Goal: Task Accomplishment & Management: Manage account settings

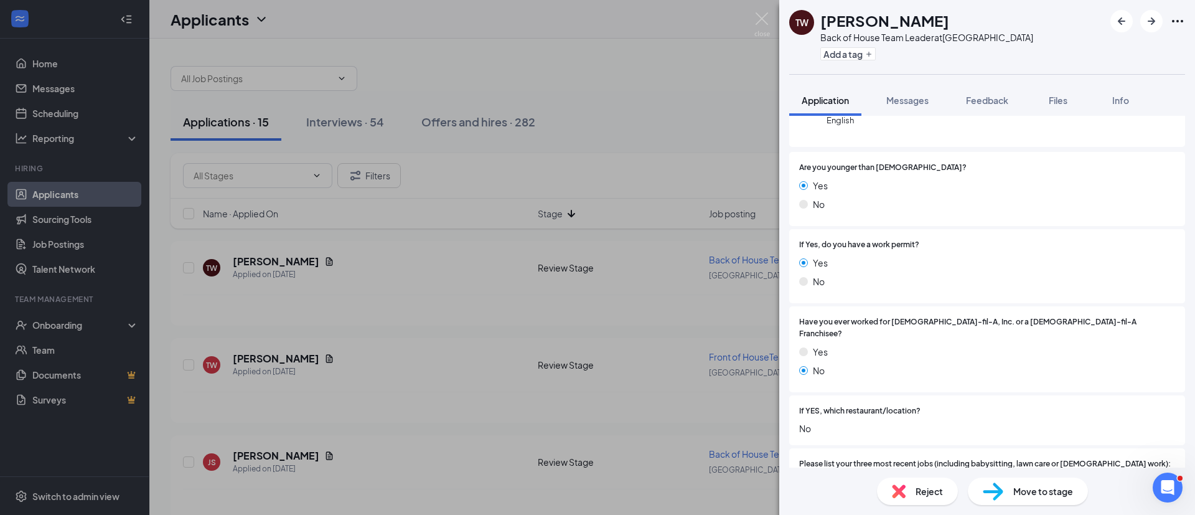
scroll to position [147, 0]
click at [696, 147] on div "TW [PERSON_NAME] Back of House Team Leader at [GEOGRAPHIC_DATA] Add a tag Appli…" at bounding box center [597, 257] width 1195 height 515
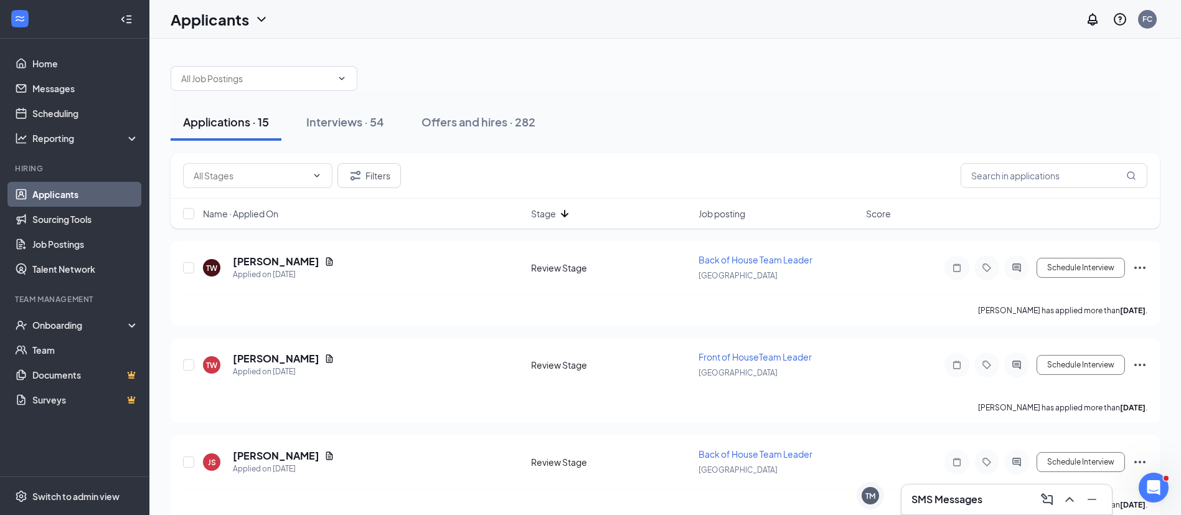
click at [250, 263] on h5 "[PERSON_NAME]" at bounding box center [276, 262] width 87 height 14
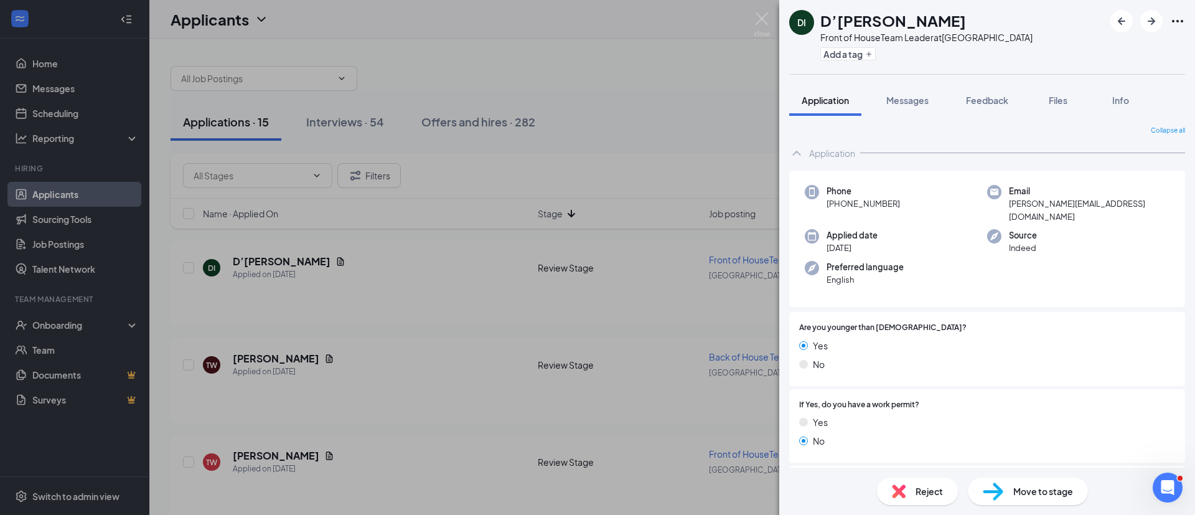
click at [942, 261] on div "Preferred language English" at bounding box center [896, 274] width 182 height 26
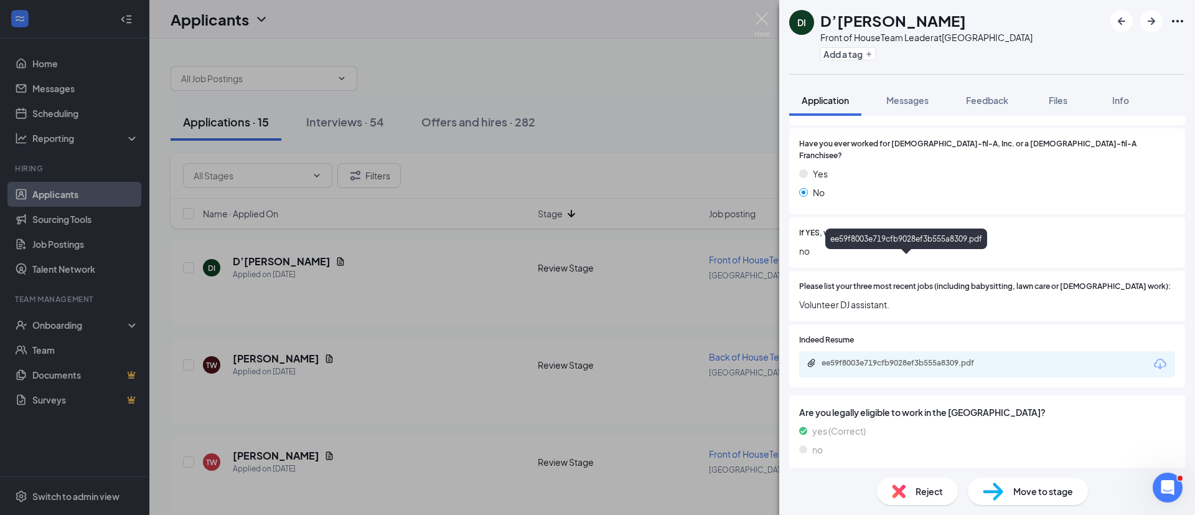
scroll to position [494, 0]
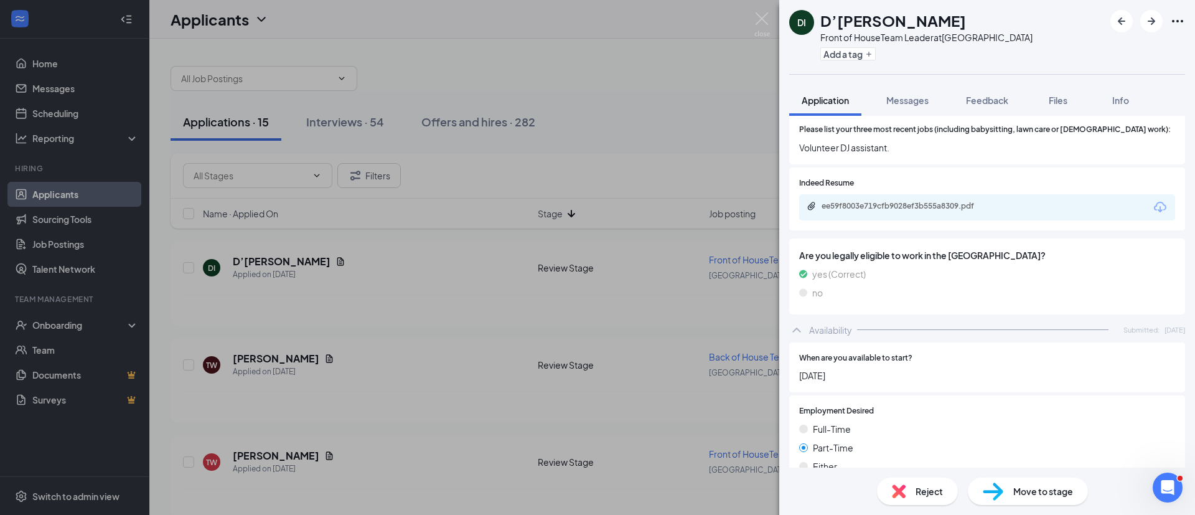
click at [897, 194] on div "ee59f8003e719cfb9028ef3b555a8309.pdf" at bounding box center [987, 207] width 376 height 26
click at [897, 201] on div "ee59f8003e719cfb9028ef3b555a8309.pdf" at bounding box center [908, 206] width 174 height 10
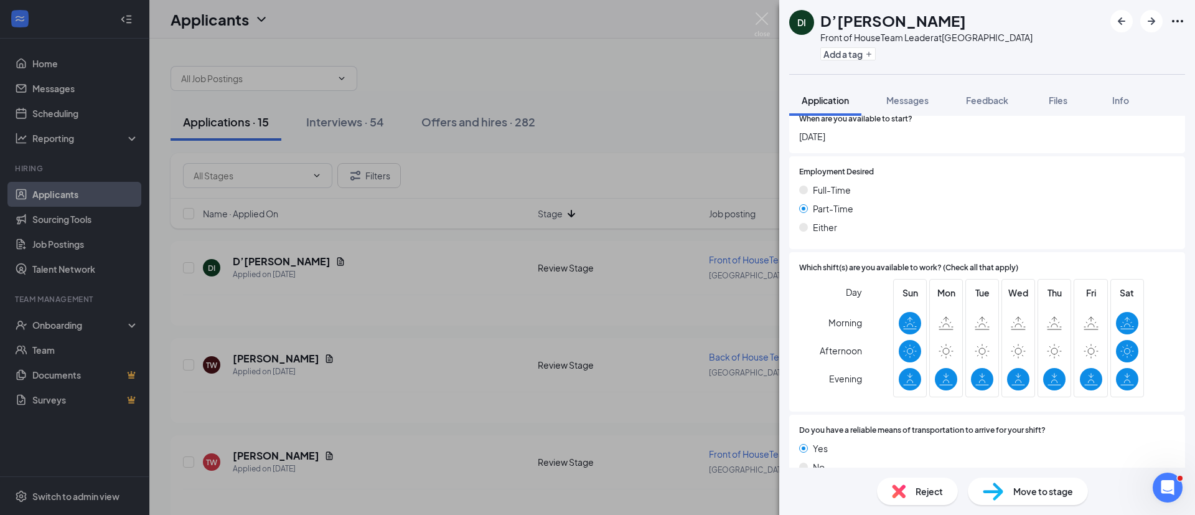
scroll to position [728, 0]
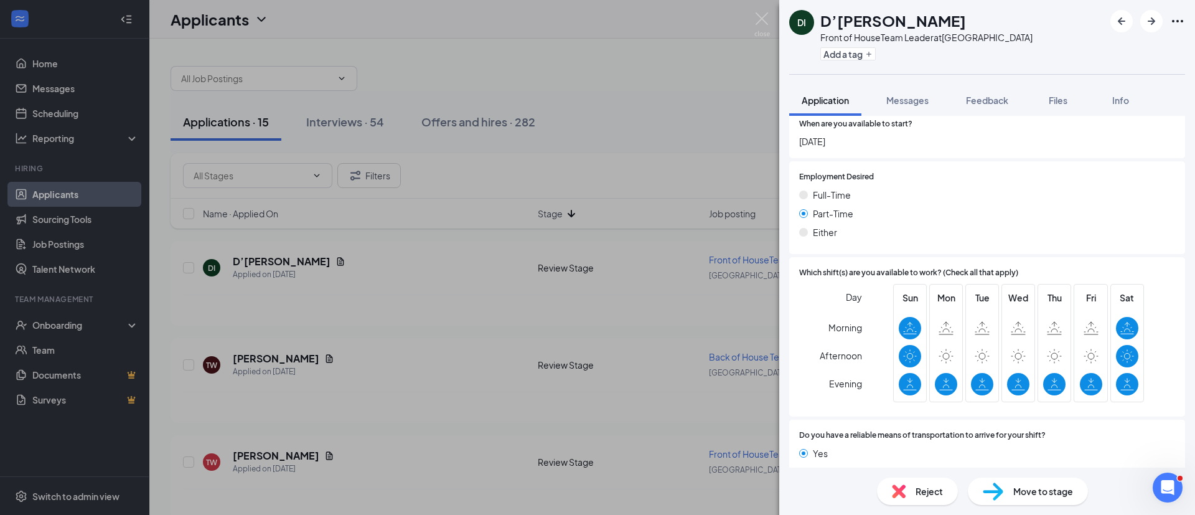
click at [1037, 484] on span "Move to stage" at bounding box center [1043, 491] width 60 height 14
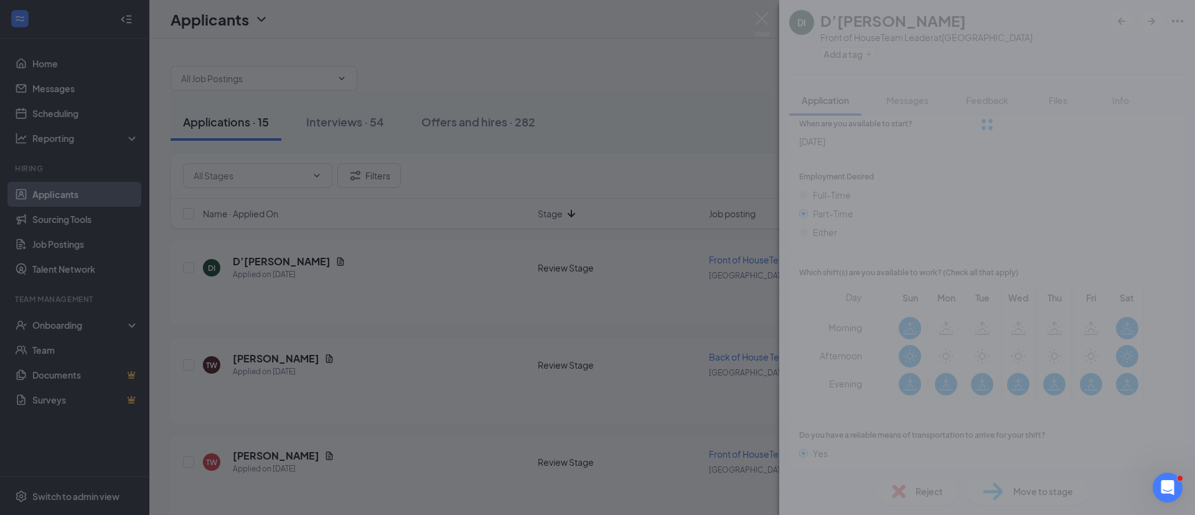
type input "Onsite Interview (next stage)"
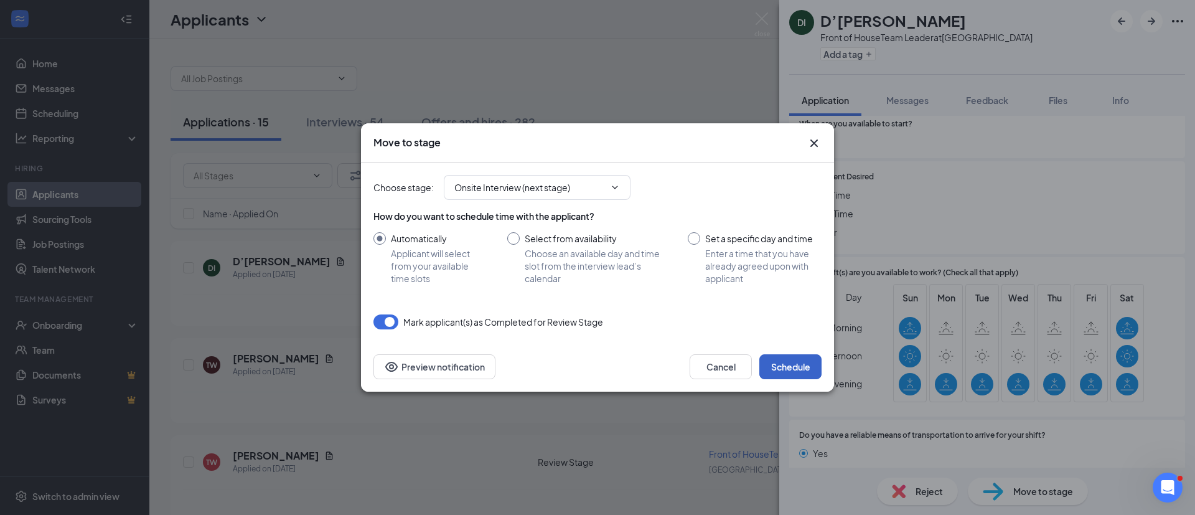
click at [783, 372] on button "Schedule" at bounding box center [790, 366] width 62 height 25
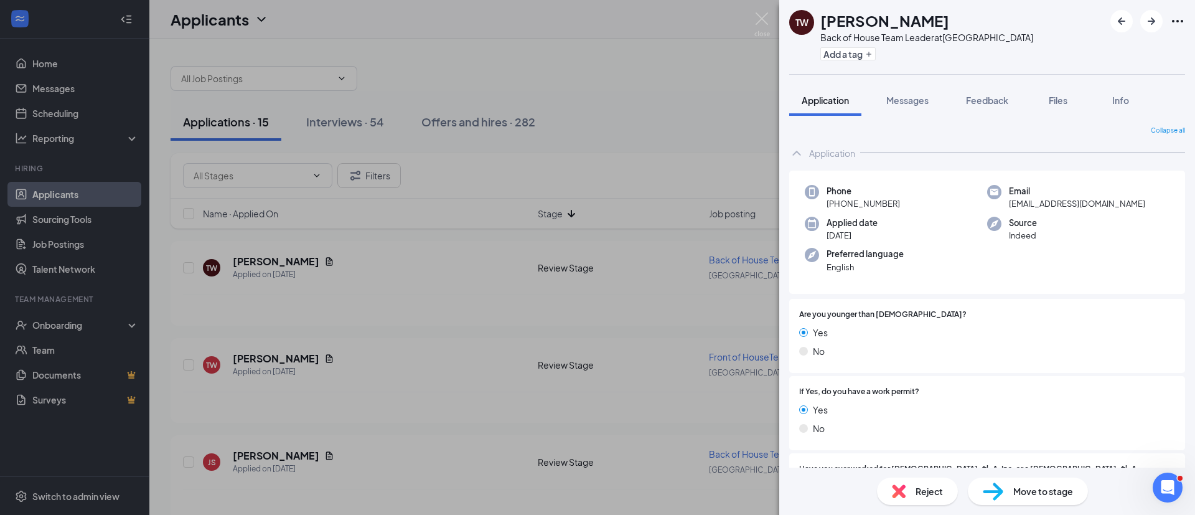
click at [1054, 495] on span "Move to stage" at bounding box center [1043, 491] width 60 height 14
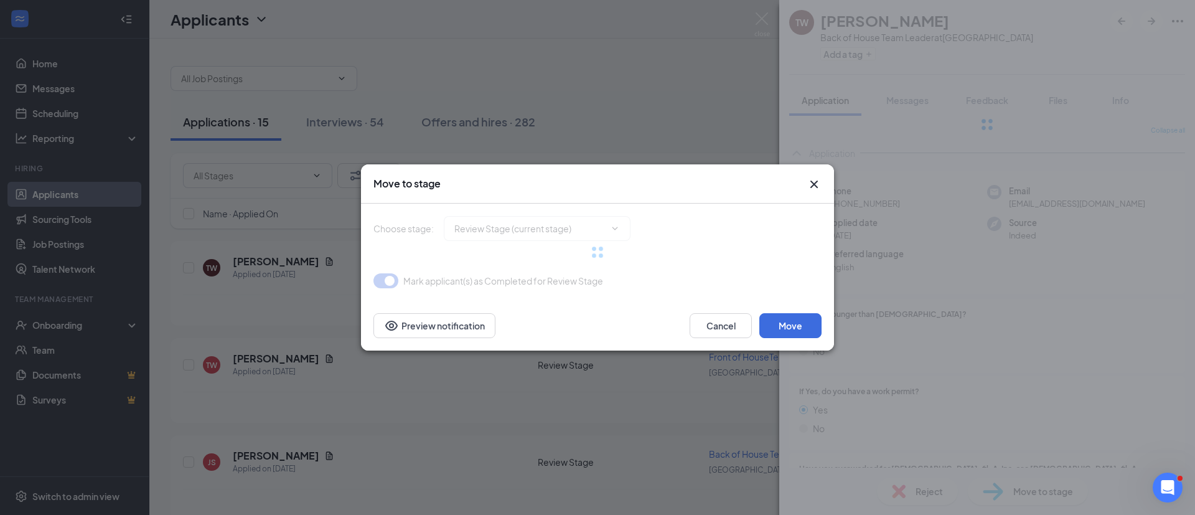
type input "Onsite Interview (next stage)"
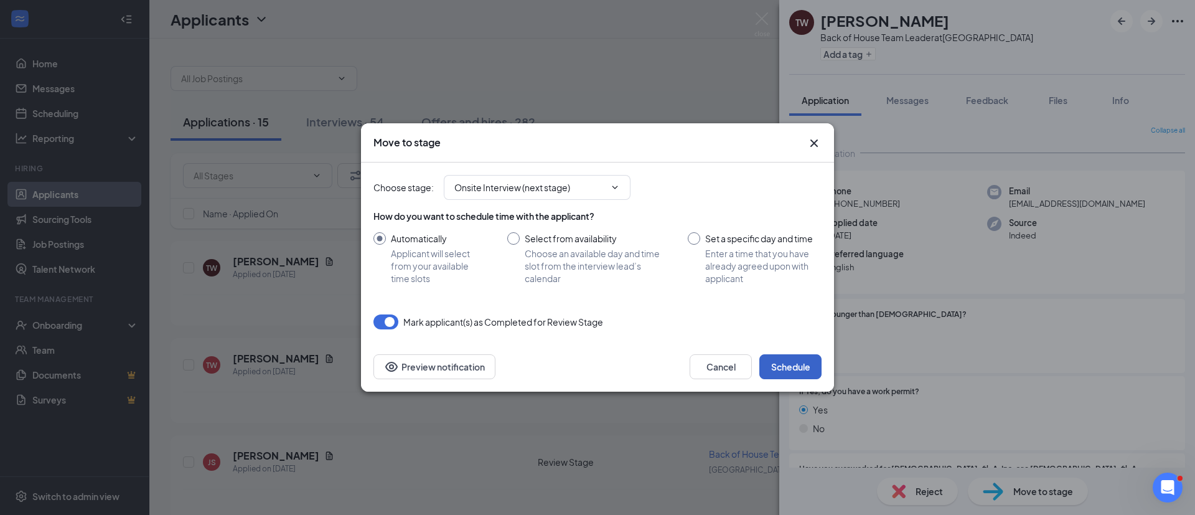
click at [807, 364] on button "Schedule" at bounding box center [790, 366] width 62 height 25
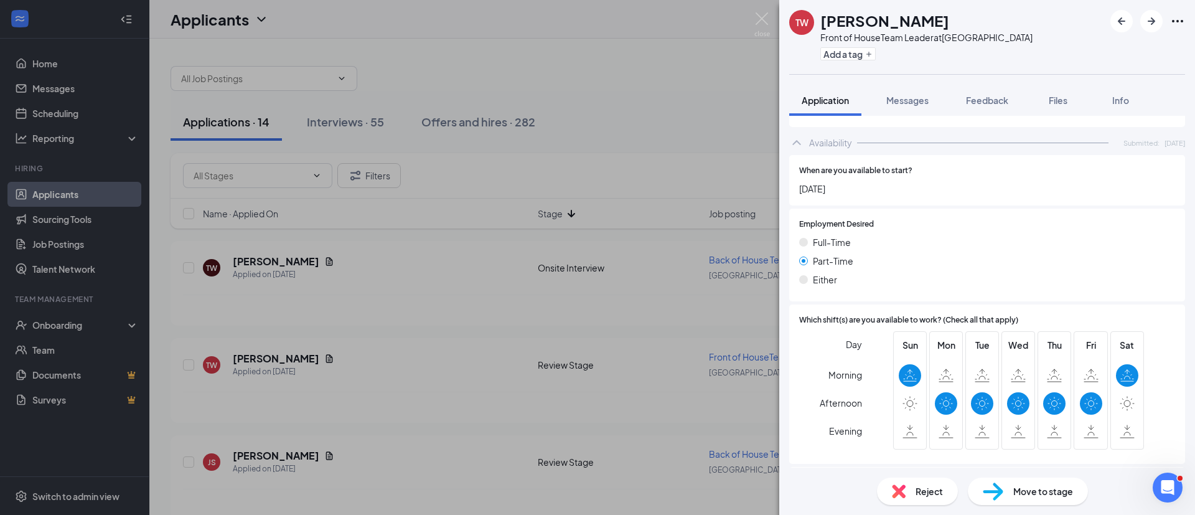
scroll to position [733, 0]
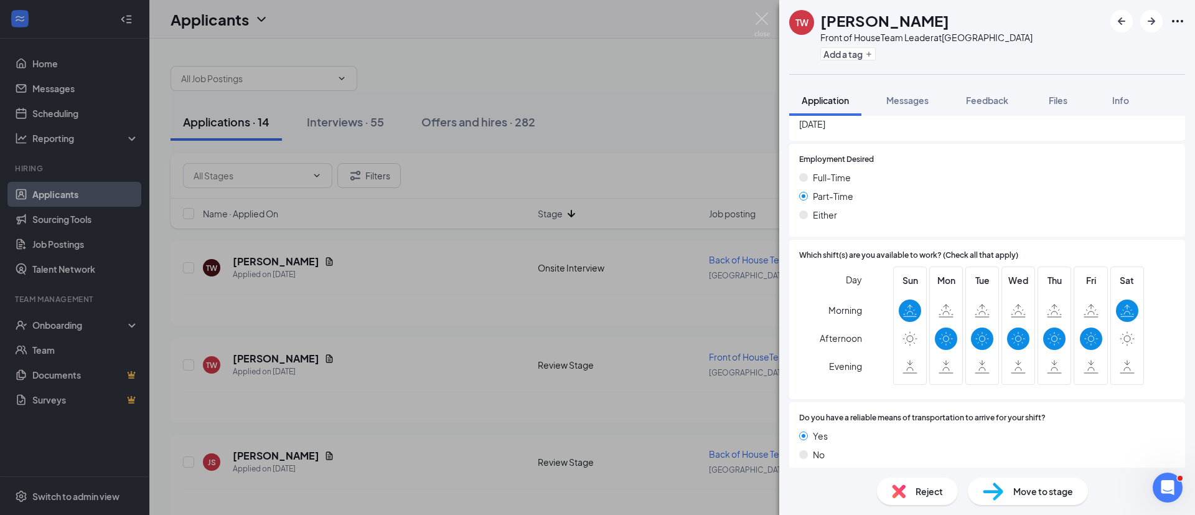
click at [909, 495] on div "Reject" at bounding box center [917, 490] width 81 height 27
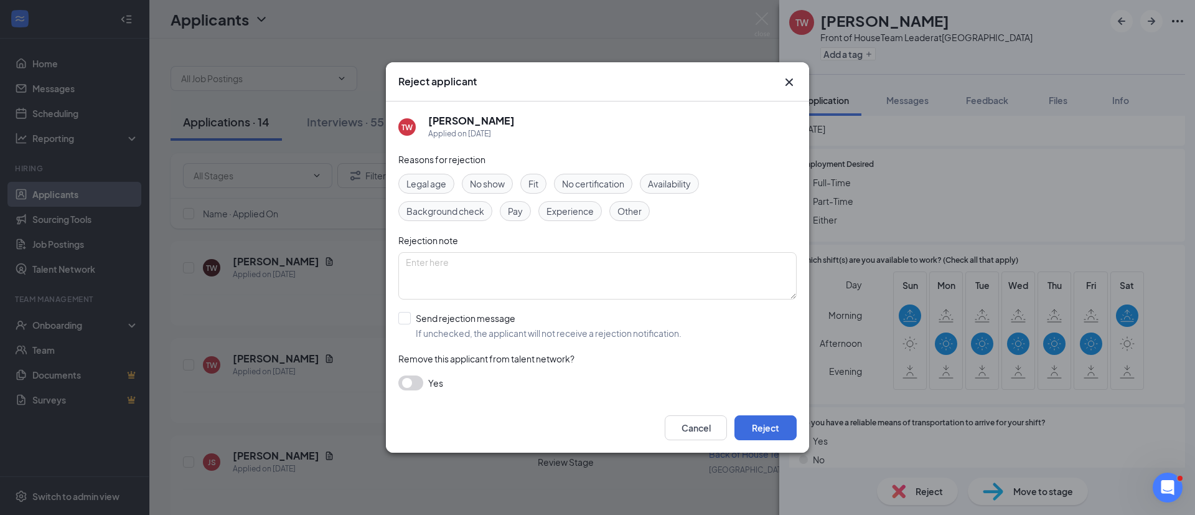
click at [634, 201] on div "Other" at bounding box center [629, 211] width 40 height 20
click at [459, 321] on input "Send rejection message If unchecked, the applicant will not receive a rejection…" at bounding box center [539, 325] width 283 height 27
checkbox input "true"
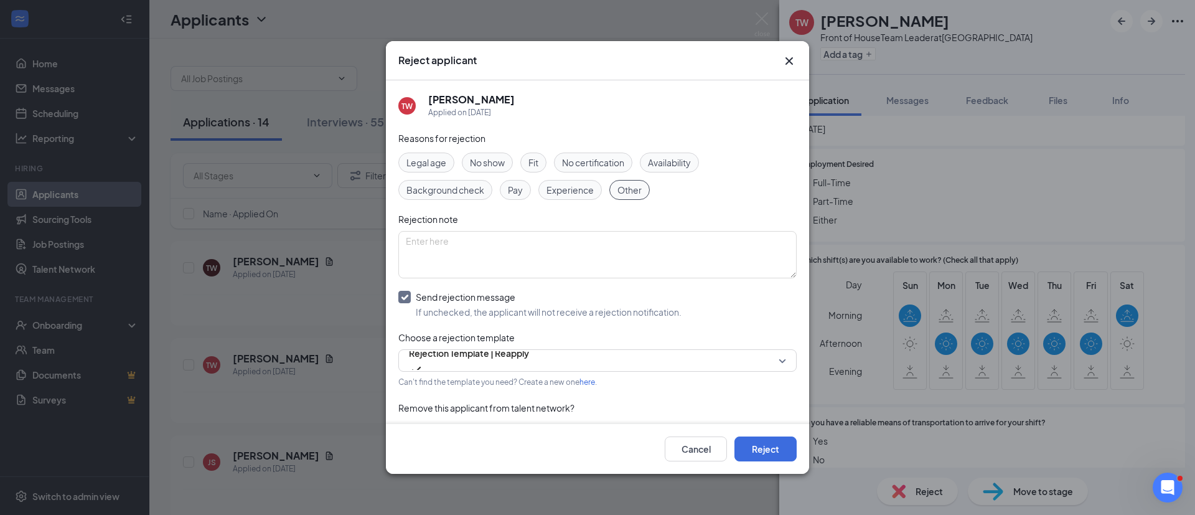
scroll to position [17, 0]
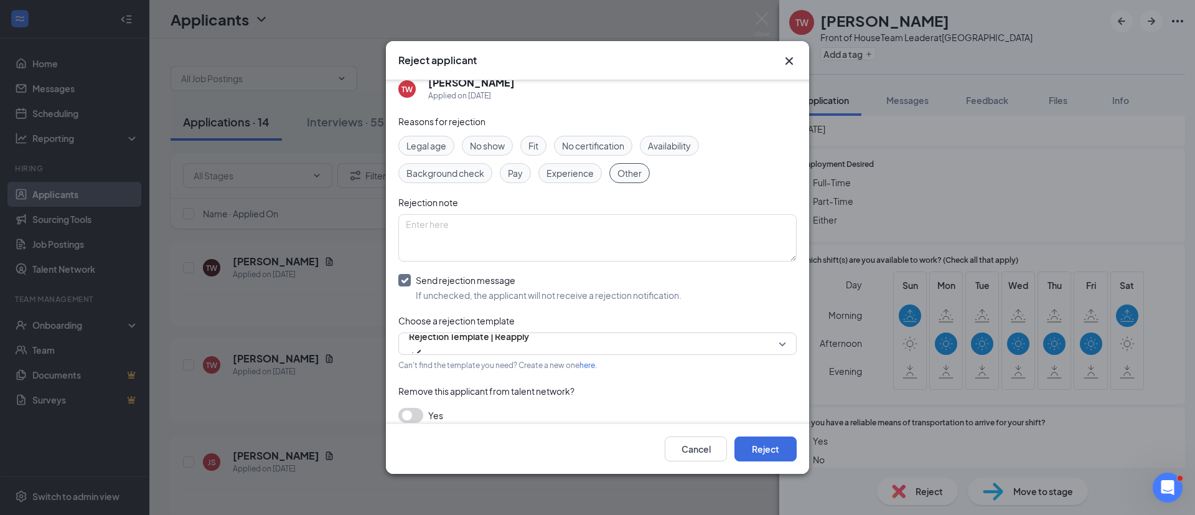
click at [464, 345] on span "Rejection Template | Reapply" at bounding box center [469, 336] width 120 height 19
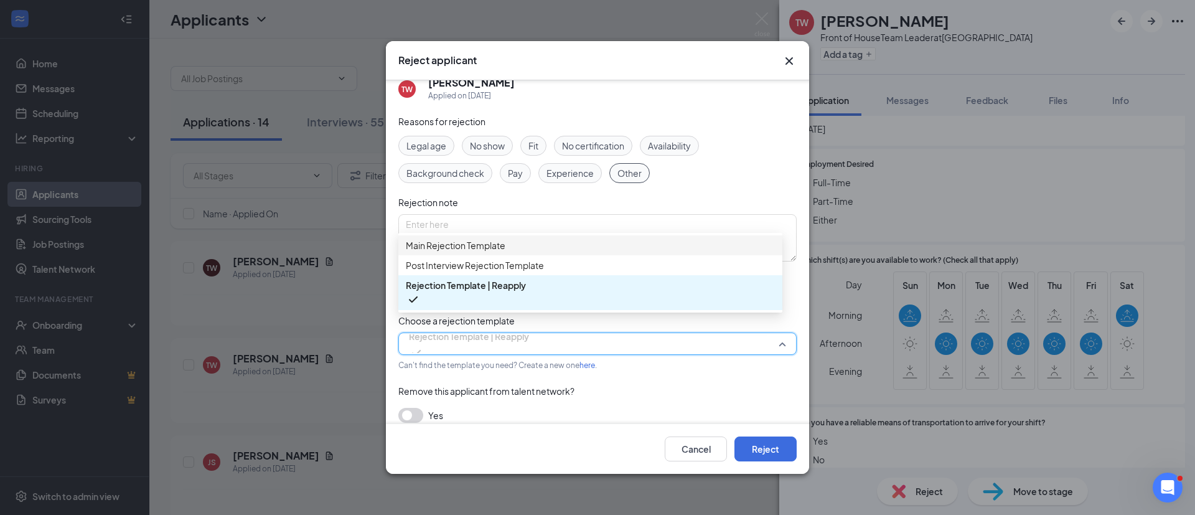
click at [447, 247] on span "Main Rejection Template" at bounding box center [456, 245] width 100 height 14
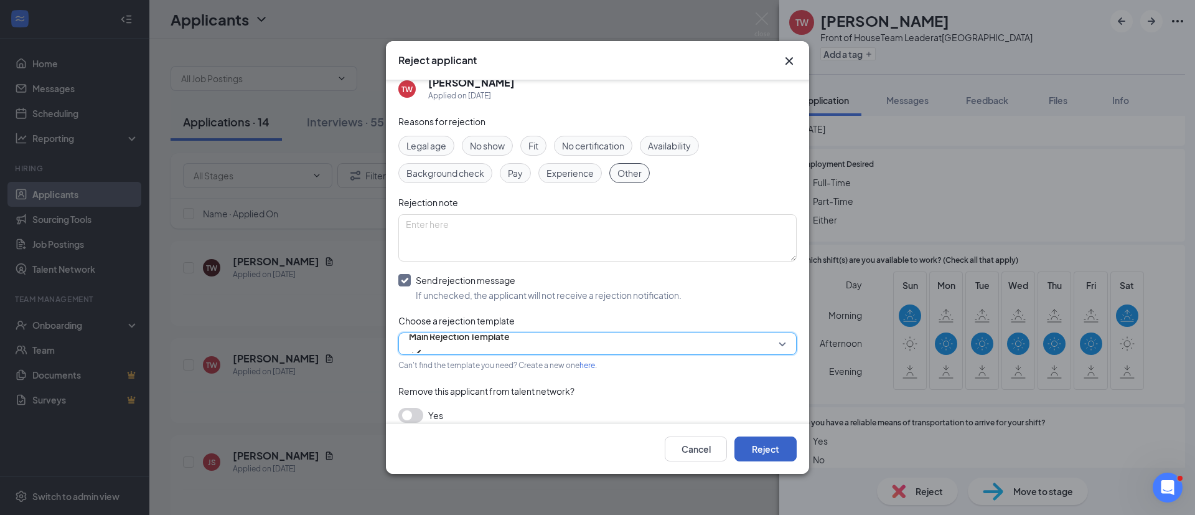
click at [755, 448] on button "Reject" at bounding box center [765, 448] width 62 height 25
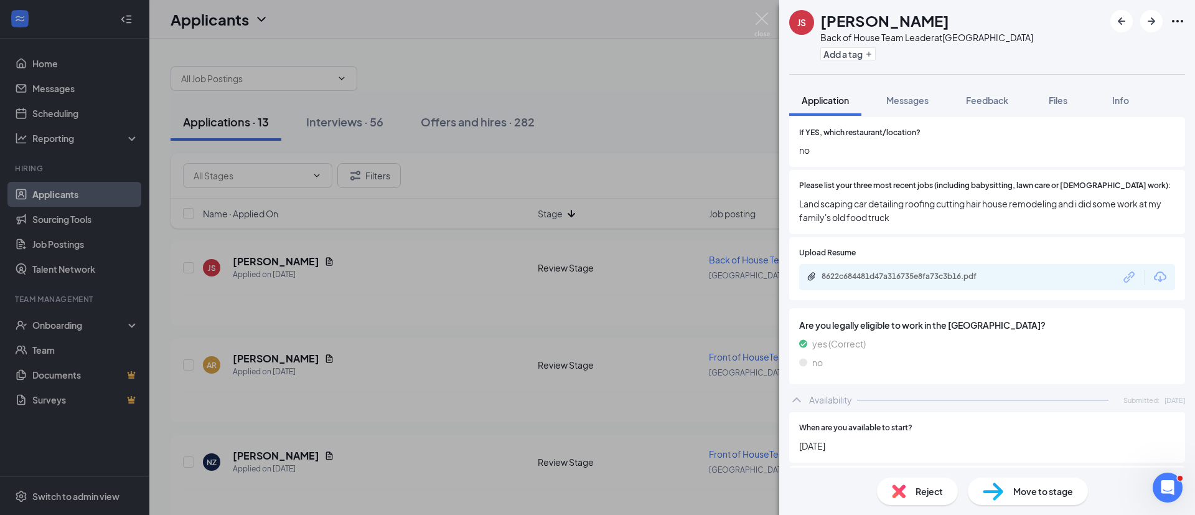
scroll to position [395, 0]
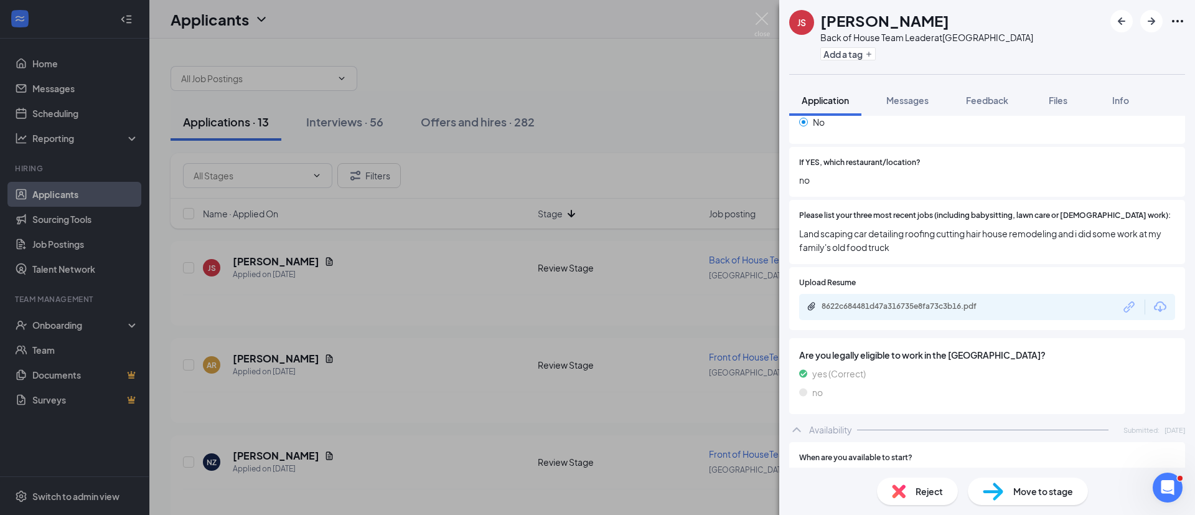
click at [909, 477] on div "Reject" at bounding box center [917, 490] width 81 height 27
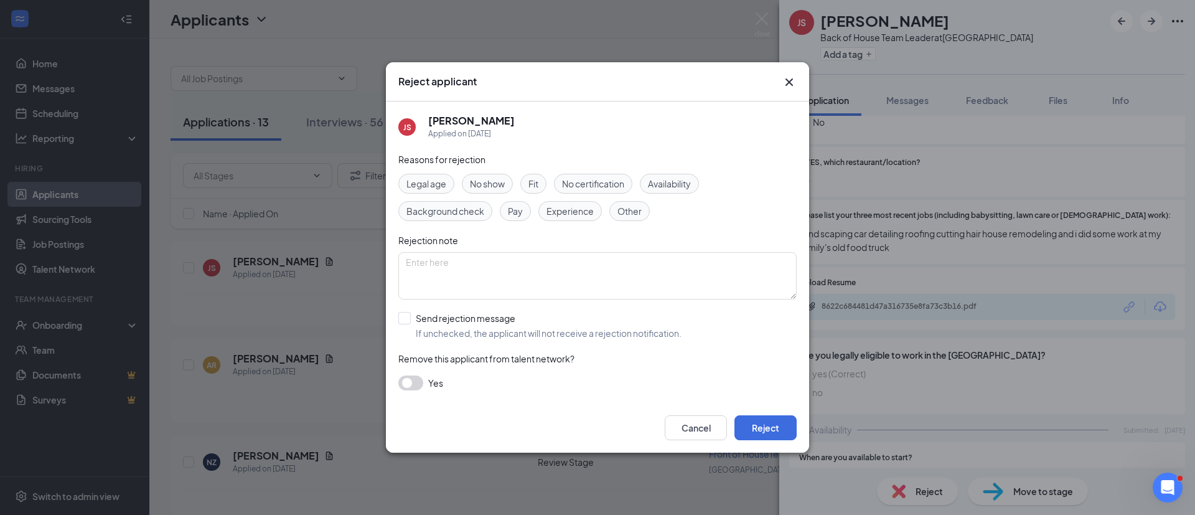
click at [538, 183] on span "Fit" at bounding box center [533, 184] width 10 height 14
click at [631, 268] on textarea at bounding box center [597, 275] width 398 height 47
click at [635, 217] on span "Other" at bounding box center [629, 211] width 24 height 14
click at [449, 330] on input "Send rejection message If unchecked, the applicant will not receive a rejection…" at bounding box center [539, 325] width 283 height 27
checkbox input "true"
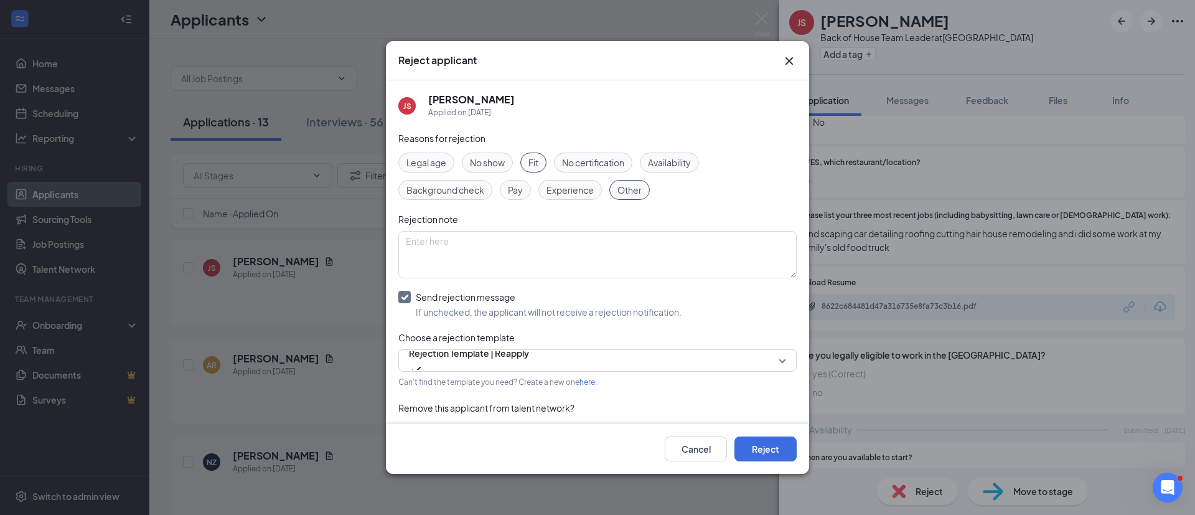
click at [482, 362] on span "Rejection Template | Reapply" at bounding box center [469, 353] width 120 height 19
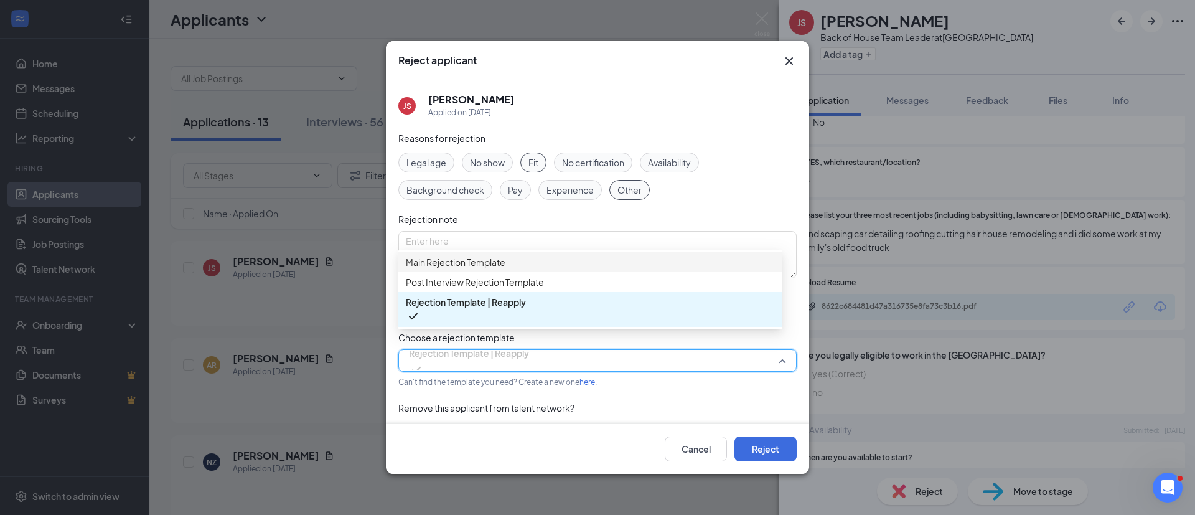
click at [456, 265] on span "Main Rejection Template" at bounding box center [456, 262] width 100 height 14
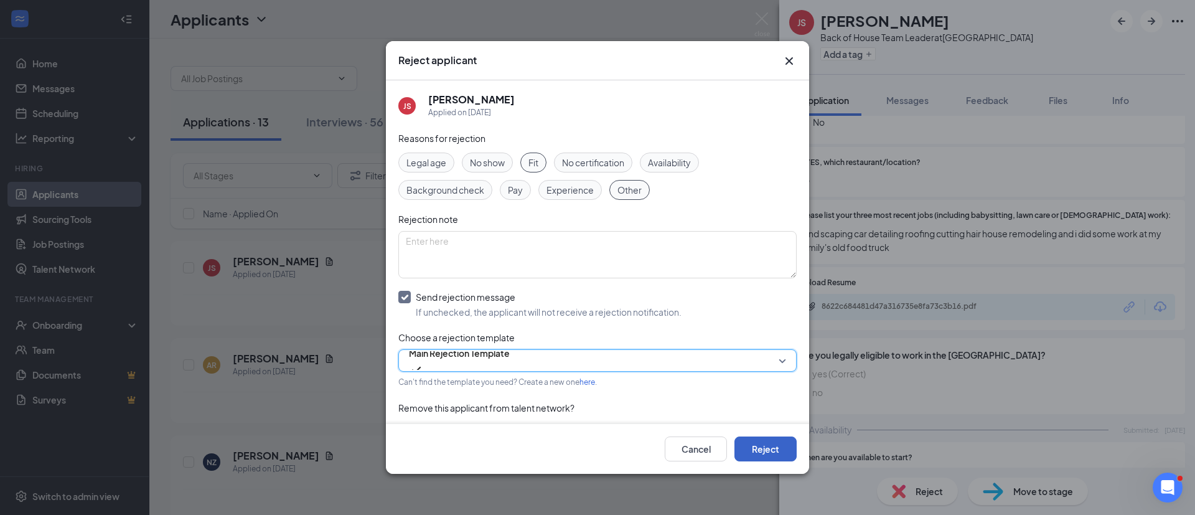
click at [765, 454] on button "Reject" at bounding box center [765, 448] width 62 height 25
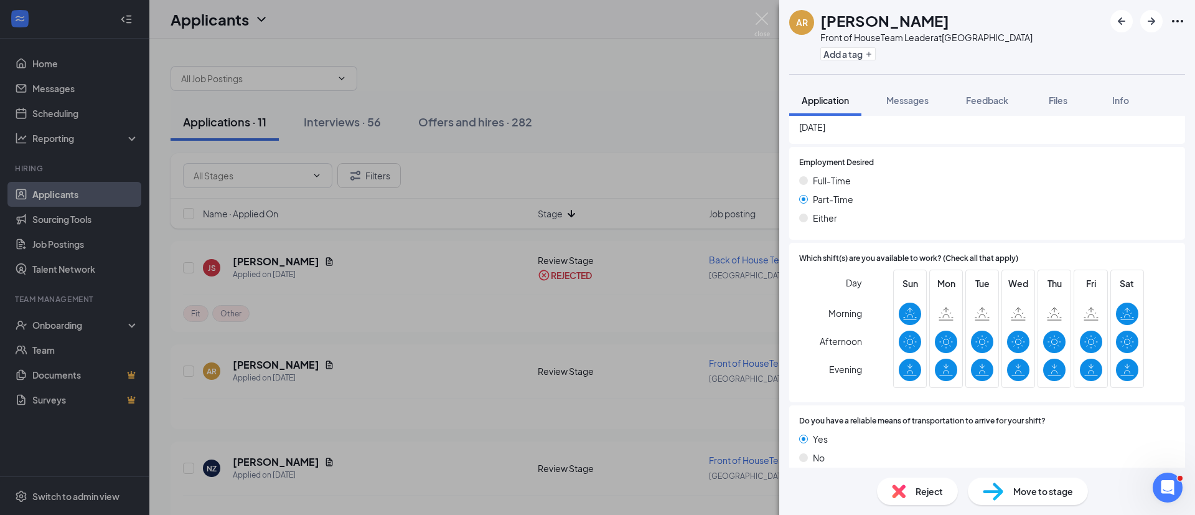
scroll to position [733, 0]
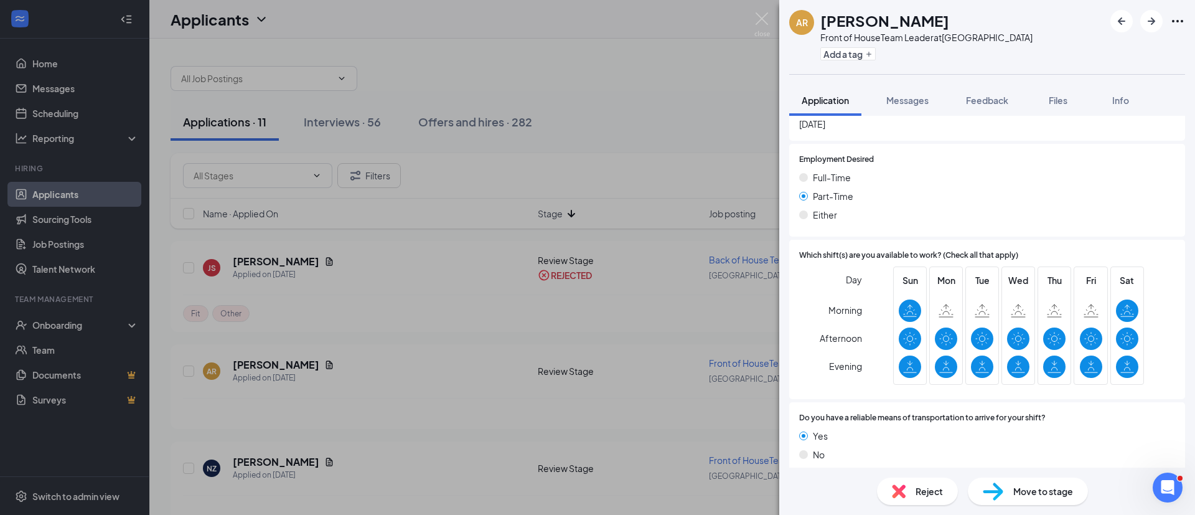
click at [930, 490] on span "Reject" at bounding box center [928, 491] width 27 height 14
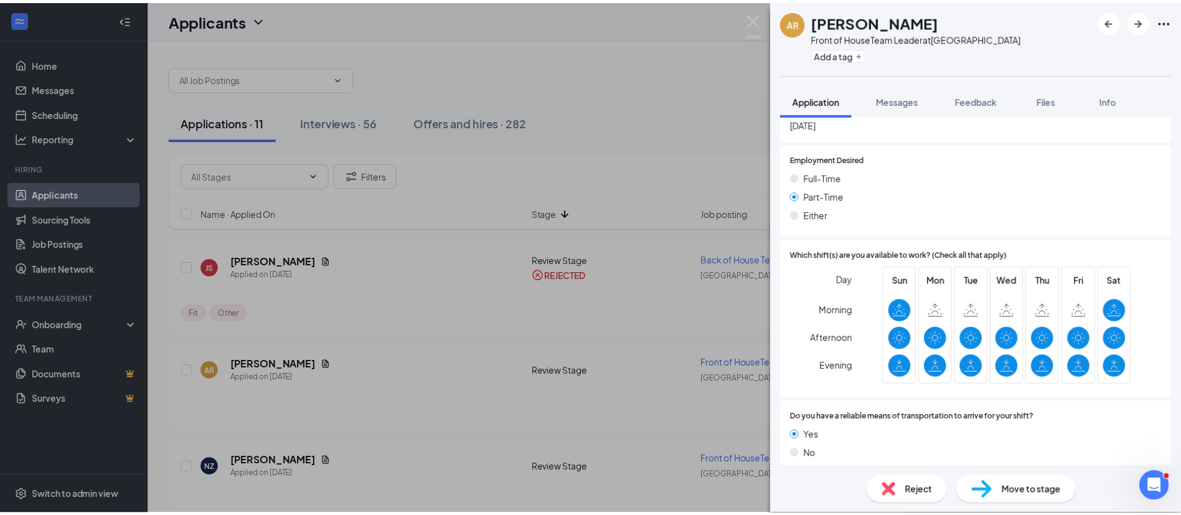
scroll to position [728, 0]
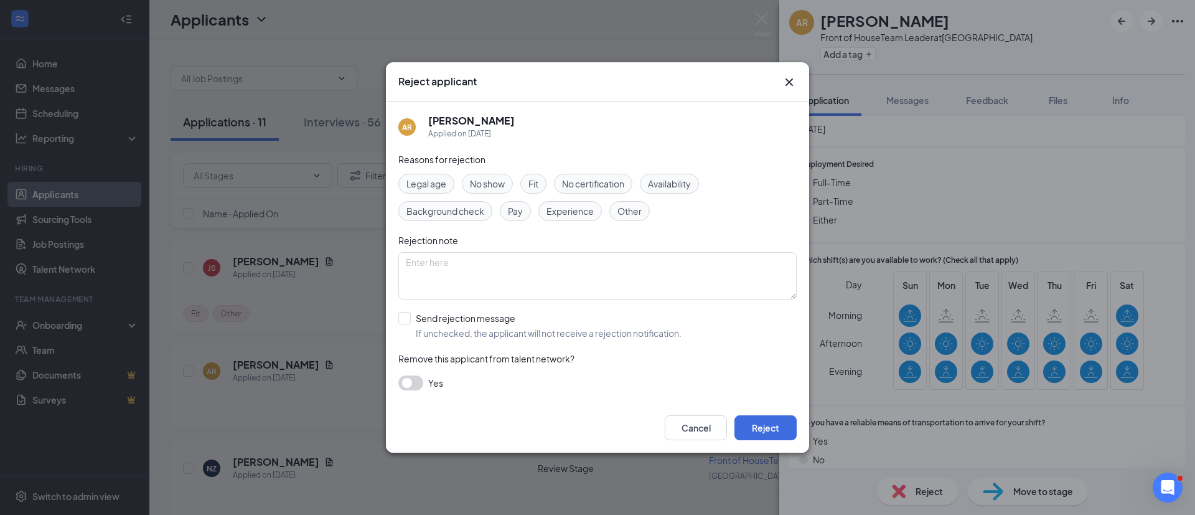
click at [640, 210] on span "Other" at bounding box center [629, 211] width 24 height 14
click at [464, 323] on input "Send rejection message If unchecked, the applicant will not receive a rejection…" at bounding box center [539, 325] width 283 height 27
checkbox input "true"
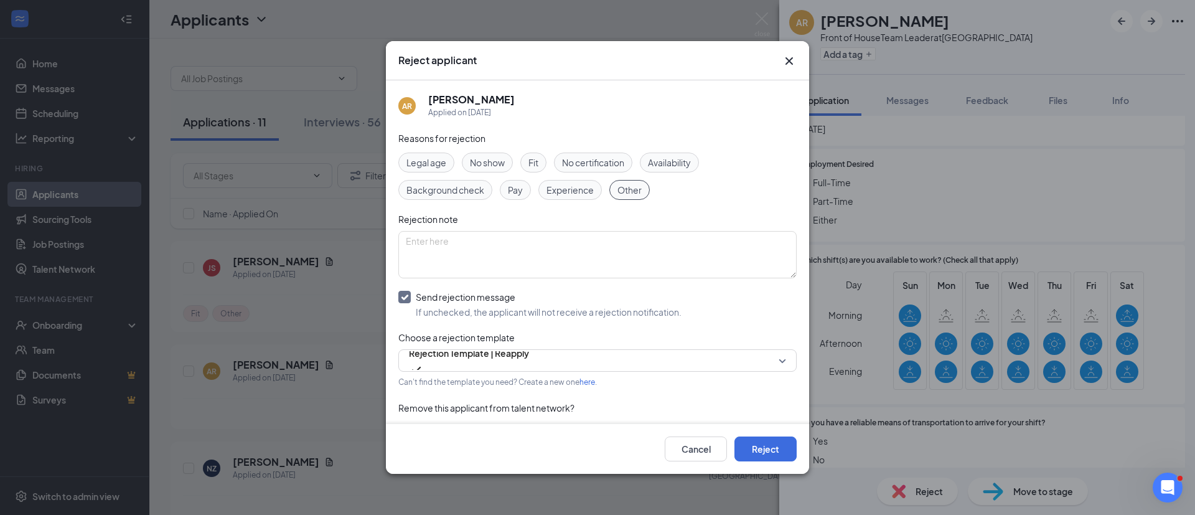
click at [694, 423] on div "Reasons for rejection Legal age No show Fit No certification Availability Backg…" at bounding box center [597, 291] width 398 height 320
click at [694, 441] on button "Cancel" at bounding box center [696, 448] width 62 height 25
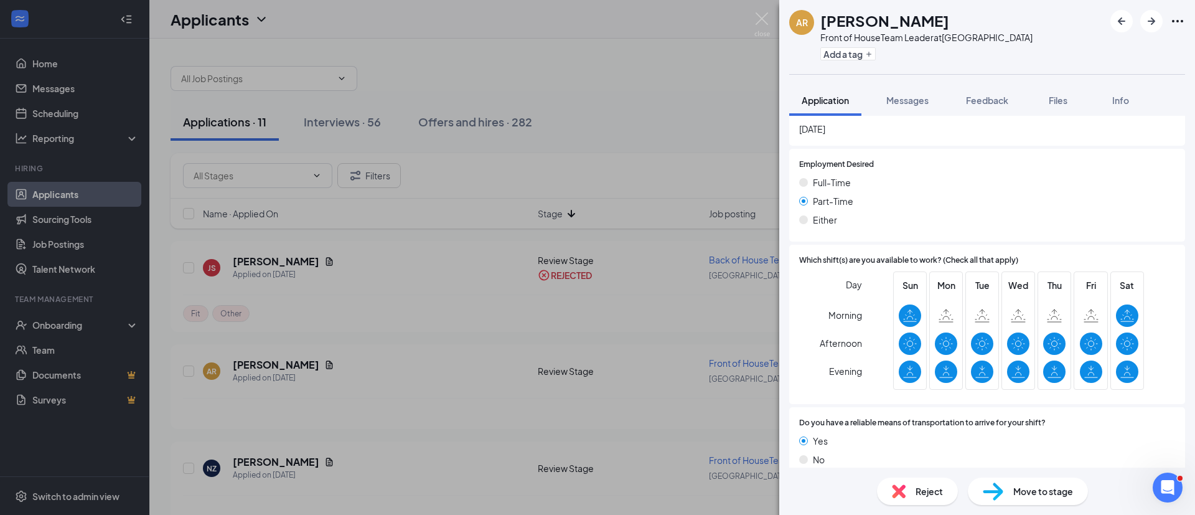
click at [62, 230] on div "AR [PERSON_NAME] Front of HouseTeam Leader at [GEOGRAPHIC_DATA] Add a tag Appli…" at bounding box center [597, 257] width 1195 height 515
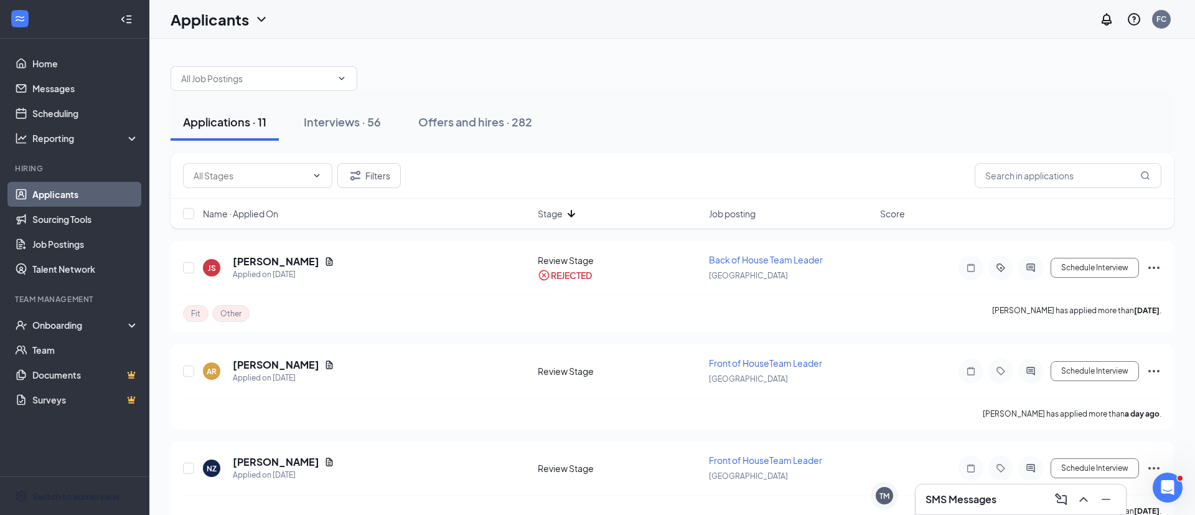
click at [94, 502] on span "Switch to admin view" at bounding box center [85, 496] width 106 height 38
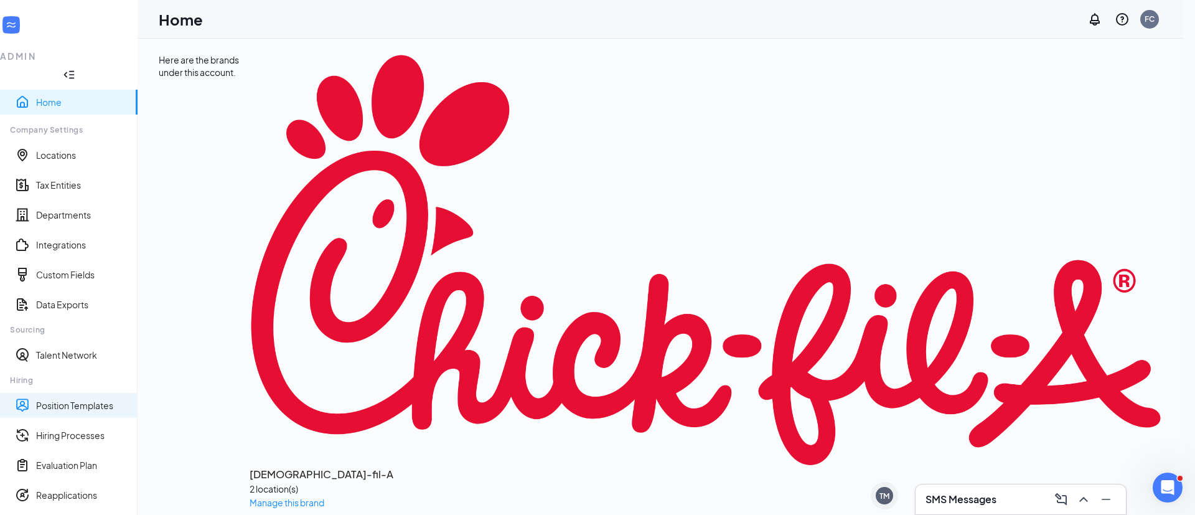
click at [81, 399] on link "Position Templates" at bounding box center [81, 405] width 91 height 12
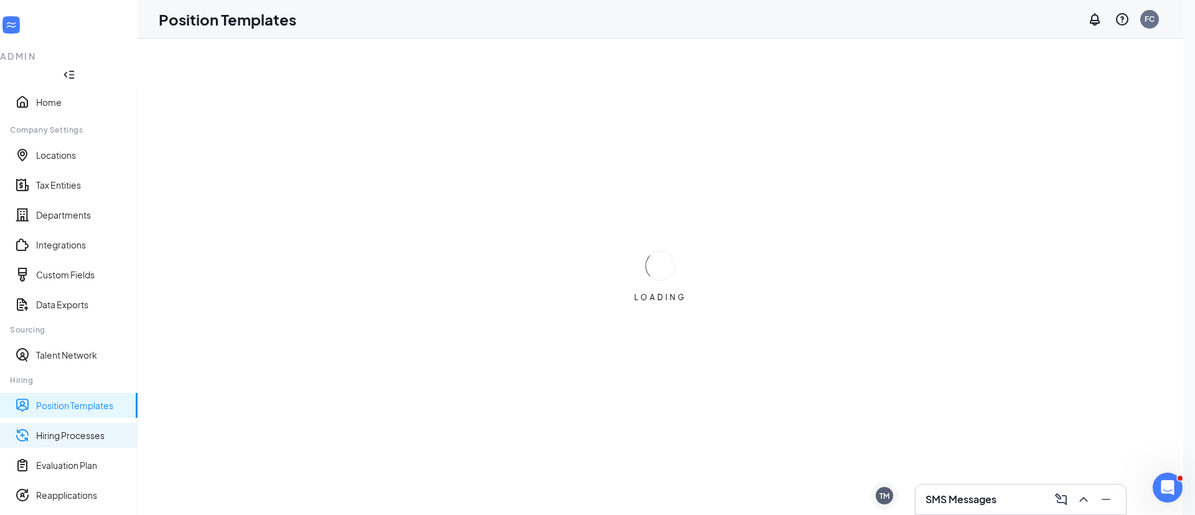
click at [74, 429] on link "Hiring Processes" at bounding box center [81, 435] width 91 height 12
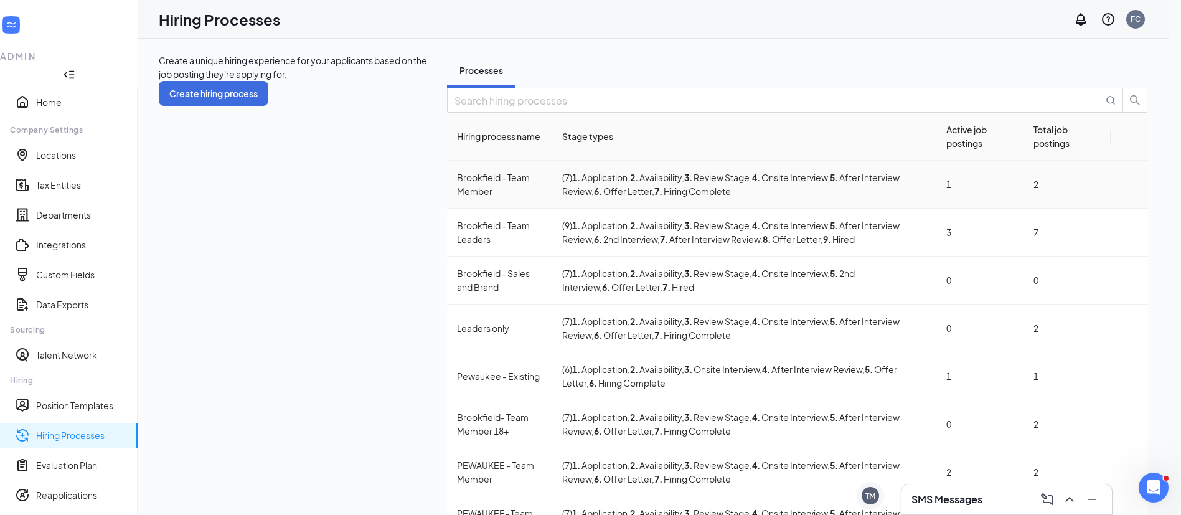
click at [1129, 184] on icon "Ellipses" at bounding box center [1129, 184] width 0 height 0
click at [1021, 248] on li "Edit" at bounding box center [1071, 238] width 127 height 20
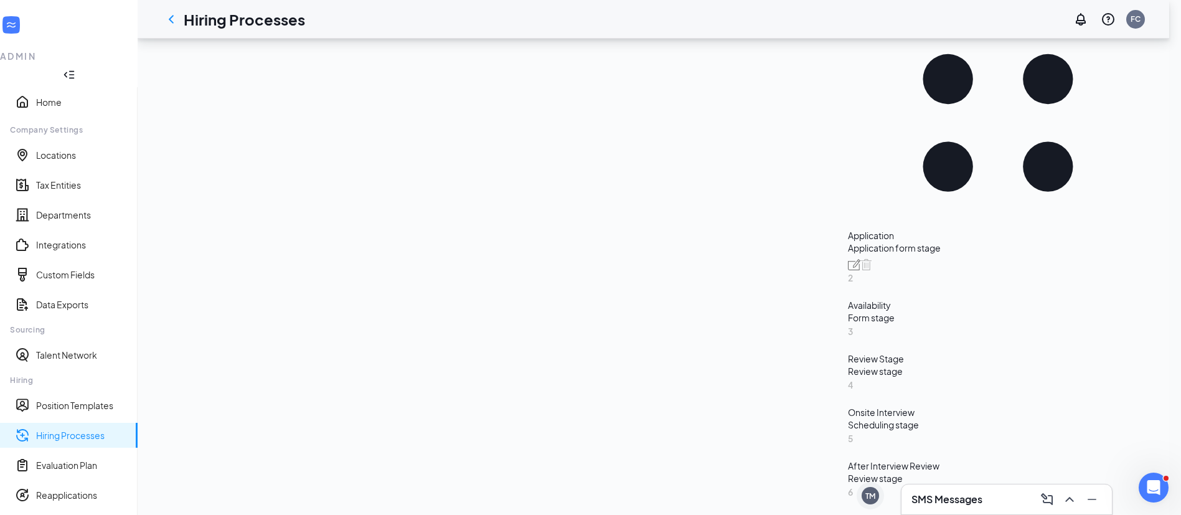
scroll to position [245, 0]
click at [175, 26] on div at bounding box center [171, 19] width 25 height 25
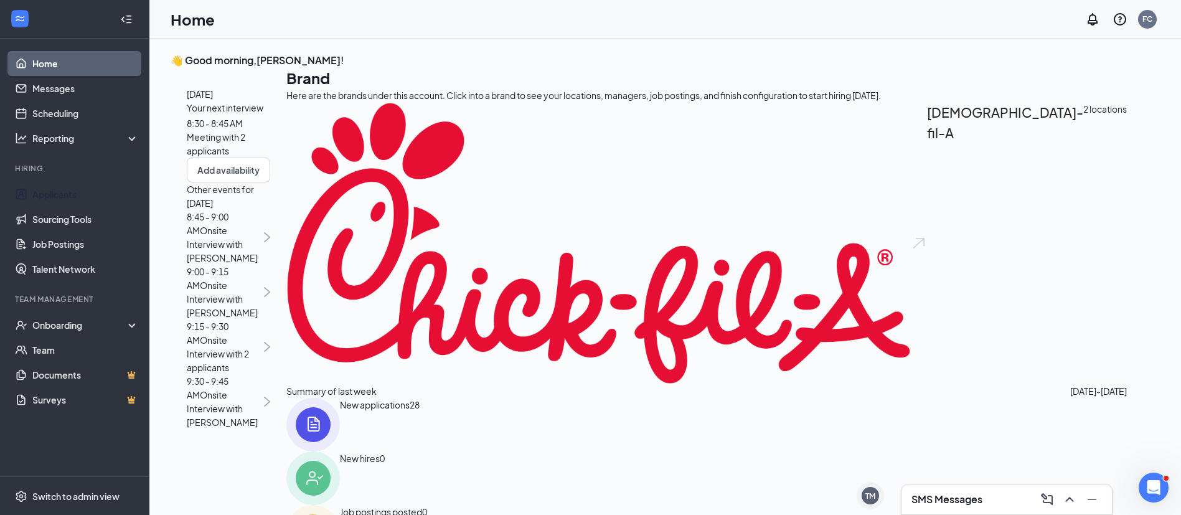
click at [57, 194] on link "Applicants" at bounding box center [85, 194] width 106 height 25
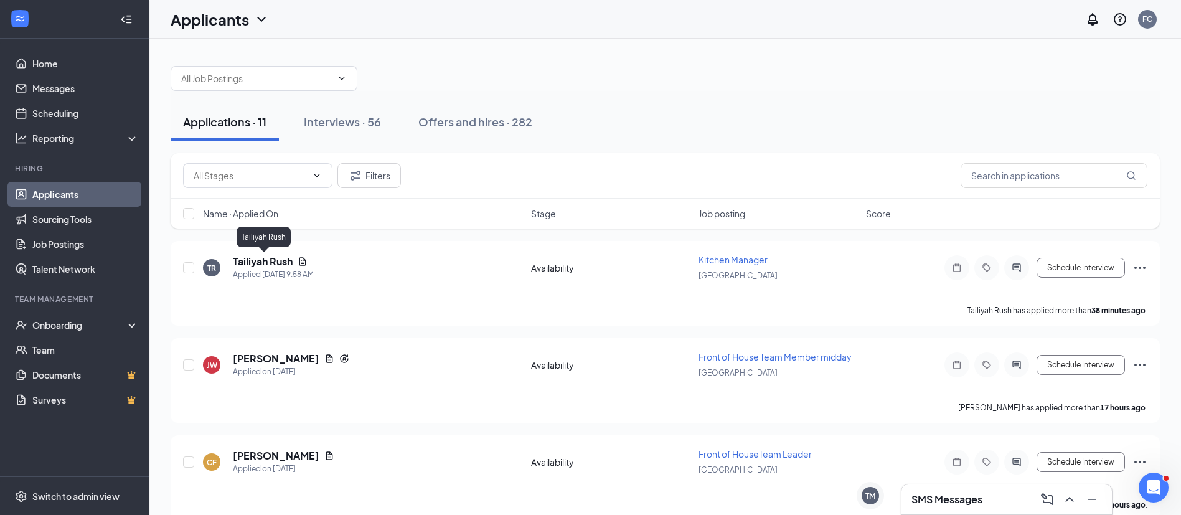
click at [277, 263] on h5 "Tailiyah Rush" at bounding box center [263, 262] width 60 height 14
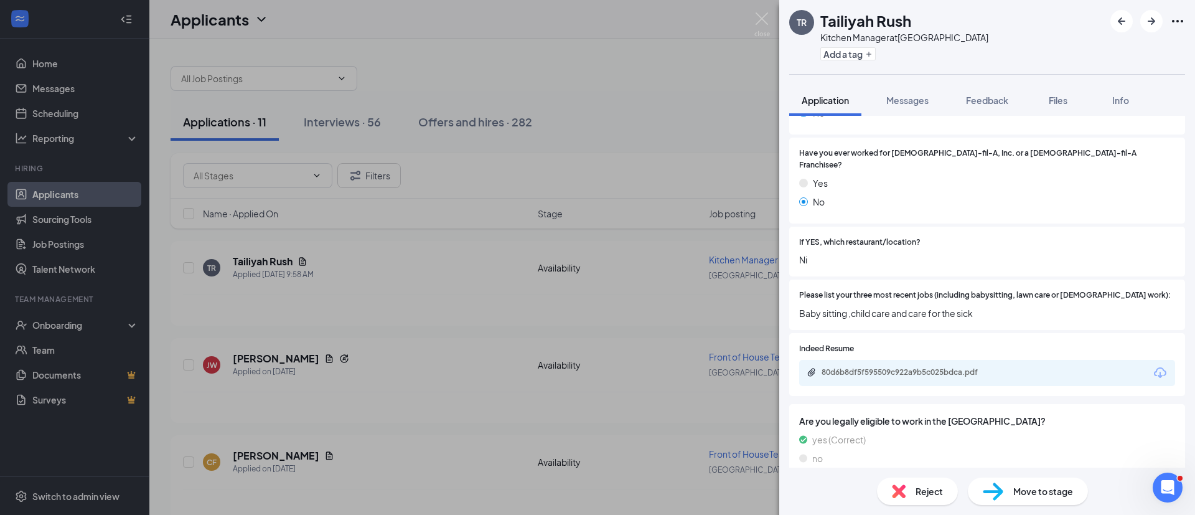
scroll to position [344, 0]
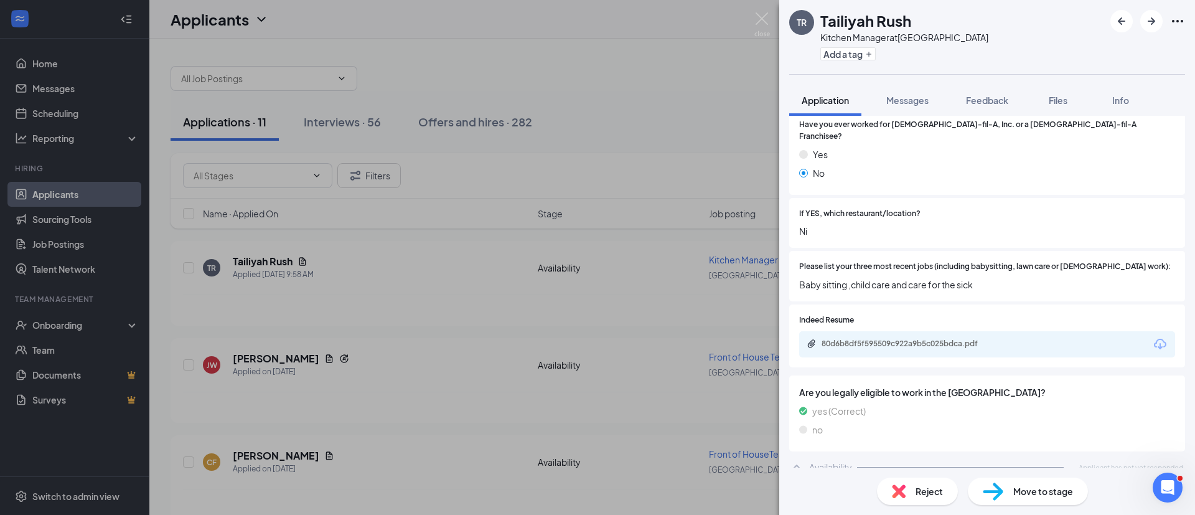
click at [914, 473] on div "Reject Move to stage" at bounding box center [987, 490] width 416 height 47
click at [912, 488] on div "Reject" at bounding box center [917, 490] width 81 height 27
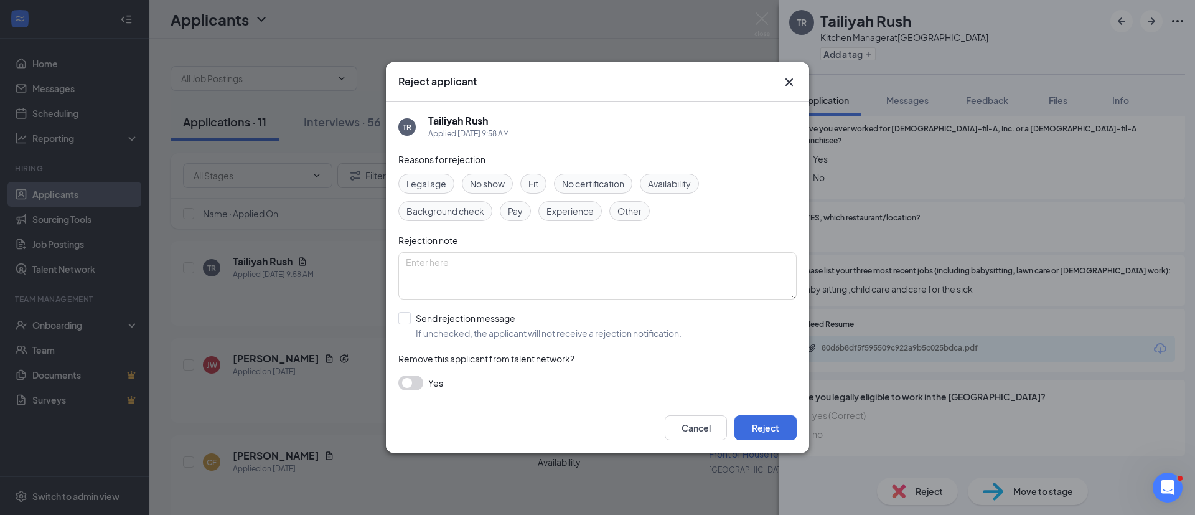
click at [571, 212] on span "Experience" at bounding box center [569, 211] width 47 height 14
click at [469, 325] on input "Send rejection message If unchecked, the applicant will not receive a rejection…" at bounding box center [539, 325] width 283 height 27
checkbox input "true"
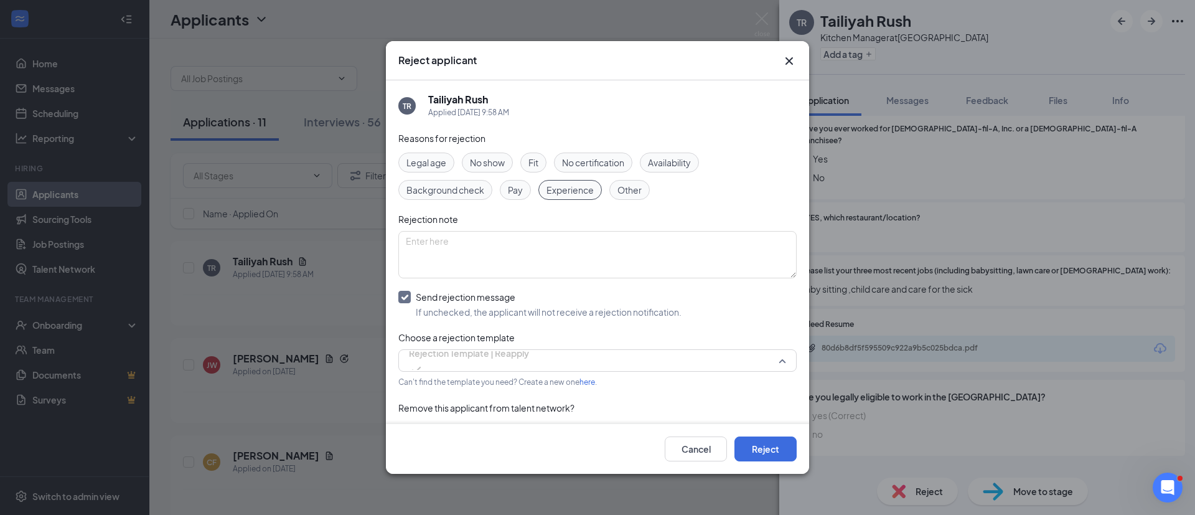
click at [474, 357] on span "Rejection Template | Reapply" at bounding box center [469, 353] width 120 height 19
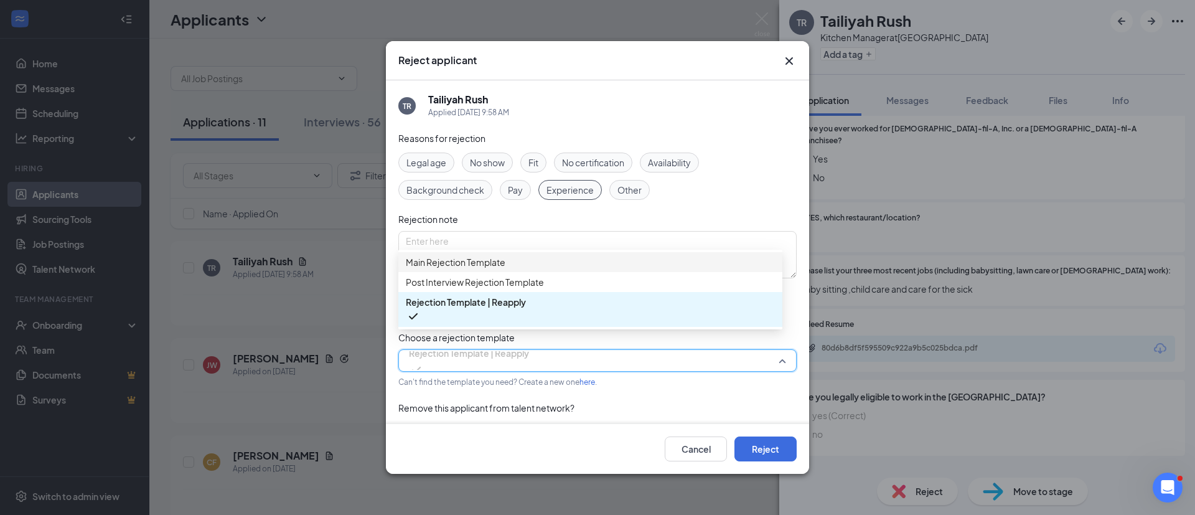
click at [484, 264] on span "Main Rejection Template" at bounding box center [456, 262] width 100 height 14
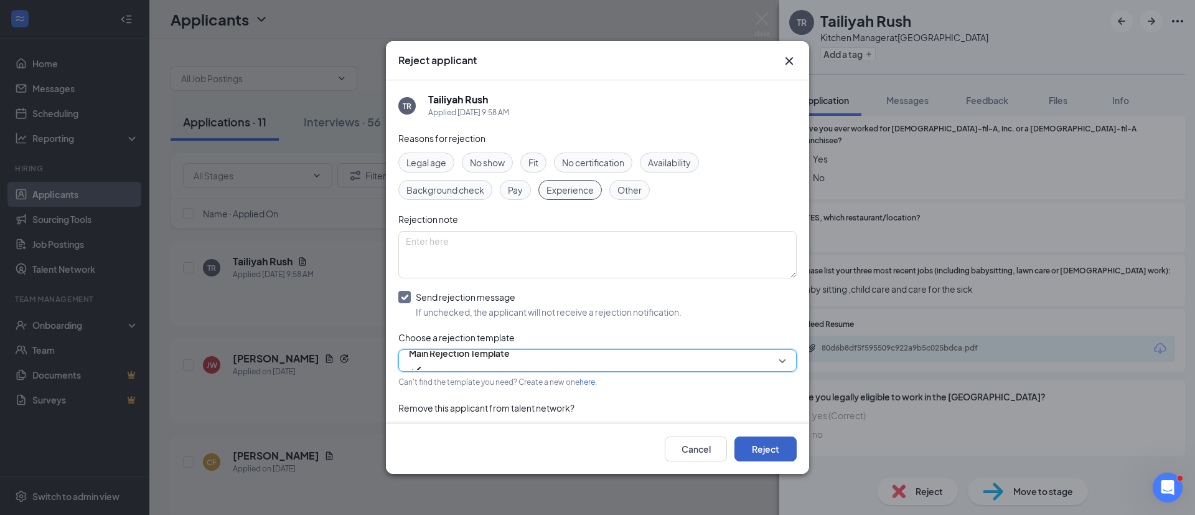
click at [767, 454] on button "Reject" at bounding box center [765, 448] width 62 height 25
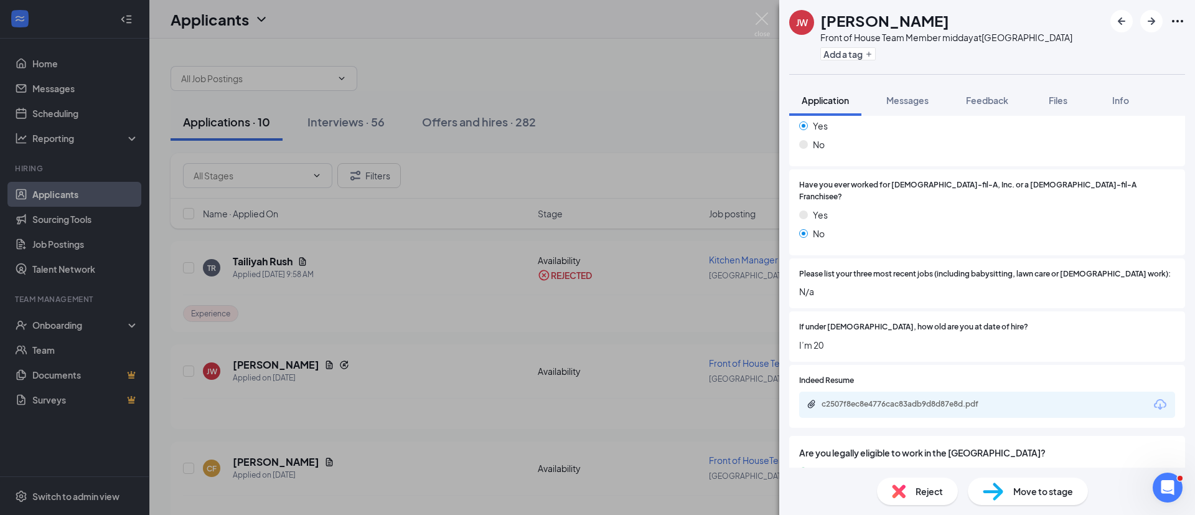
scroll to position [379, 0]
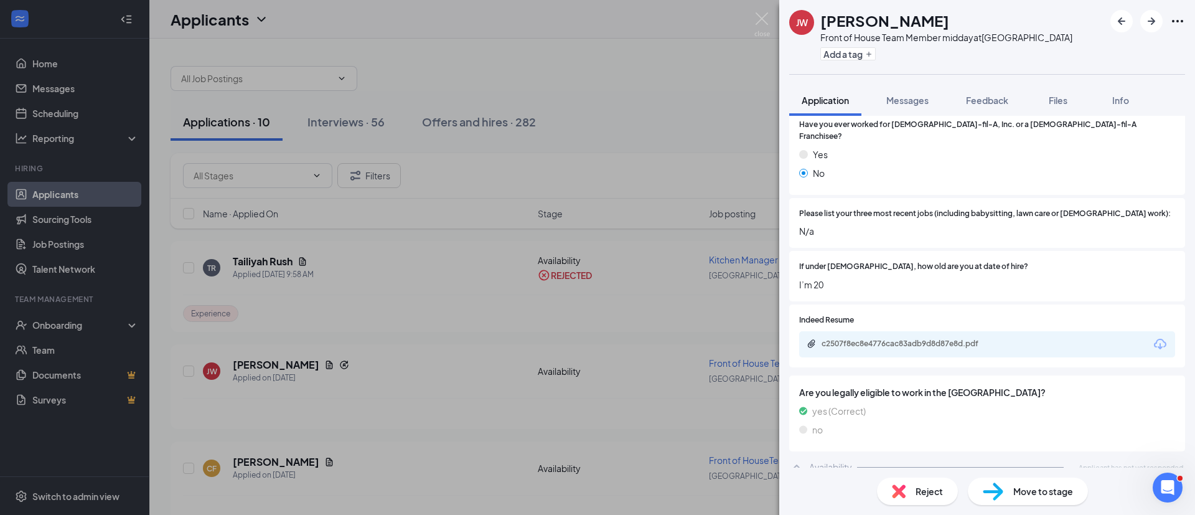
click at [510, 328] on div "[PERSON_NAME] Front of House Team Member midday at [GEOGRAPHIC_DATA] Add a tag …" at bounding box center [597, 257] width 1195 height 515
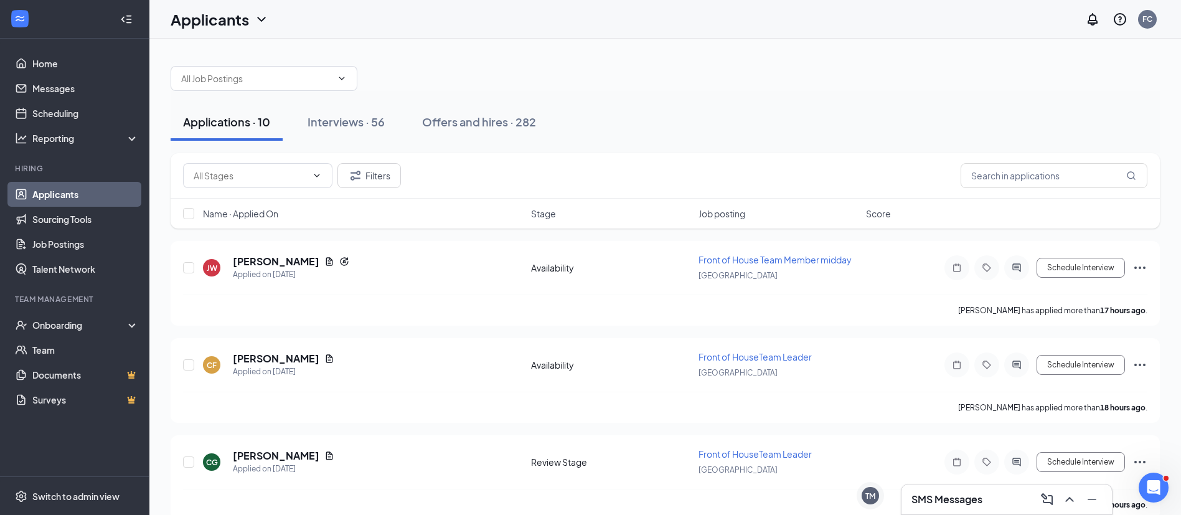
click at [367, 139] on button "Interviews · 56" at bounding box center [346, 121] width 102 height 37
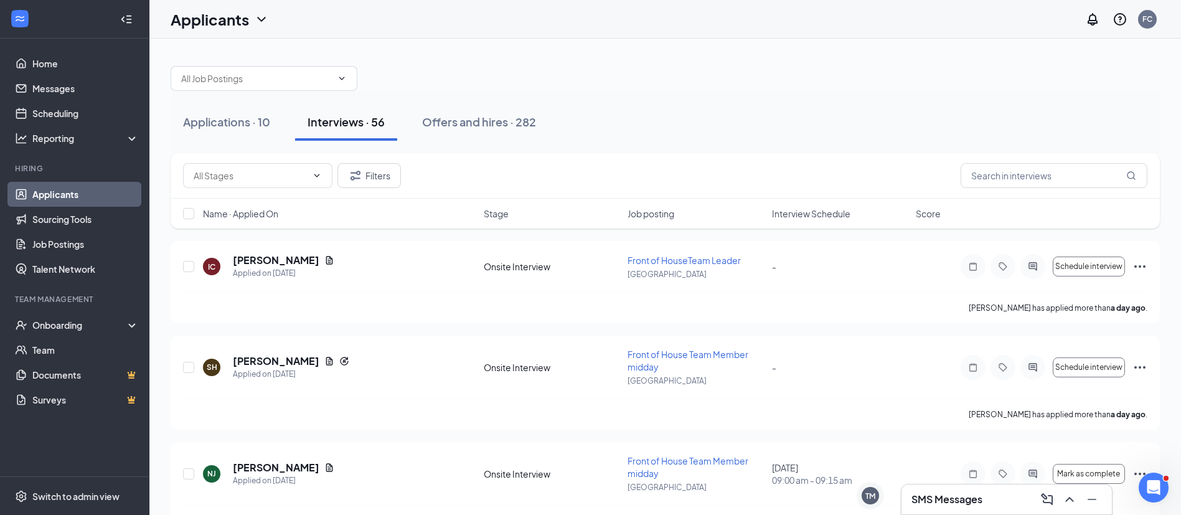
click at [841, 223] on div "Name · Applied On Stage Job posting Interview Schedule Score" at bounding box center [665, 214] width 989 height 30
click at [828, 218] on span "Interview Schedule" at bounding box center [811, 213] width 78 height 12
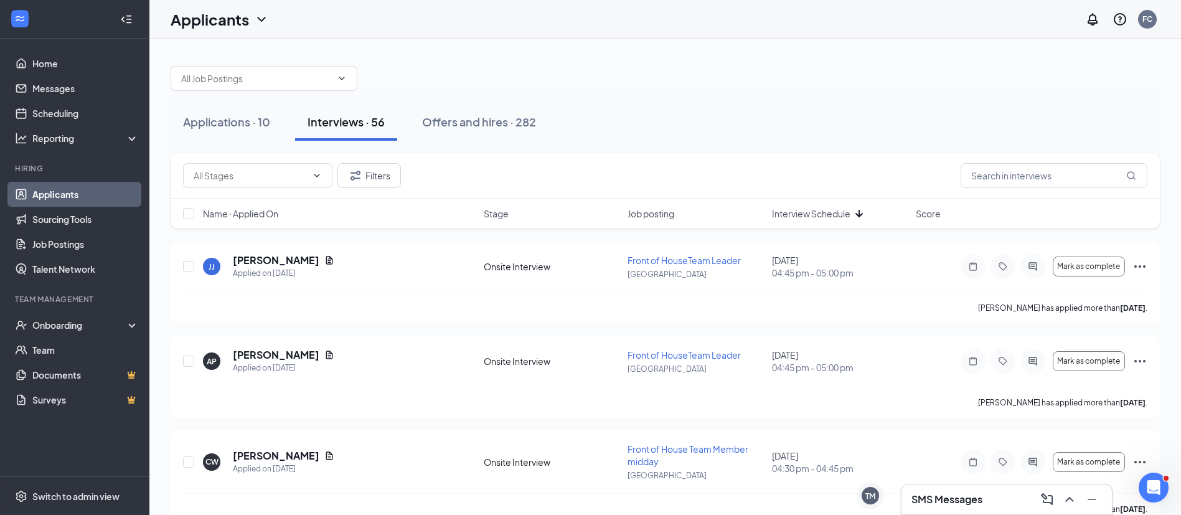
click at [828, 218] on span "Interview Schedule" at bounding box center [811, 213] width 78 height 12
click at [295, 265] on h5 "[PERSON_NAME]" at bounding box center [276, 260] width 87 height 14
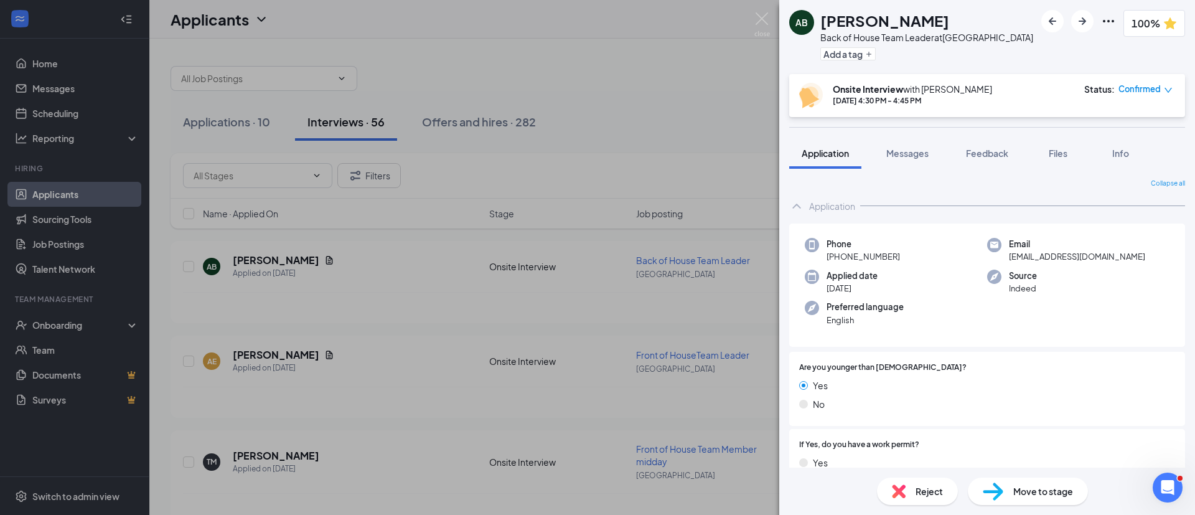
click at [909, 146] on button "Messages" at bounding box center [907, 153] width 67 height 31
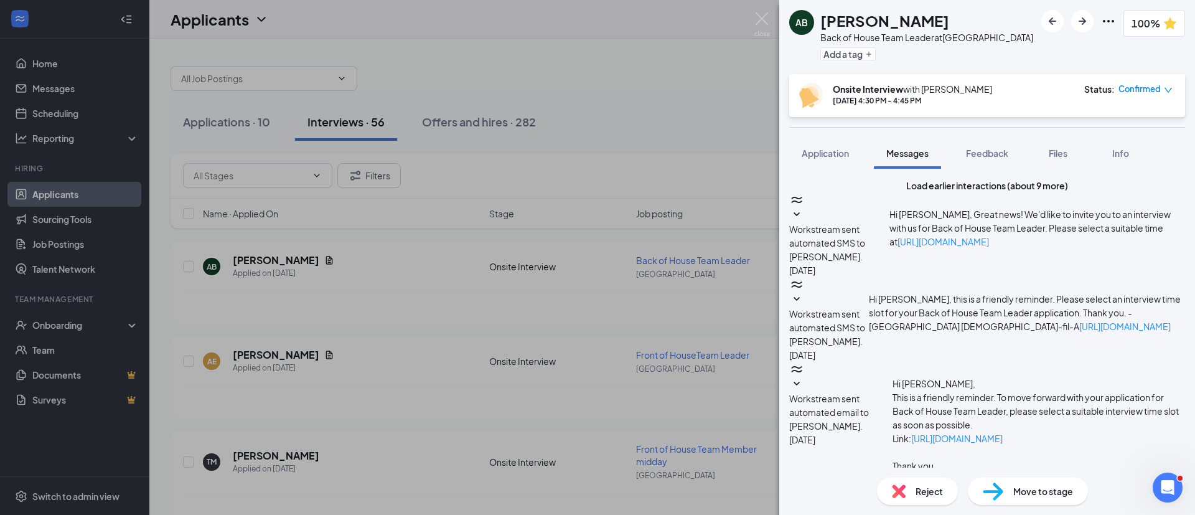
click at [1008, 149] on span "Feedback" at bounding box center [987, 152] width 42 height 11
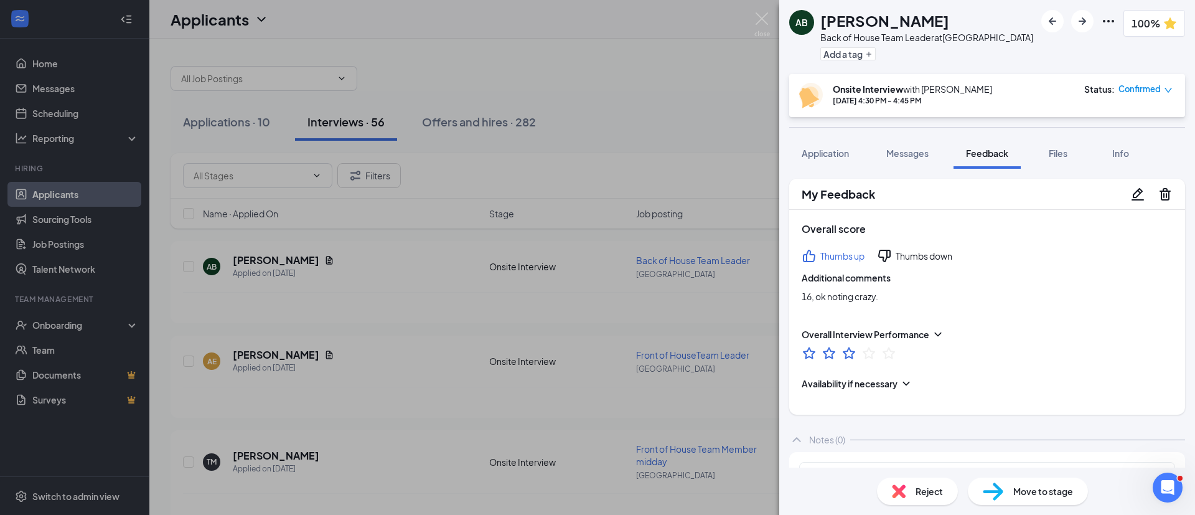
click at [823, 154] on span "Application" at bounding box center [825, 152] width 47 height 11
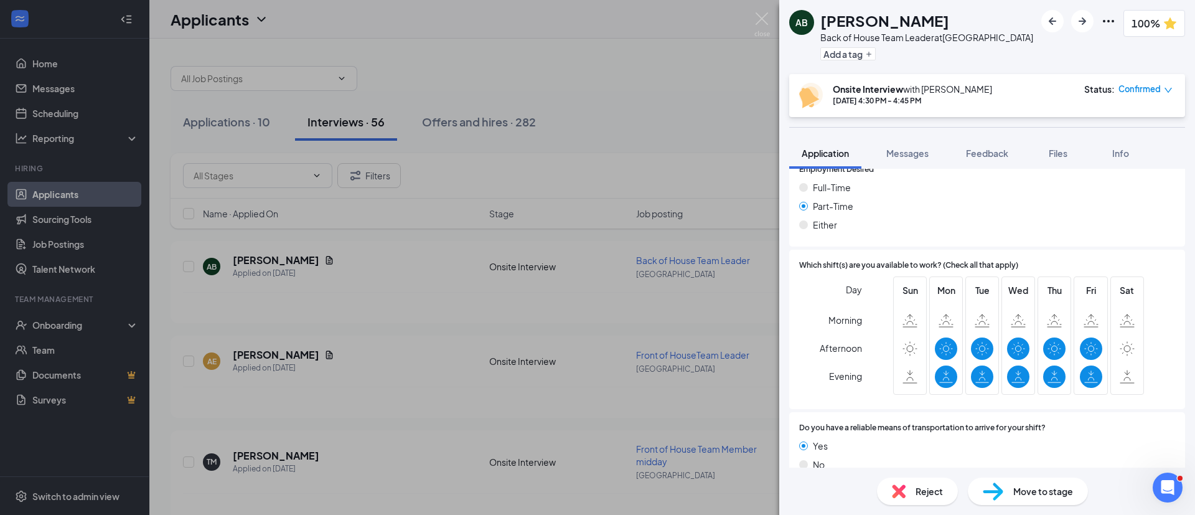
scroll to position [786, 0]
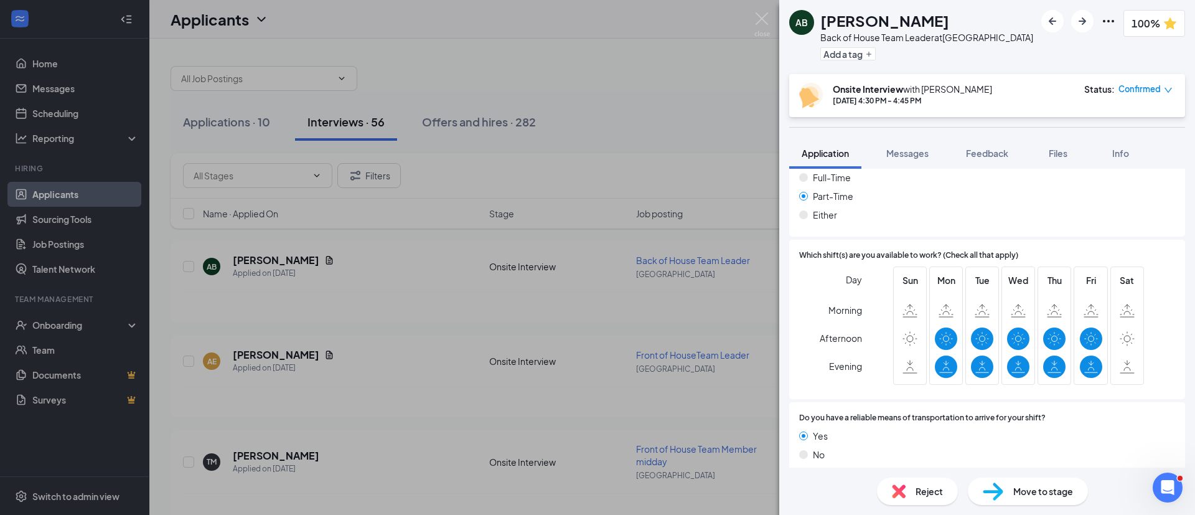
click at [918, 496] on span "Reject" at bounding box center [928, 491] width 27 height 14
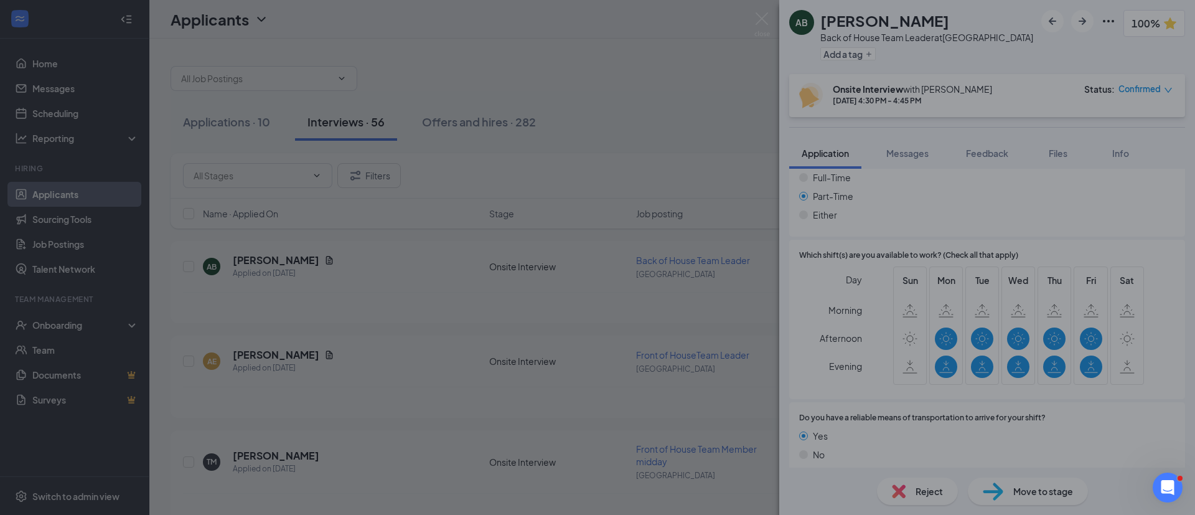
scroll to position [781, 0]
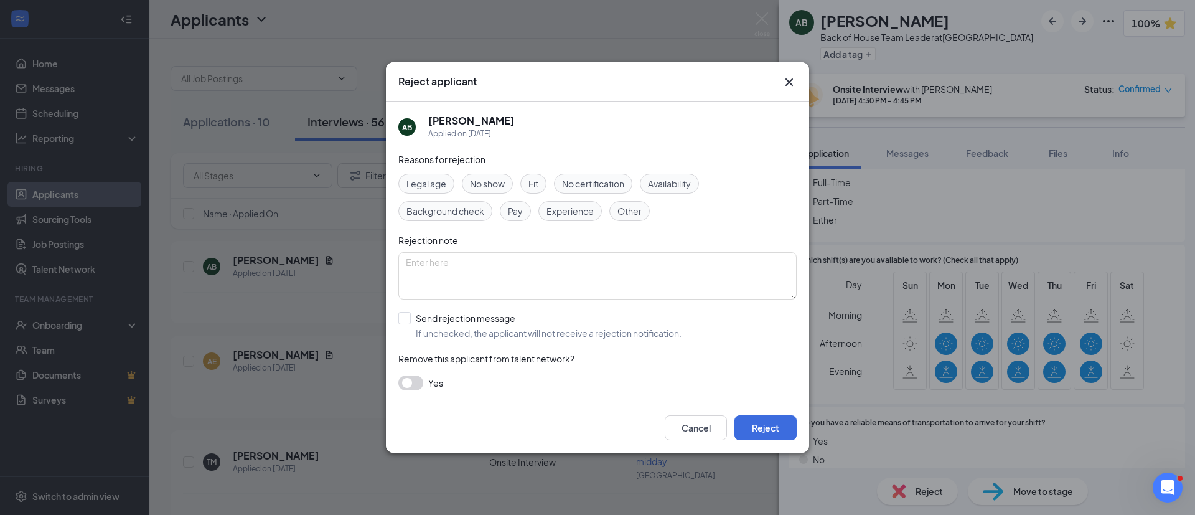
click at [542, 182] on div "Fit" at bounding box center [533, 184] width 26 height 20
click at [500, 325] on input "Send rejection message If unchecked, the applicant will not receive a rejection…" at bounding box center [539, 325] width 283 height 27
checkbox input "true"
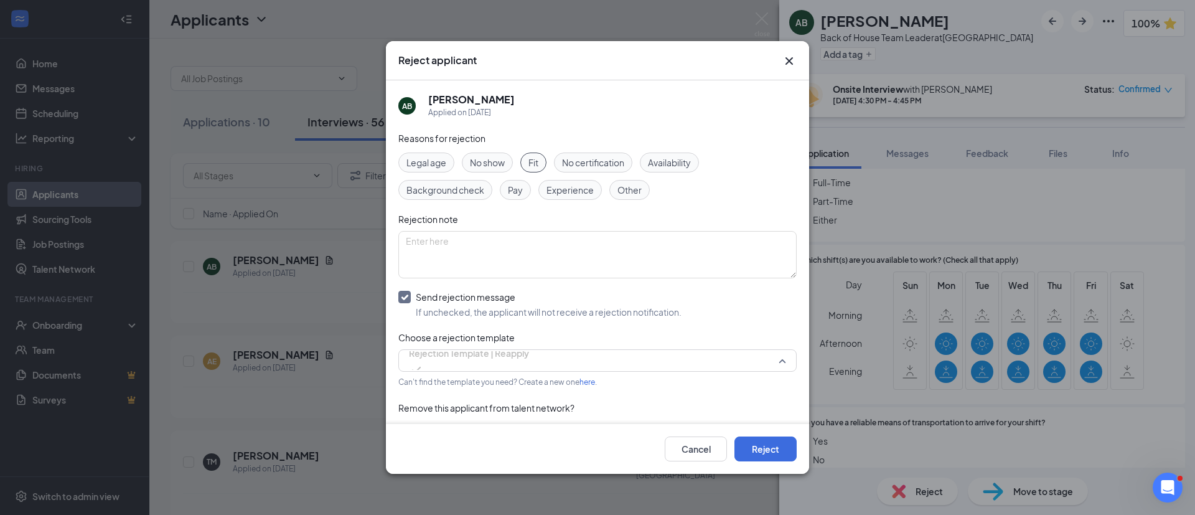
click at [515, 359] on span "Rejection Template | Reapply" at bounding box center [469, 353] width 120 height 19
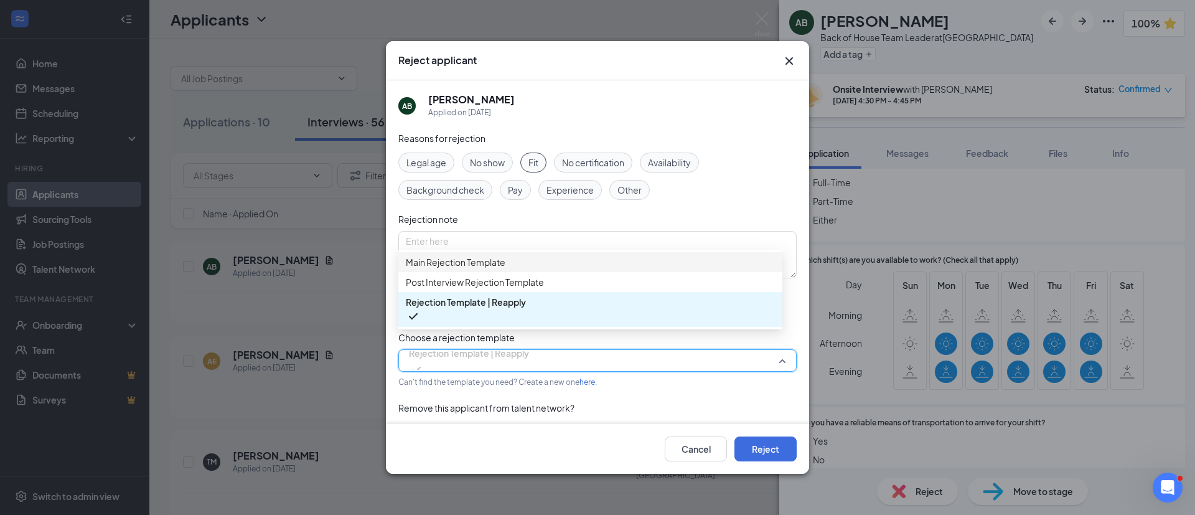
click at [466, 267] on span "Main Rejection Template" at bounding box center [456, 262] width 100 height 14
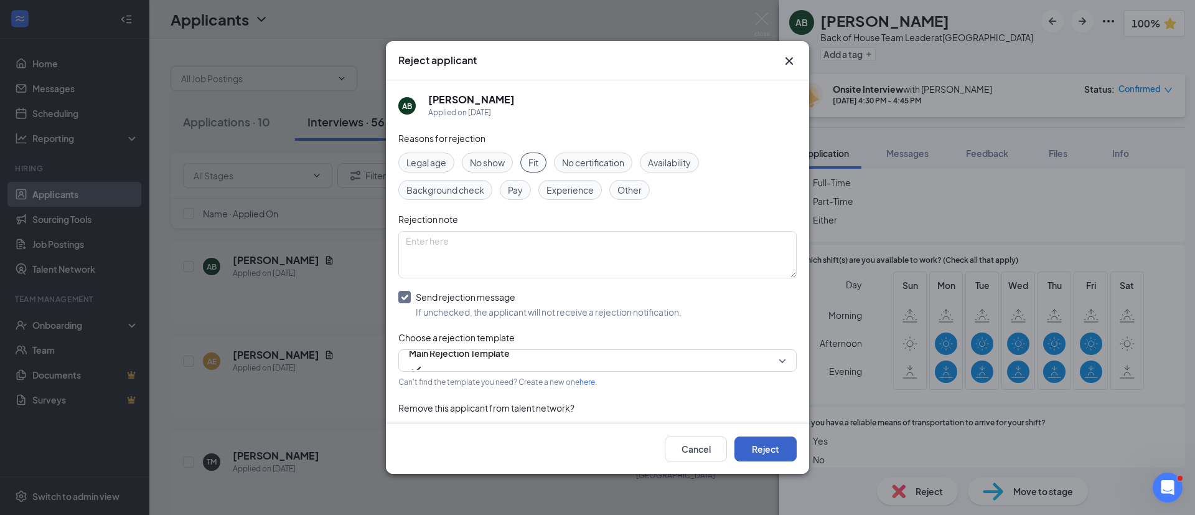
click at [766, 453] on button "Reject" at bounding box center [765, 448] width 62 height 25
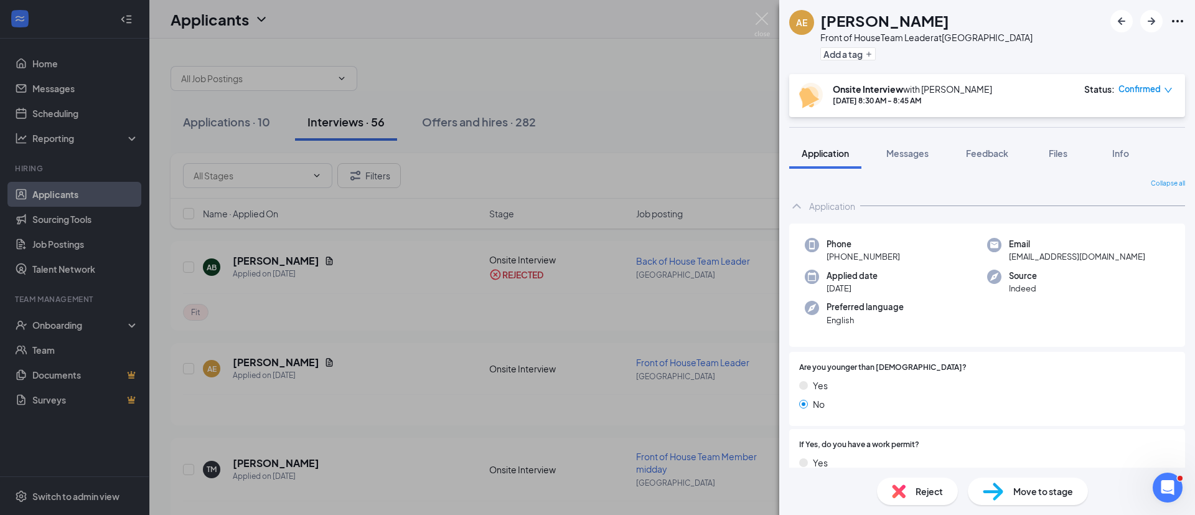
click at [523, 377] on div "AE [PERSON_NAME] Front of HouseTeam Leader at [GEOGRAPHIC_DATA] Add a tag Onsit…" at bounding box center [597, 257] width 1195 height 515
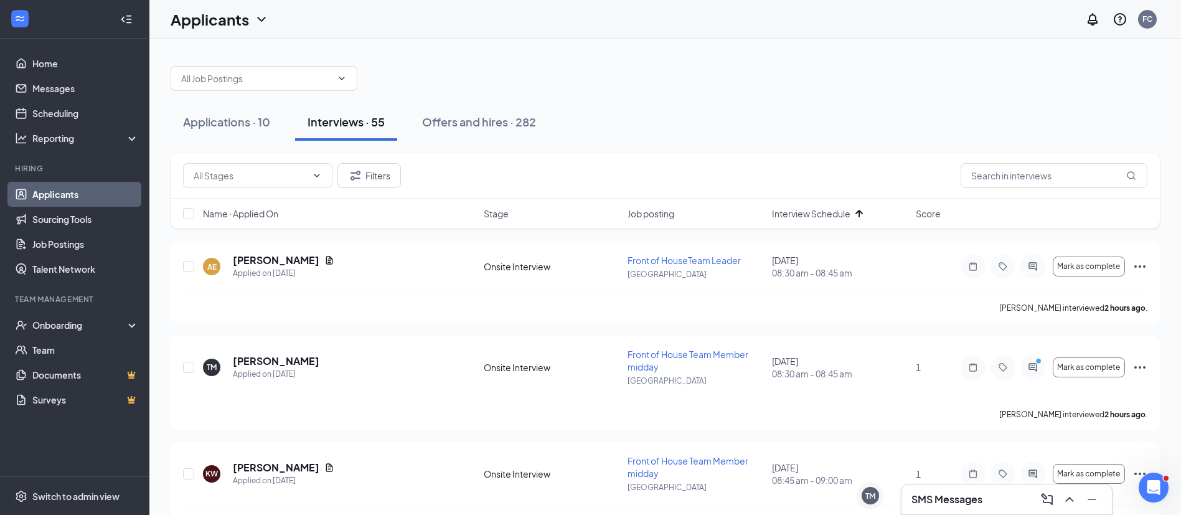
click at [266, 135] on button "Applications · 10" at bounding box center [227, 121] width 112 height 37
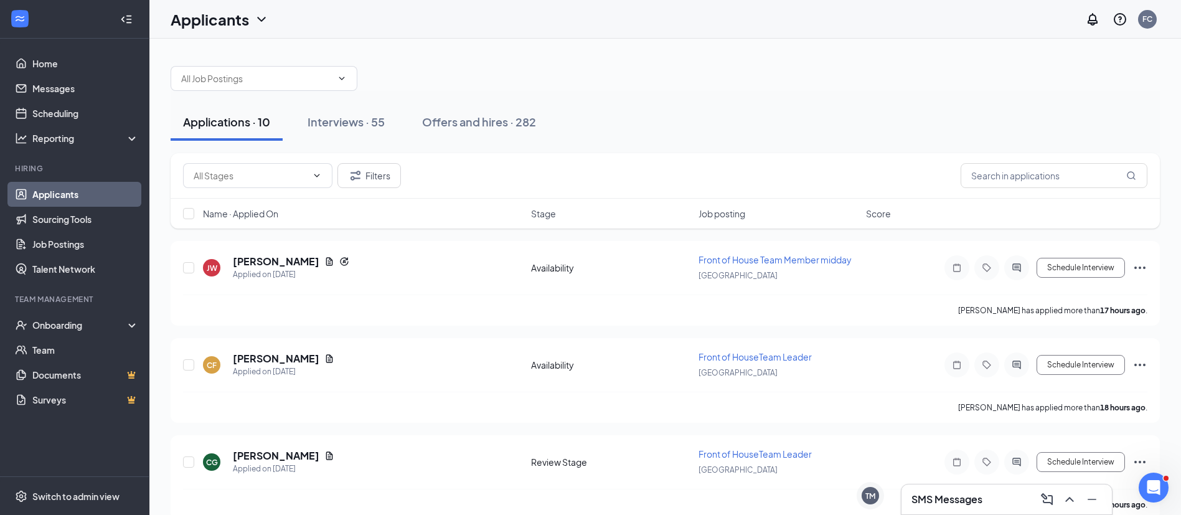
click at [516, 217] on div "Name · Applied On" at bounding box center [363, 213] width 320 height 12
click at [67, 241] on link "Job Postings" at bounding box center [85, 243] width 106 height 25
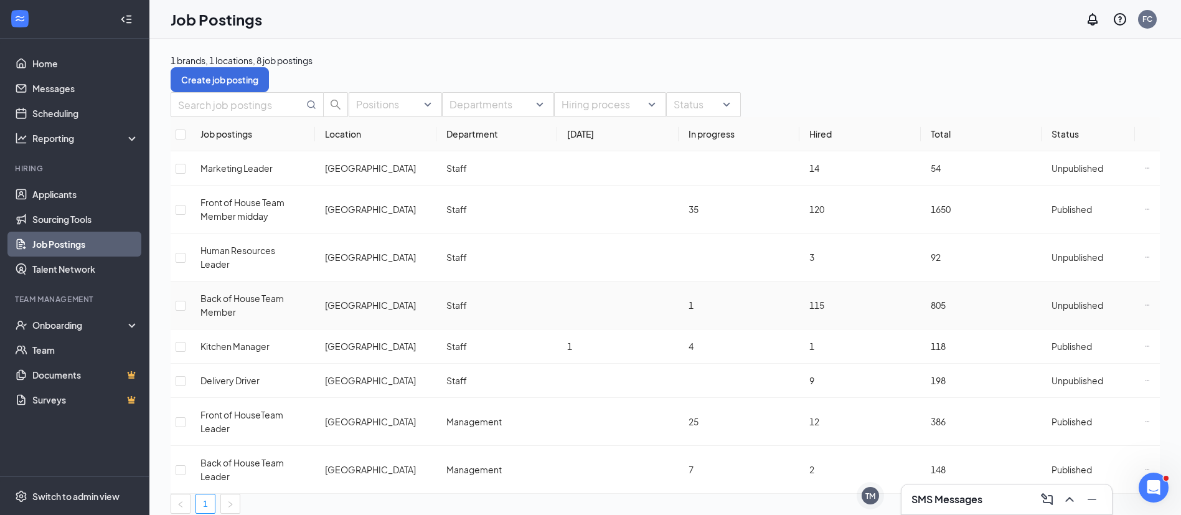
click at [1059, 299] on span "Unpublished" at bounding box center [1077, 304] width 52 height 11
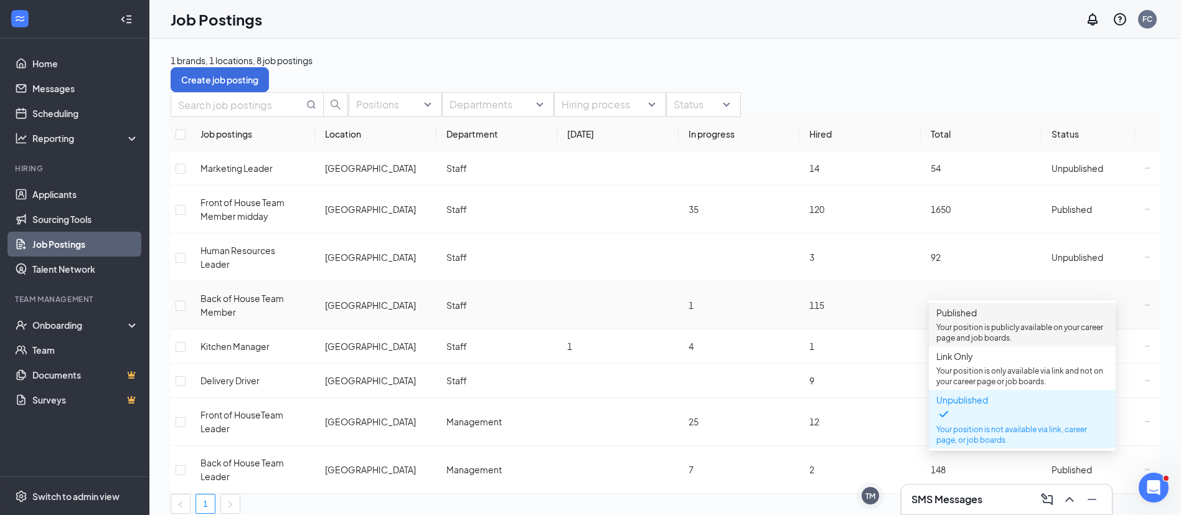
click at [976, 314] on span "Published" at bounding box center [956, 312] width 40 height 11
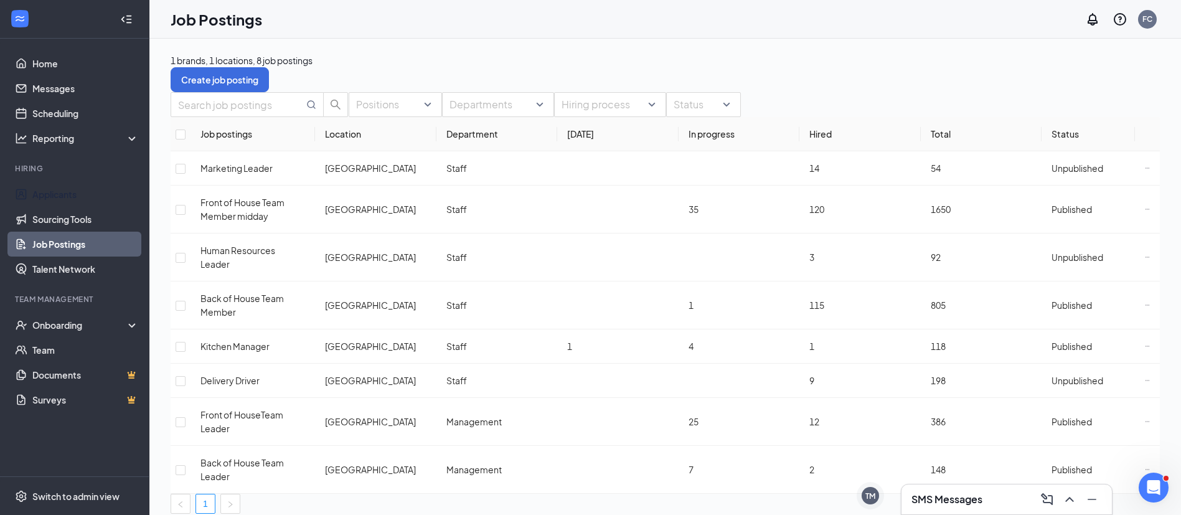
click at [72, 205] on link "Applicants" at bounding box center [85, 194] width 106 height 25
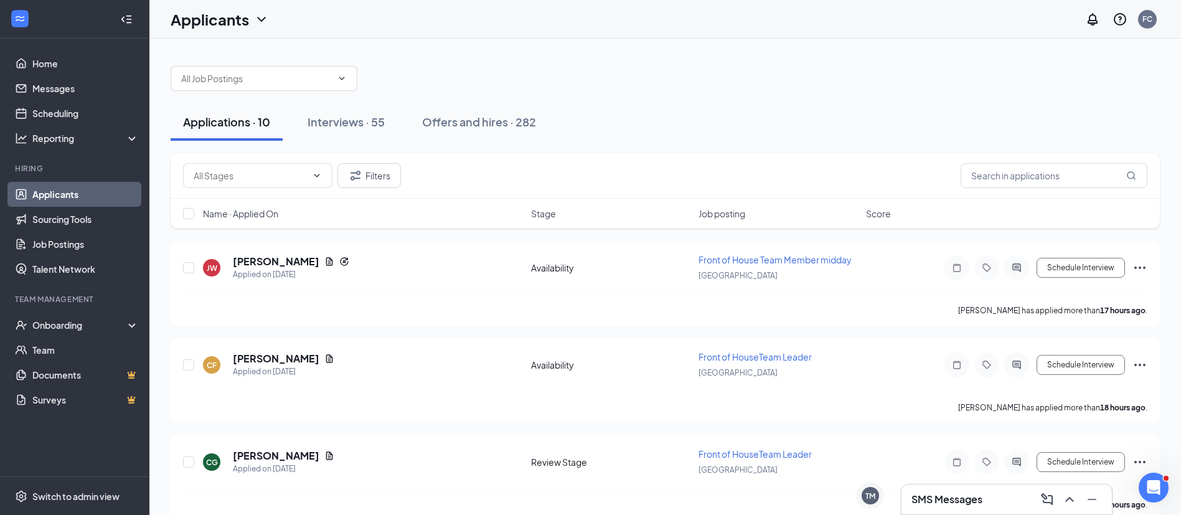
click at [547, 217] on span "Stage" at bounding box center [543, 213] width 25 height 12
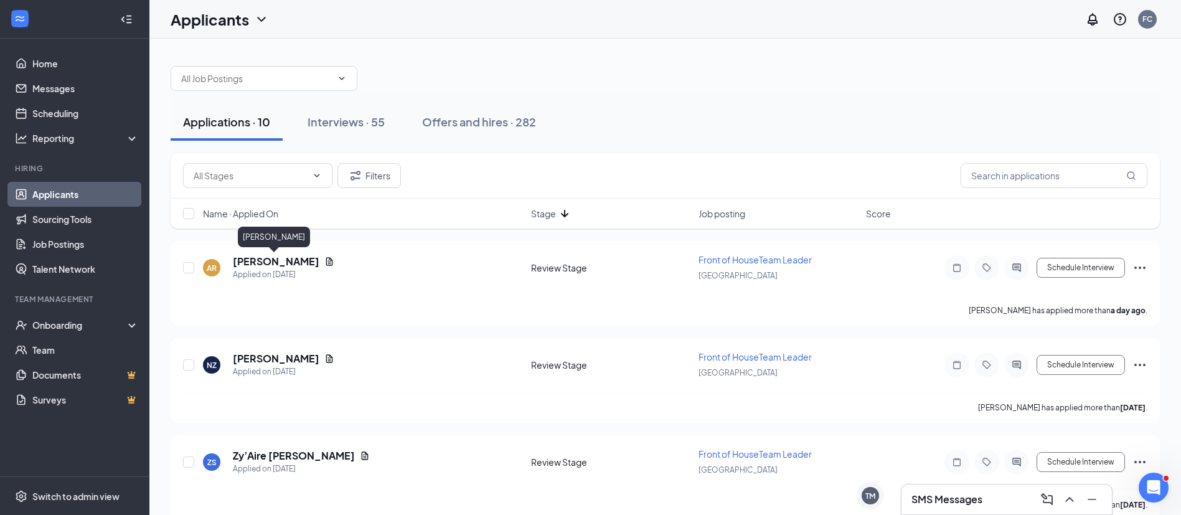
click at [282, 255] on h5 "[PERSON_NAME]" at bounding box center [276, 262] width 87 height 14
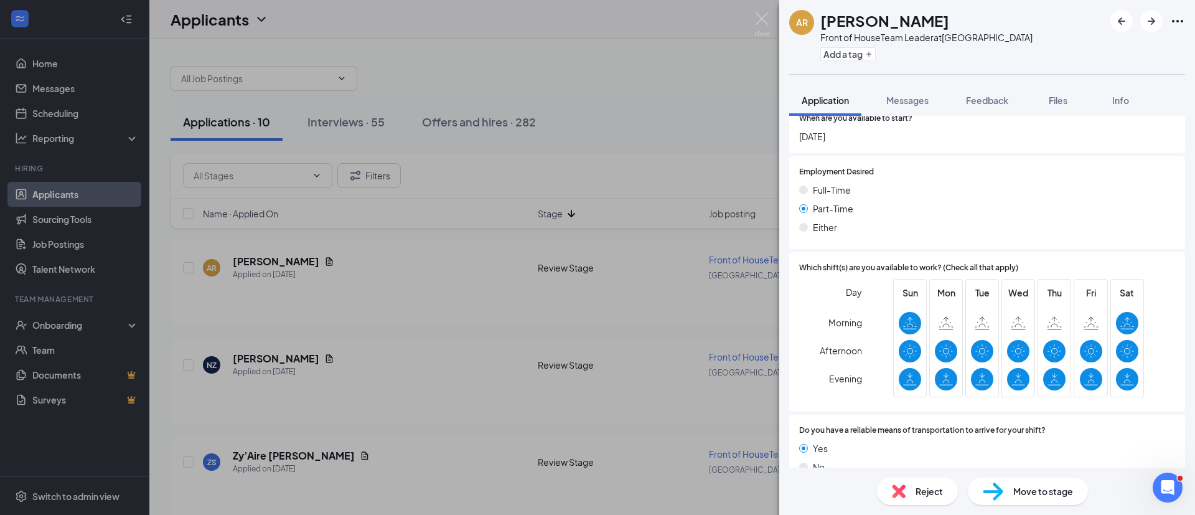
scroll to position [732, 0]
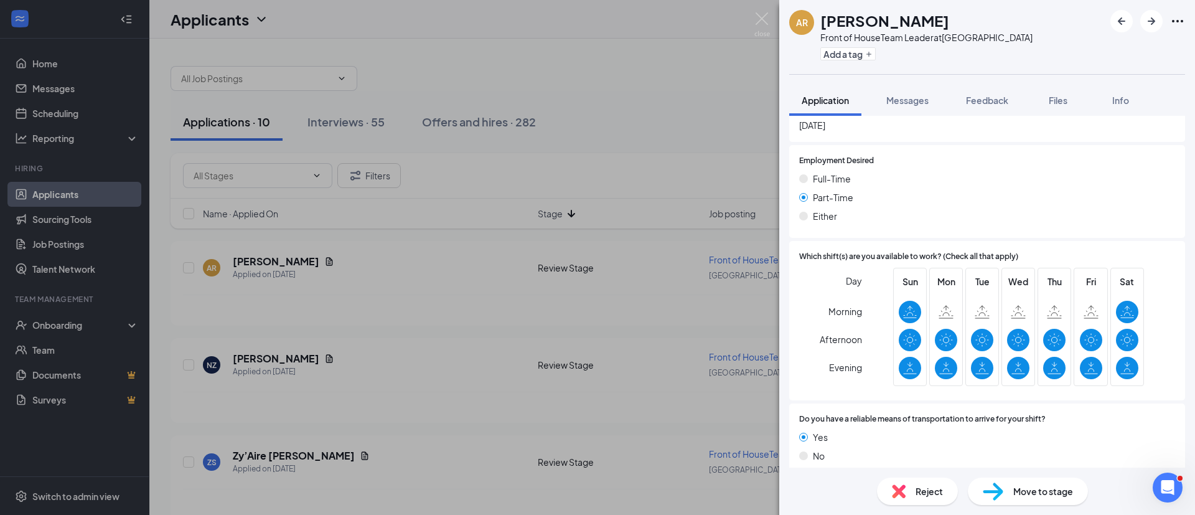
click at [911, 503] on div "Reject" at bounding box center [917, 490] width 81 height 27
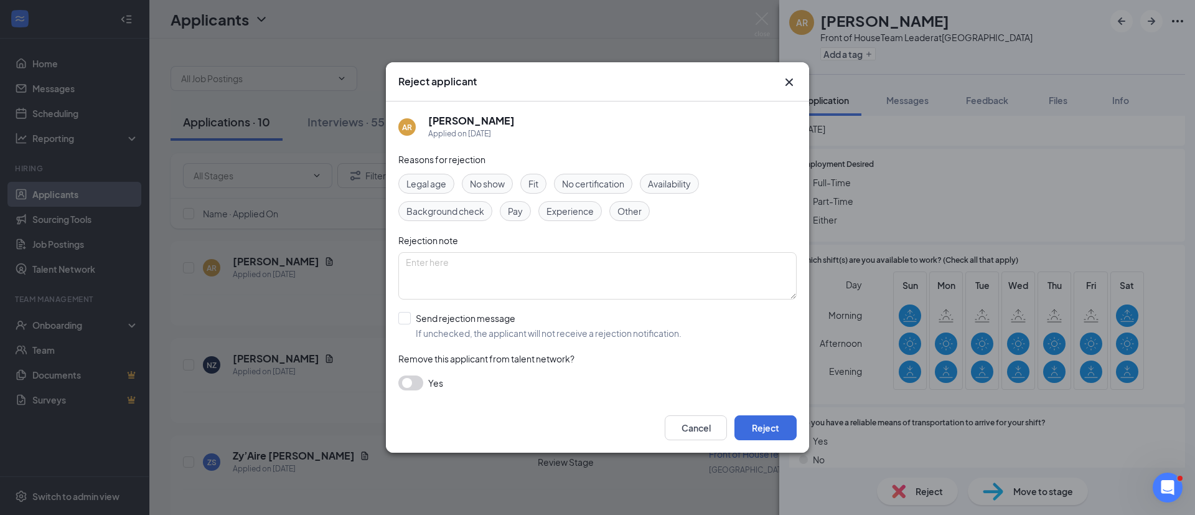
click at [538, 185] on span "Fit" at bounding box center [533, 184] width 10 height 14
click at [629, 215] on span "Other" at bounding box center [629, 211] width 24 height 14
click at [490, 319] on input "Send rejection message If unchecked, the applicant will not receive a rejection…" at bounding box center [539, 325] width 283 height 27
checkbox input "true"
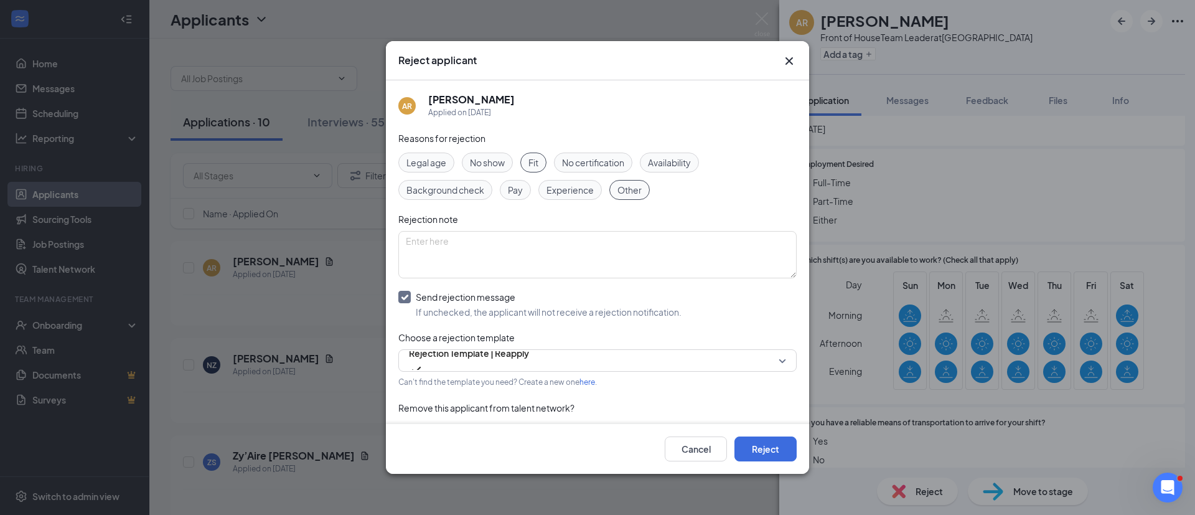
scroll to position [28, 0]
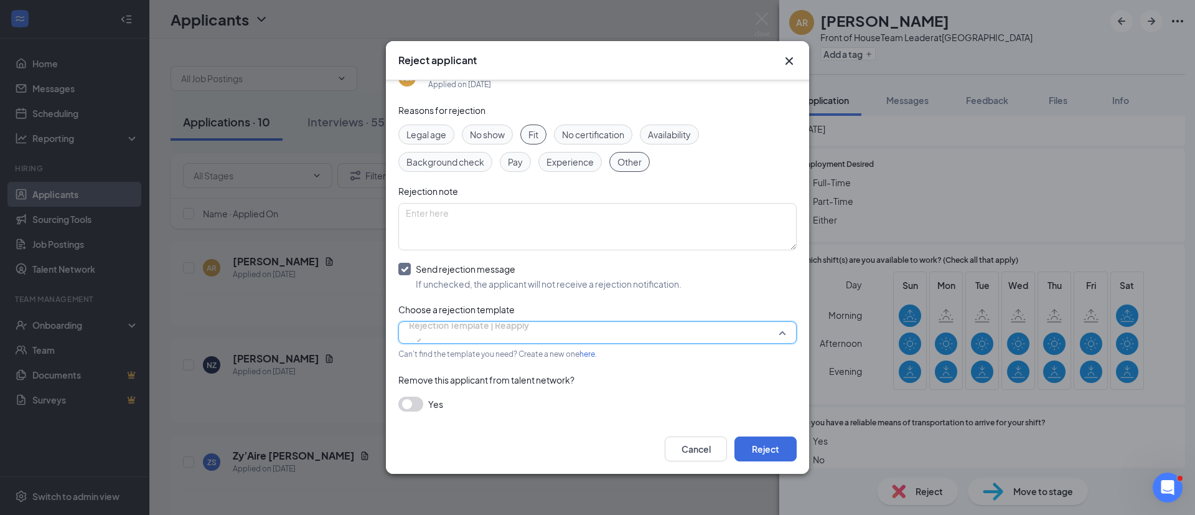
click at [492, 342] on input "search" at bounding box center [593, 332] width 375 height 21
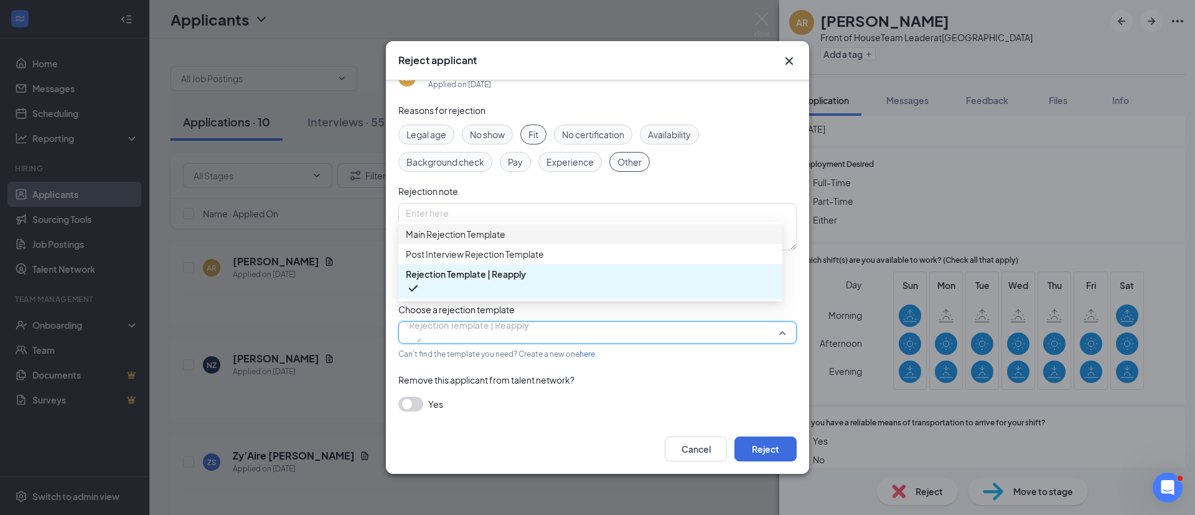
click at [503, 241] on span "Main Rejection Template" at bounding box center [456, 234] width 100 height 14
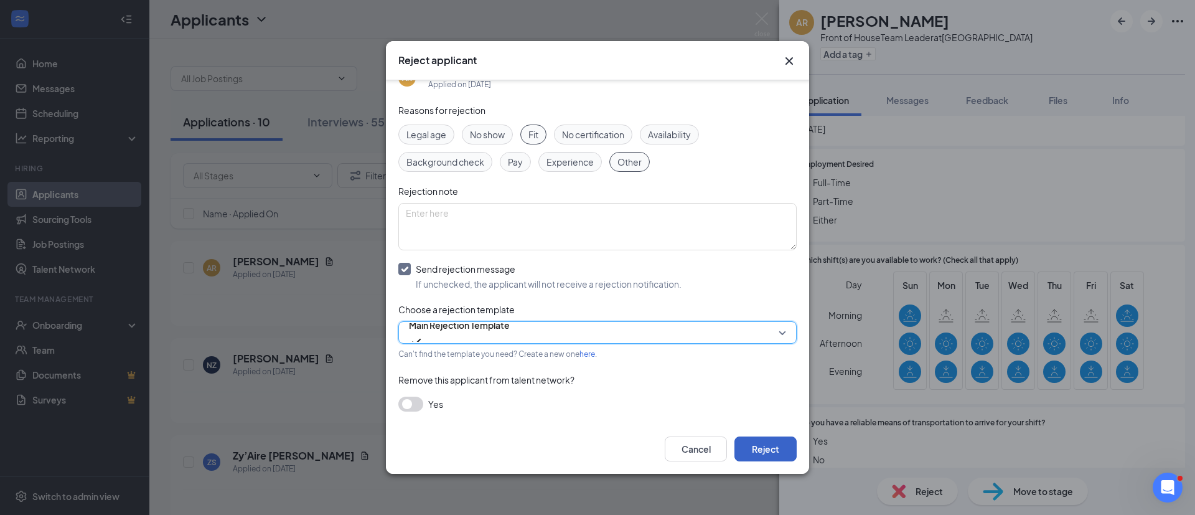
click at [769, 443] on button "Reject" at bounding box center [765, 448] width 62 height 25
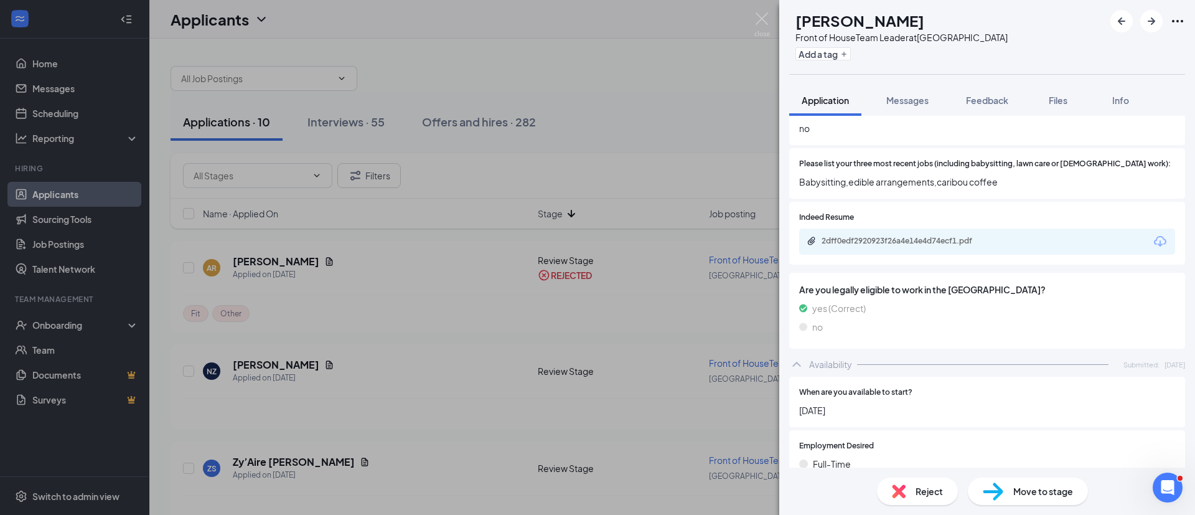
scroll to position [424, 0]
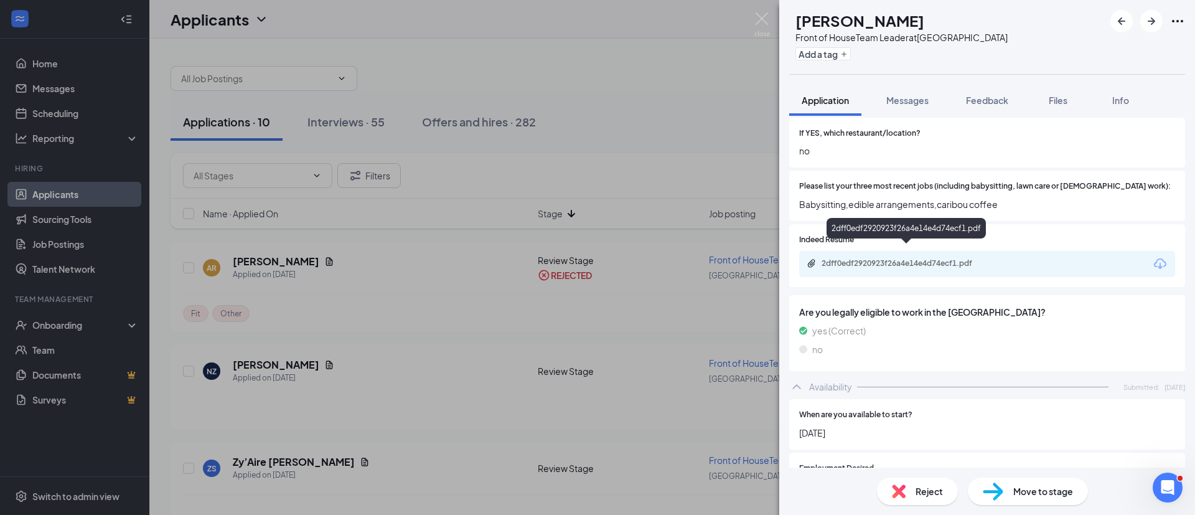
click at [914, 258] on div "2dff0edf2920923f26a4e14e4d74ecf1.pdf" at bounding box center [908, 263] width 174 height 10
click at [937, 479] on div "Reject" at bounding box center [917, 490] width 81 height 27
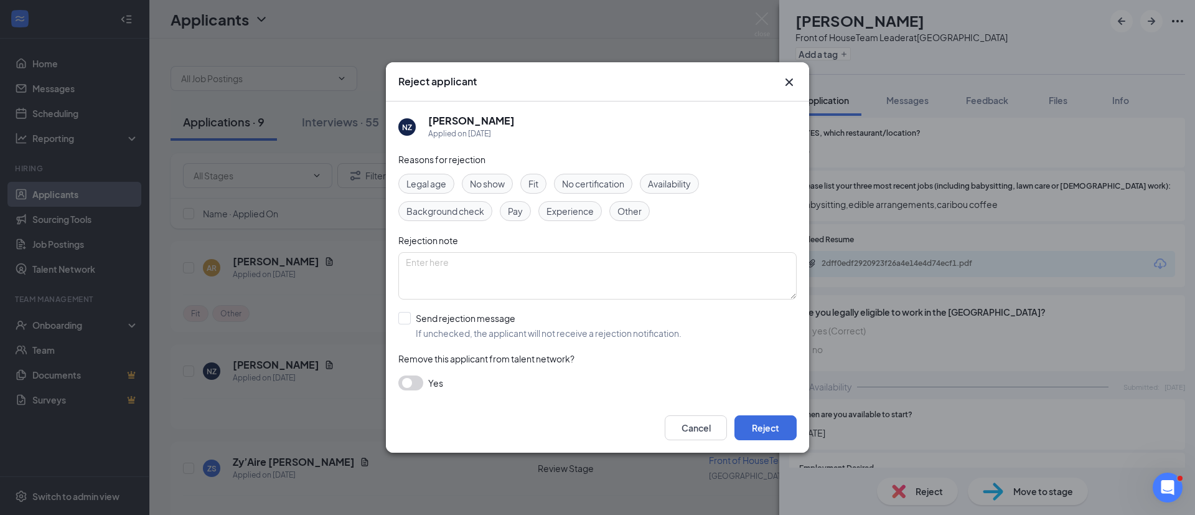
click at [571, 205] on span "Experience" at bounding box center [569, 211] width 47 height 14
click at [510, 328] on input "Send rejection message If unchecked, the applicant will not receive a rejection…" at bounding box center [539, 325] width 283 height 27
checkbox input "true"
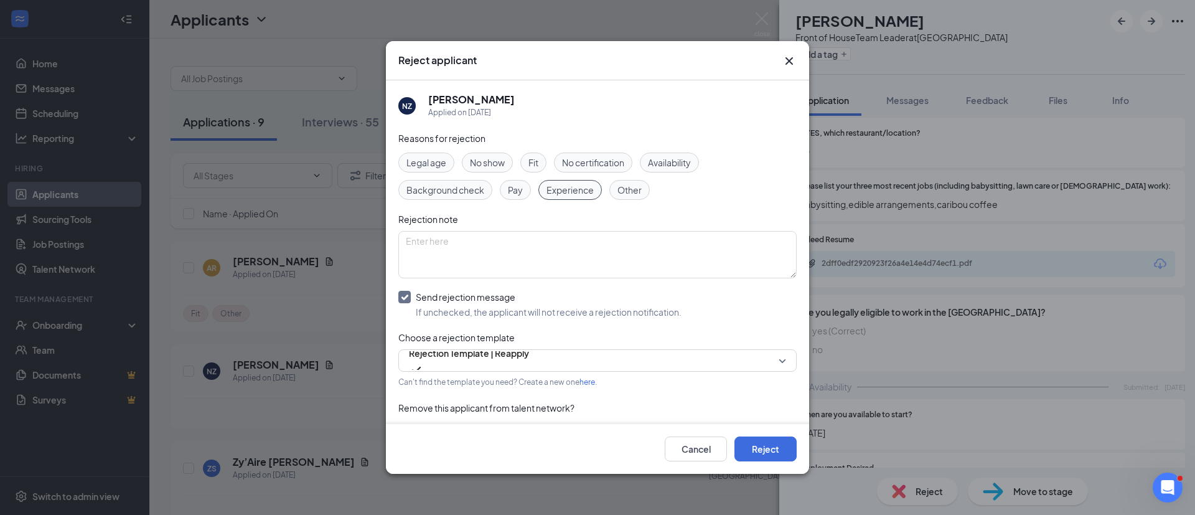
click at [523, 356] on span "Rejection Template | Reapply" at bounding box center [469, 353] width 120 height 19
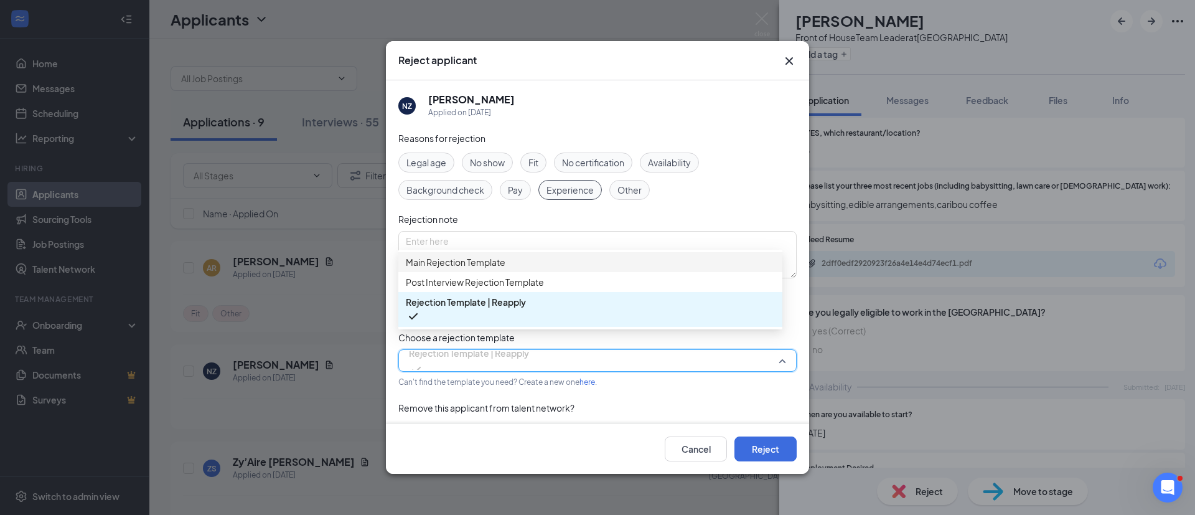
click at [548, 265] on span "Main Rejection Template" at bounding box center [590, 262] width 369 height 14
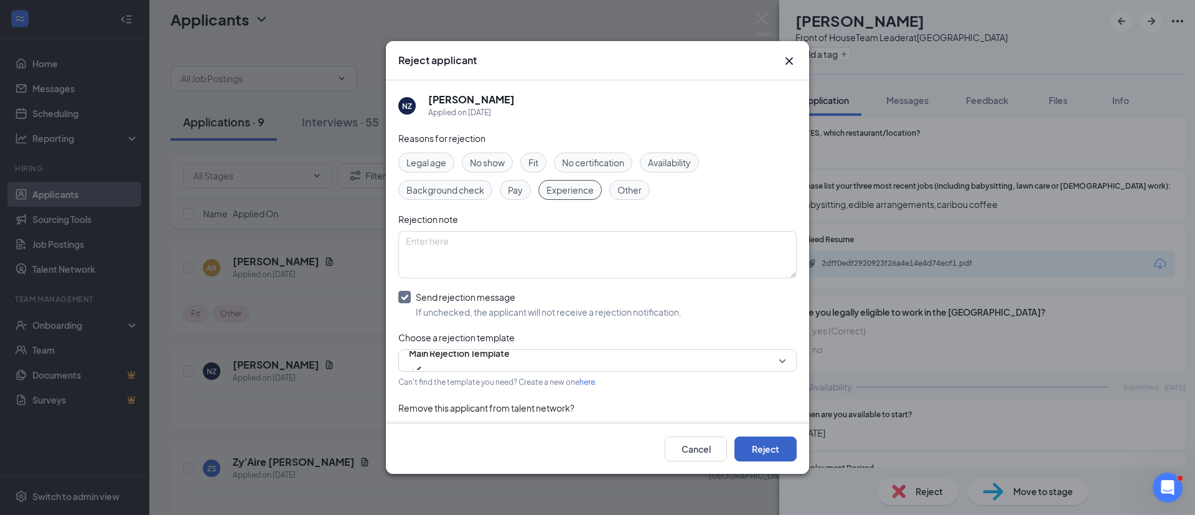
click at [781, 453] on button "Reject" at bounding box center [765, 448] width 62 height 25
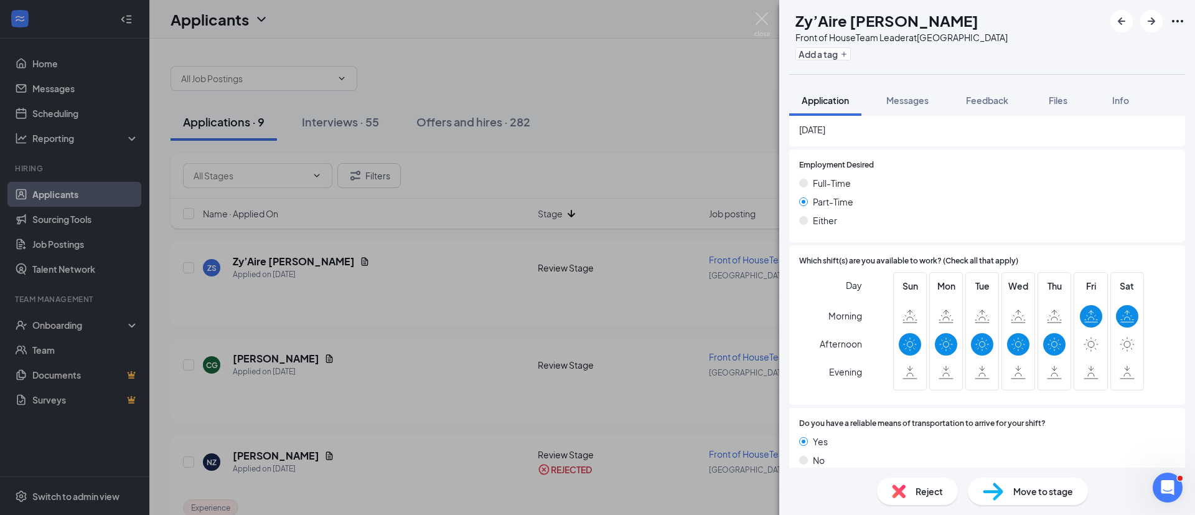
scroll to position [802, 0]
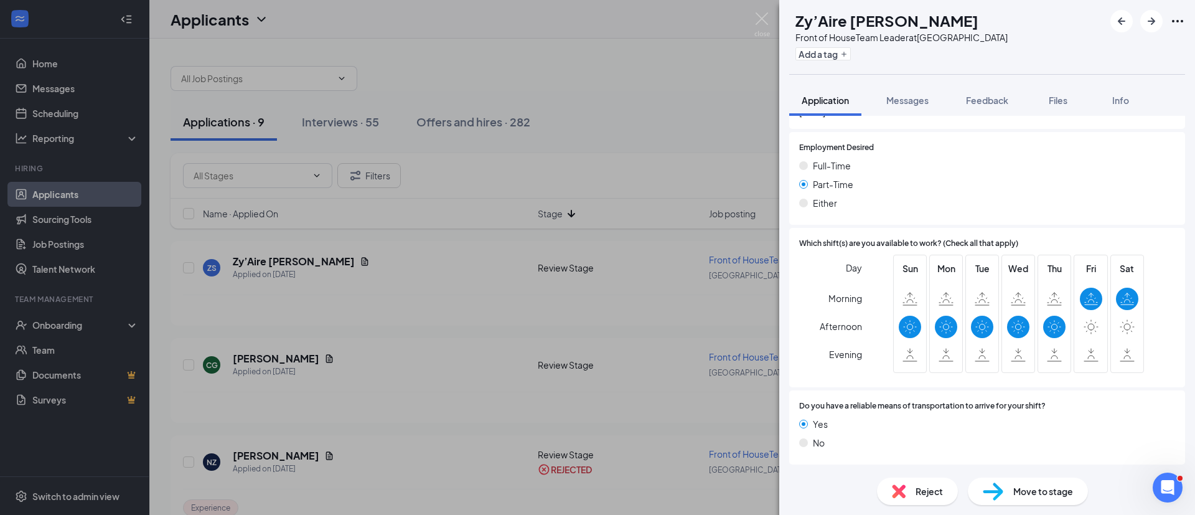
click at [918, 490] on span "Reject" at bounding box center [928, 491] width 27 height 14
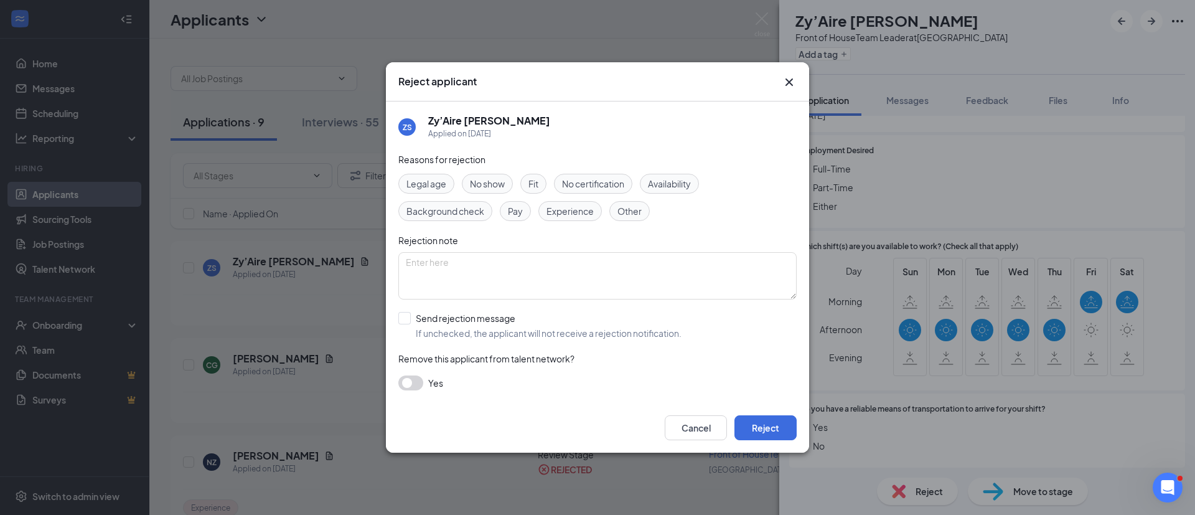
click at [579, 213] on span "Experience" at bounding box center [569, 211] width 47 height 14
click at [502, 312] on input "Send rejection message If unchecked, the applicant will not receive a rejection…" at bounding box center [539, 325] width 283 height 27
checkbox input "true"
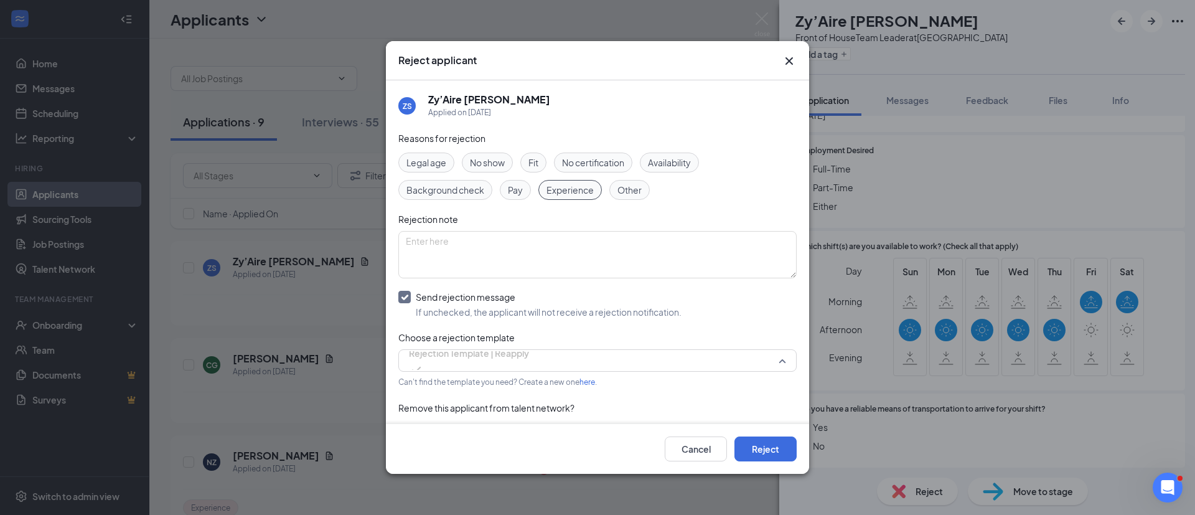
click at [508, 362] on span "Rejection Template | Reapply" at bounding box center [469, 353] width 120 height 19
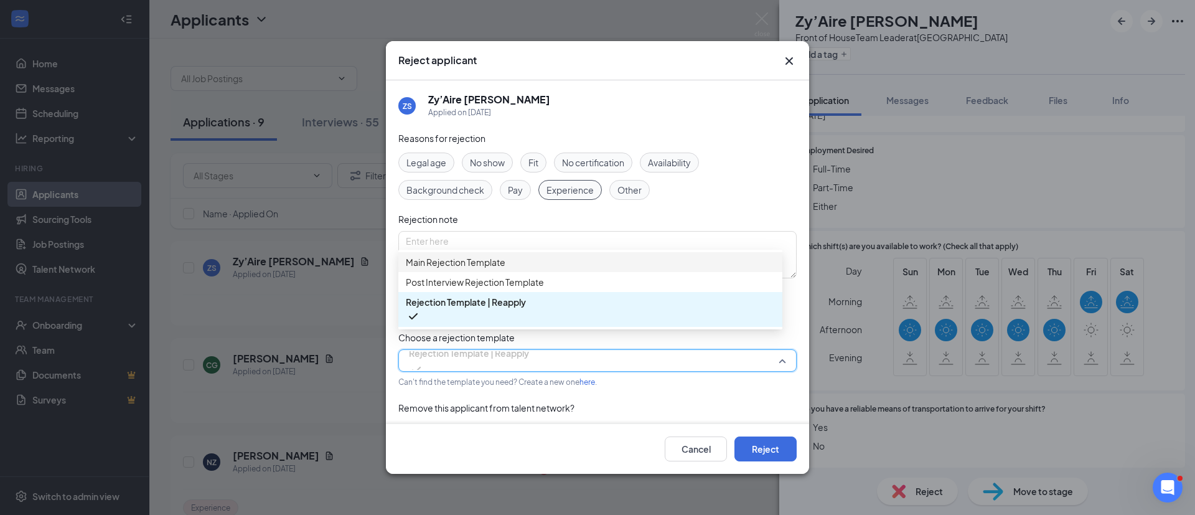
click at [502, 268] on span "Main Rejection Template" at bounding box center [456, 262] width 100 height 14
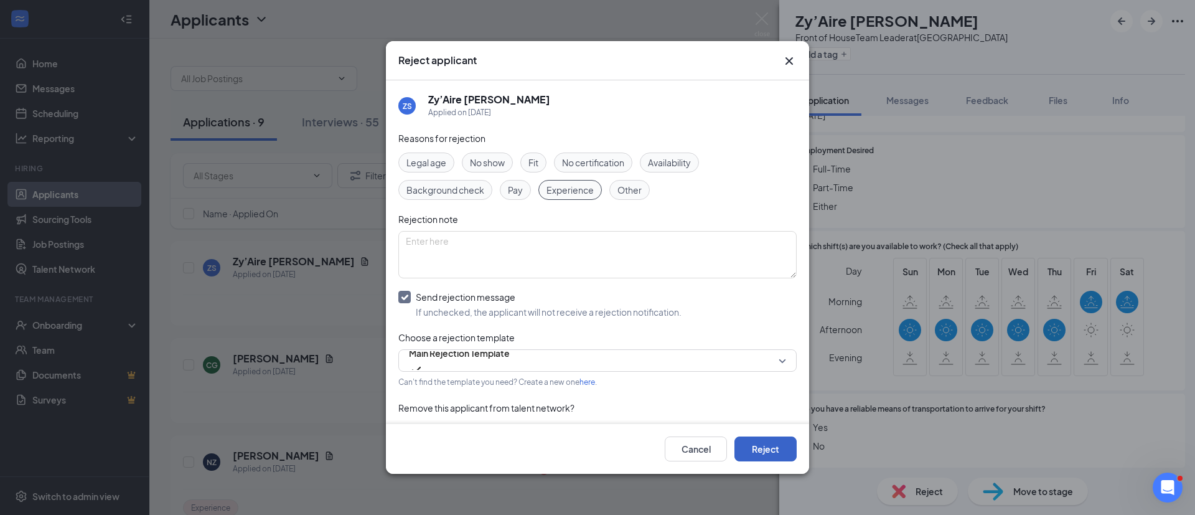
click at [796, 449] on button "Reject" at bounding box center [765, 448] width 62 height 25
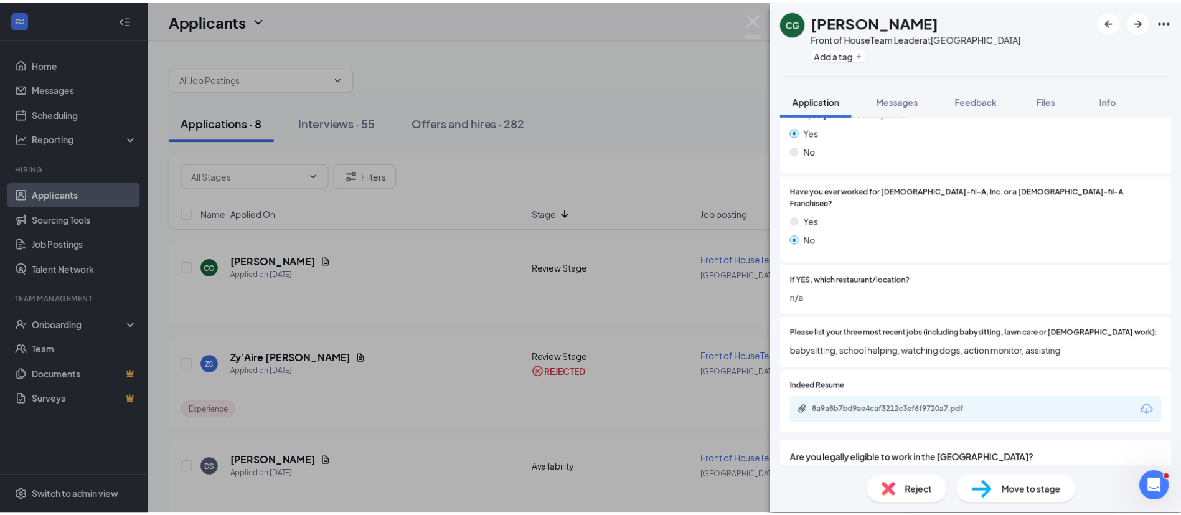
scroll to position [311, 0]
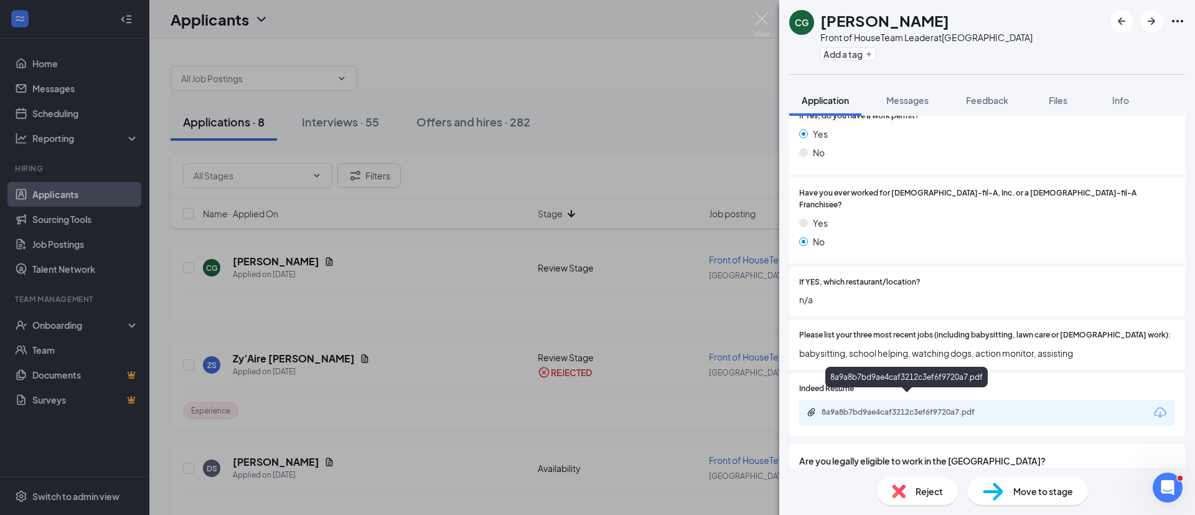
click at [968, 407] on div "8a9a8b7bd9ae4caf3212c3ef6f9720a7.pdf" at bounding box center [908, 412] width 174 height 10
click at [899, 487] on img at bounding box center [899, 491] width 14 height 14
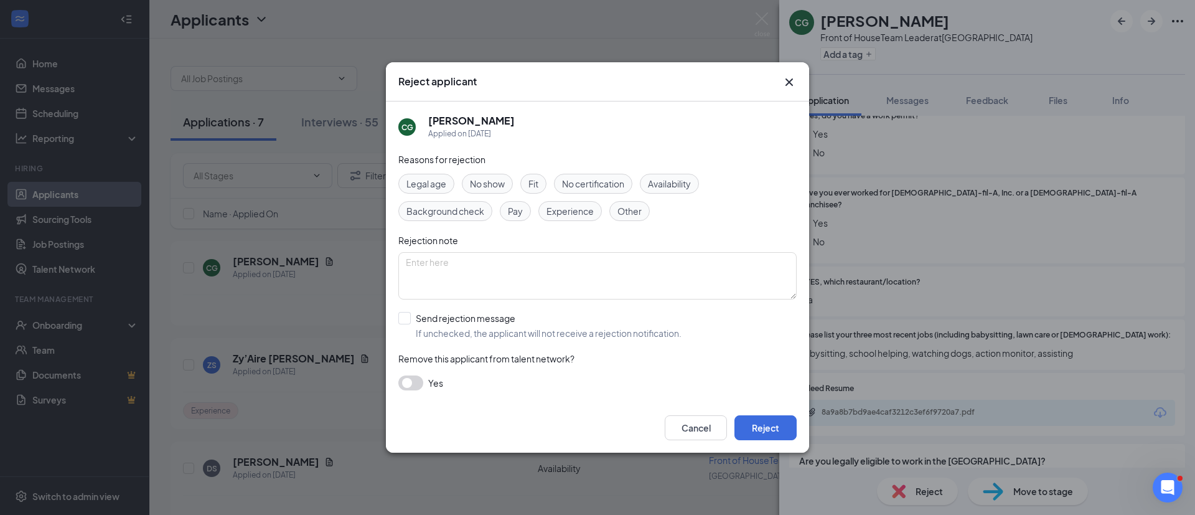
click at [572, 206] on span "Experience" at bounding box center [569, 211] width 47 height 14
click at [482, 320] on input "Send rejection message If unchecked, the applicant will not receive a rejection…" at bounding box center [539, 325] width 283 height 27
checkbox input "true"
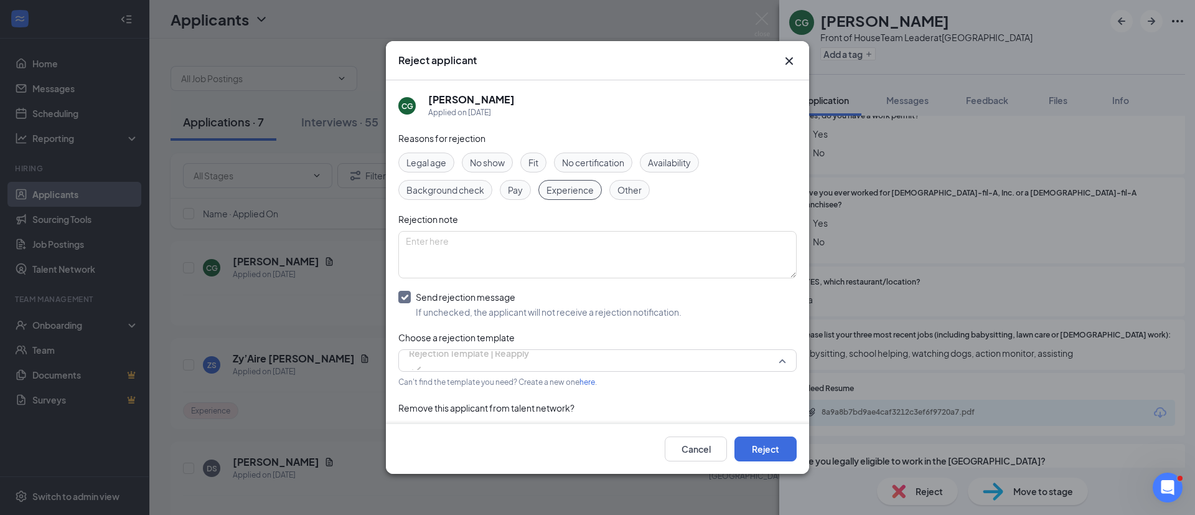
click at [482, 362] on span "Rejection Template | Reapply" at bounding box center [469, 353] width 120 height 19
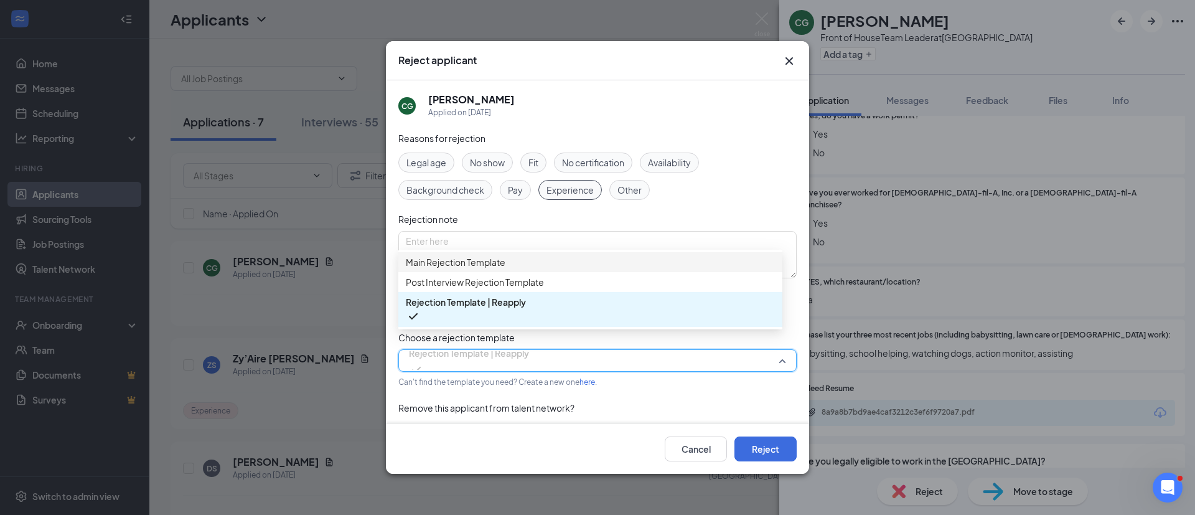
click at [481, 266] on span "Main Rejection Template" at bounding box center [456, 262] width 100 height 14
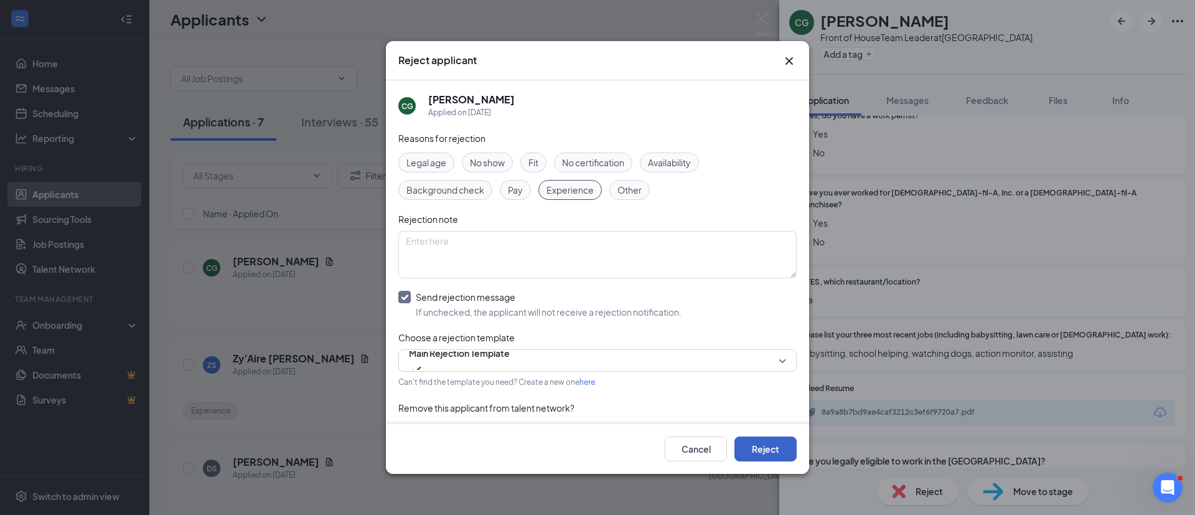
click at [745, 446] on button "Reject" at bounding box center [765, 448] width 62 height 25
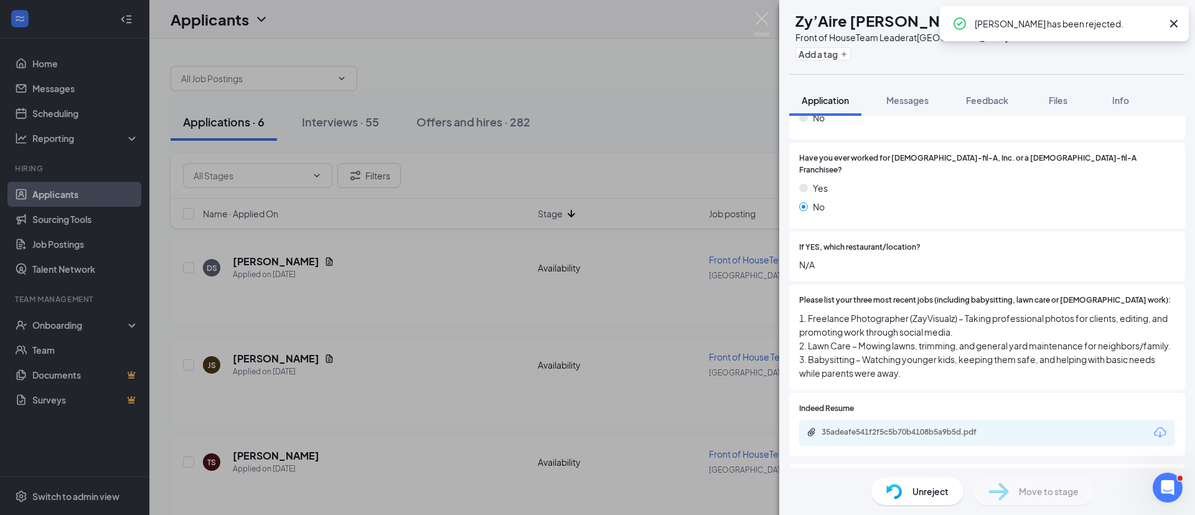
click at [745, 446] on div "ZS Zy’Aire [PERSON_NAME] Front of HouseTeam Leader at [GEOGRAPHIC_DATA] Add a t…" at bounding box center [597, 257] width 1195 height 515
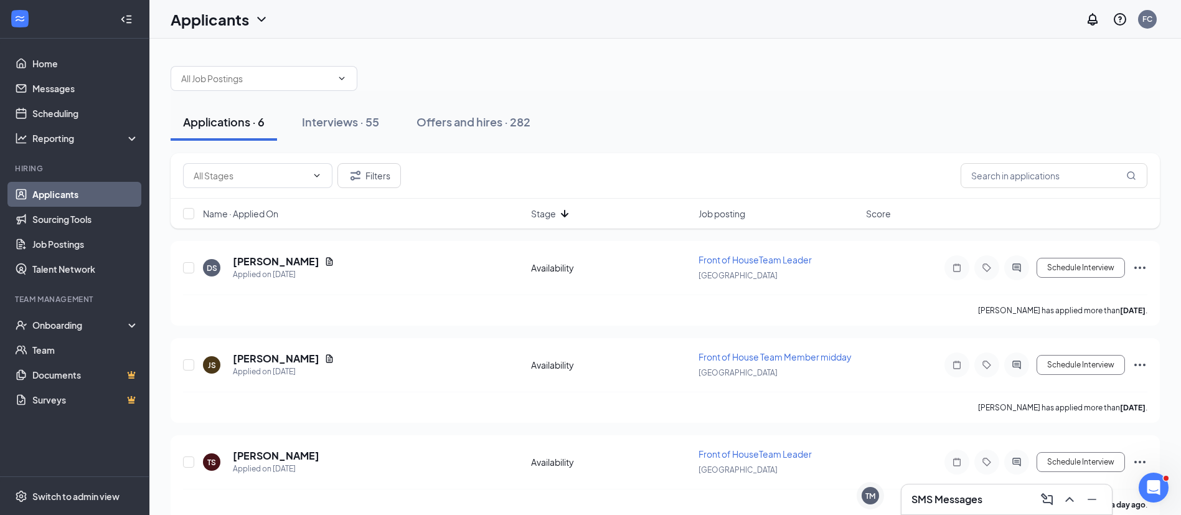
click at [745, 446] on div "TS [PERSON_NAME] Applied on [DATE] Availability Front of HouseTeam Leader [GEOG…" at bounding box center [665, 477] width 989 height 85
click at [337, 115] on div "Interviews · 55" at bounding box center [340, 122] width 77 height 16
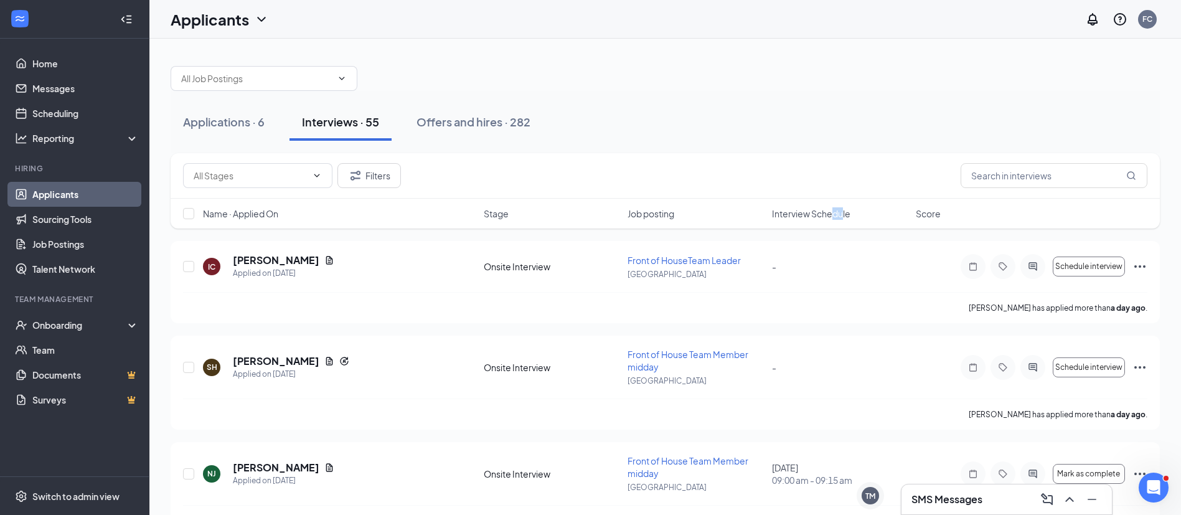
drag, startPoint x: 843, startPoint y: 205, endPoint x: 831, endPoint y: 217, distance: 16.3
click at [831, 217] on div "Name · Applied On Stage Job posting Interview Schedule Score" at bounding box center [665, 214] width 989 height 30
click at [831, 217] on span "Interview Schedule" at bounding box center [811, 213] width 78 height 12
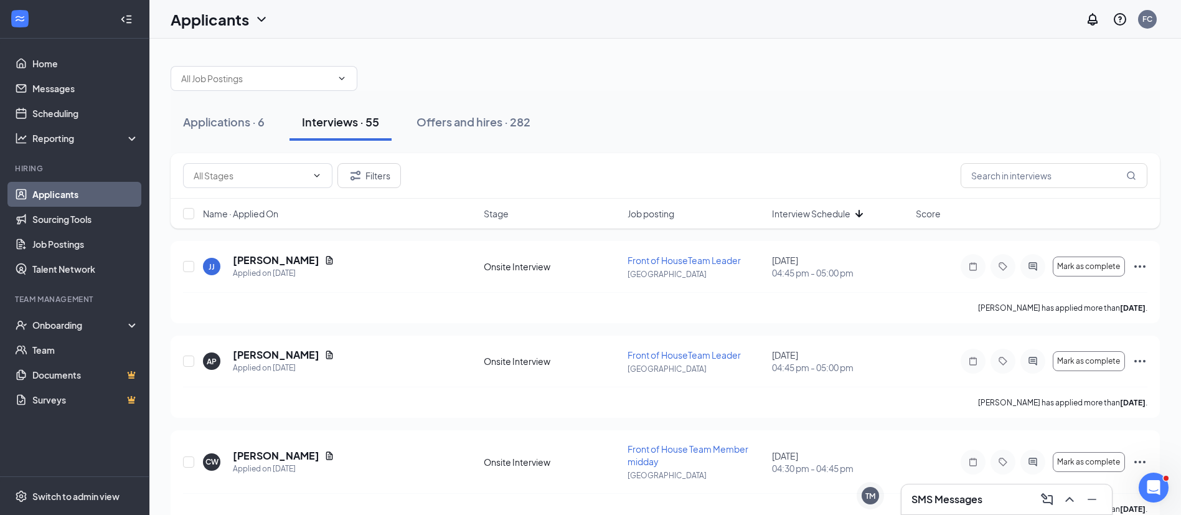
click at [813, 216] on span "Interview Schedule" at bounding box center [811, 213] width 78 height 12
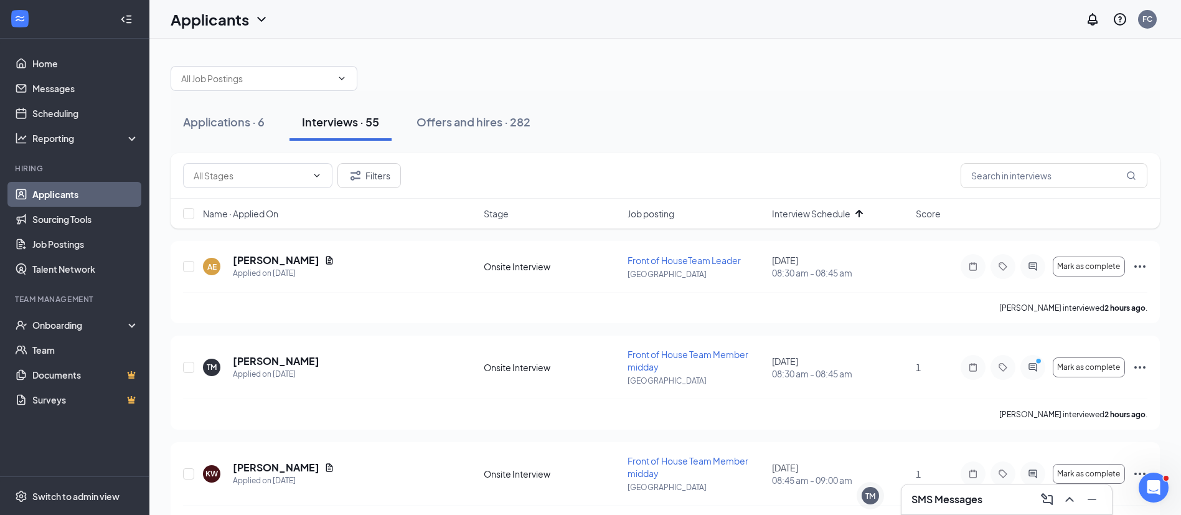
click at [1138, 259] on icon "Ellipses" at bounding box center [1139, 266] width 15 height 15
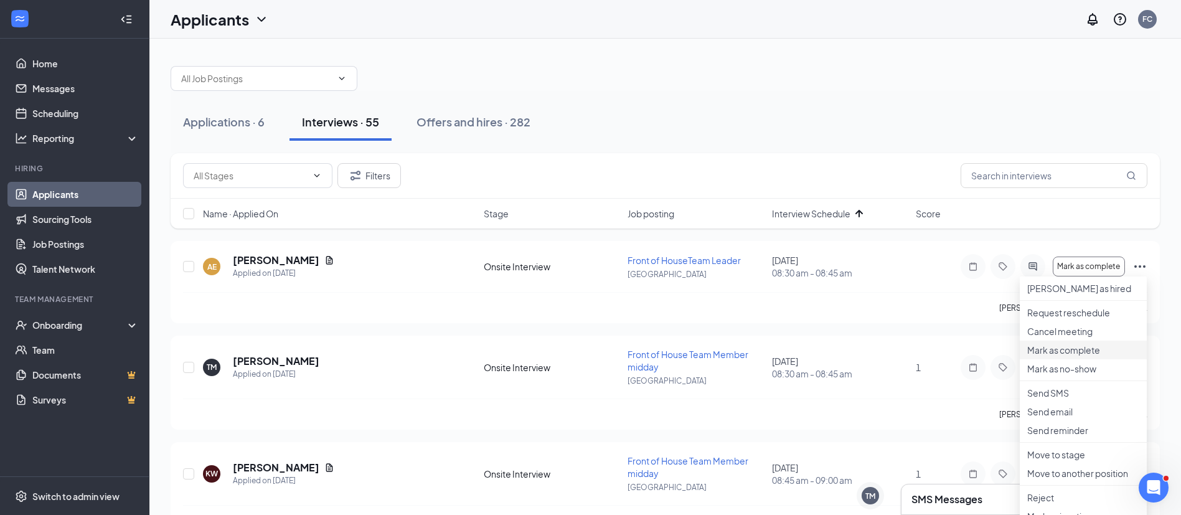
click at [1053, 356] on p "Mark as complete" at bounding box center [1083, 350] width 112 height 12
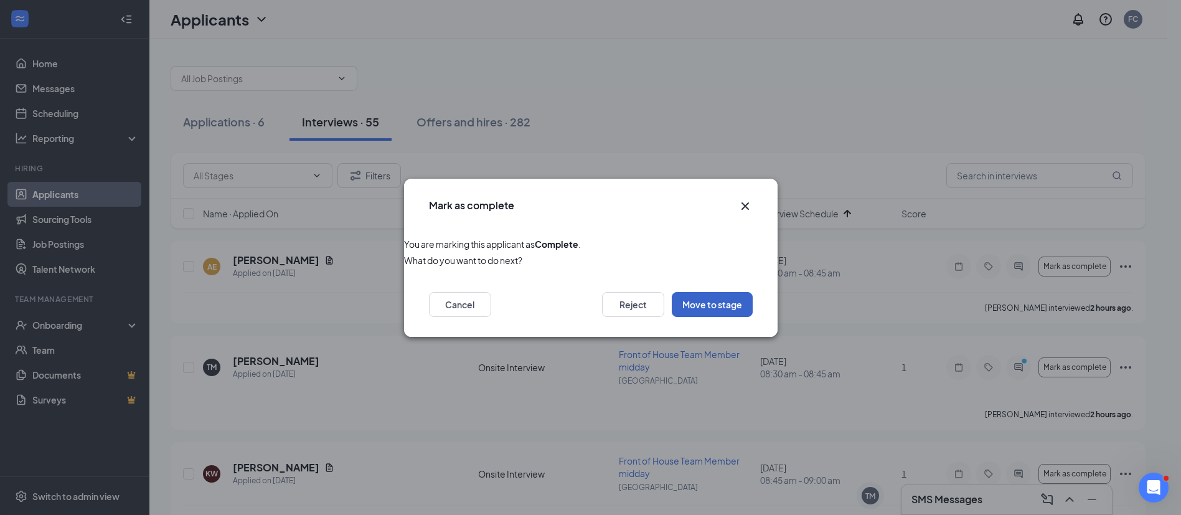
click at [695, 302] on button "Move to stage" at bounding box center [711, 304] width 81 height 25
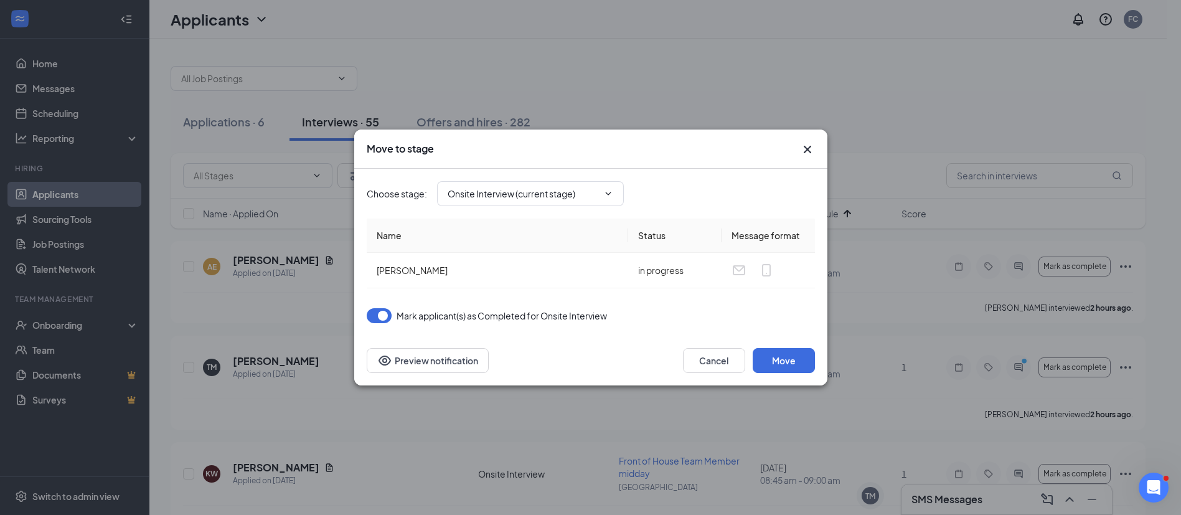
type input "After Interview Review (next stage)"
click at [719, 360] on button "Cancel" at bounding box center [714, 360] width 62 height 25
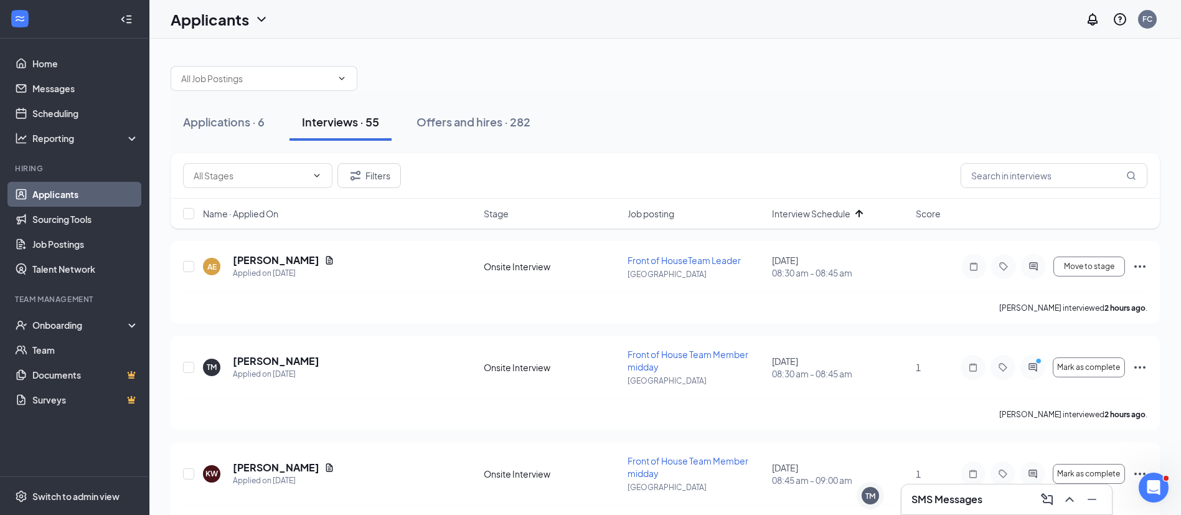
click at [1140, 266] on icon "Ellipses" at bounding box center [1139, 266] width 11 height 2
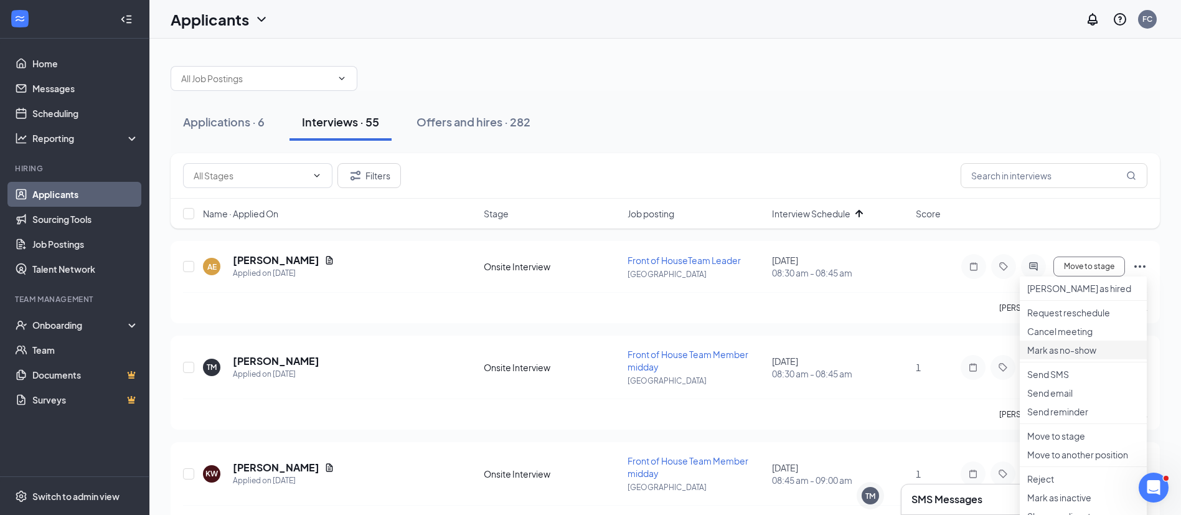
click at [1093, 359] on li "Mark as no-show" at bounding box center [1082, 349] width 127 height 19
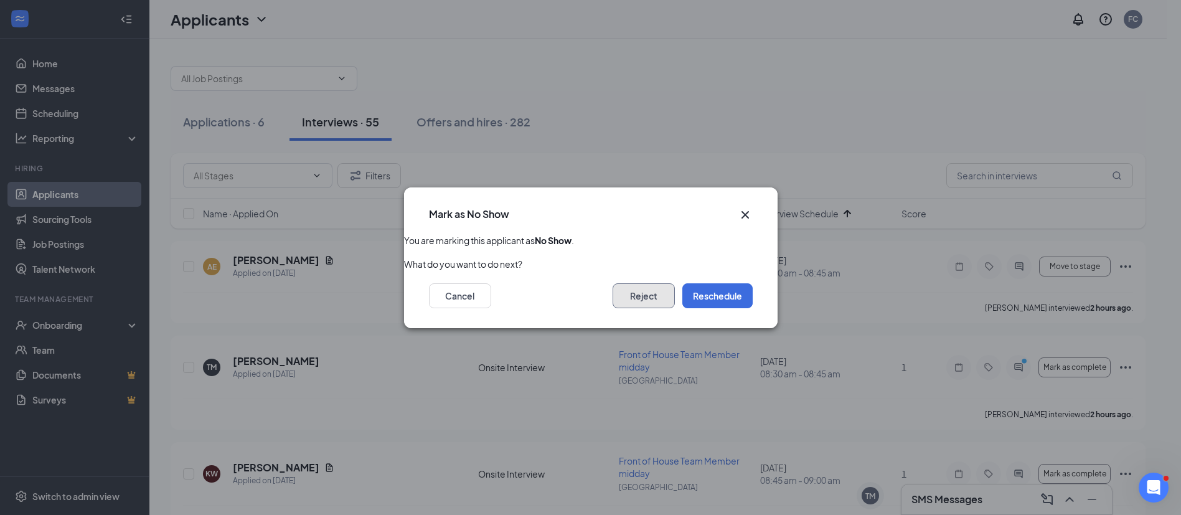
click at [654, 301] on button "Reject" at bounding box center [643, 295] width 62 height 25
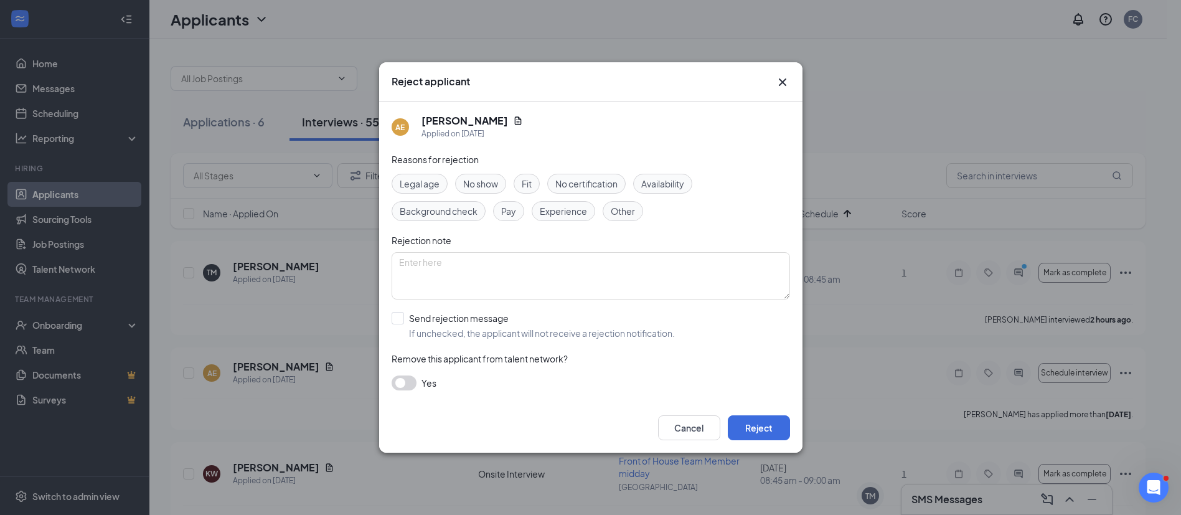
click at [524, 172] on div "Reasons for rejection Legal age No show Fit No certification Availability Backg…" at bounding box center [590, 277] width 398 height 250
click at [524, 182] on span "Fit" at bounding box center [526, 184] width 10 height 14
click at [489, 182] on span "No show" at bounding box center [480, 184] width 35 height 14
click at [523, 183] on span "Fit" at bounding box center [526, 184] width 10 height 14
click at [457, 320] on input "Send rejection message If unchecked, the applicant will not receive a rejection…" at bounding box center [532, 325] width 283 height 27
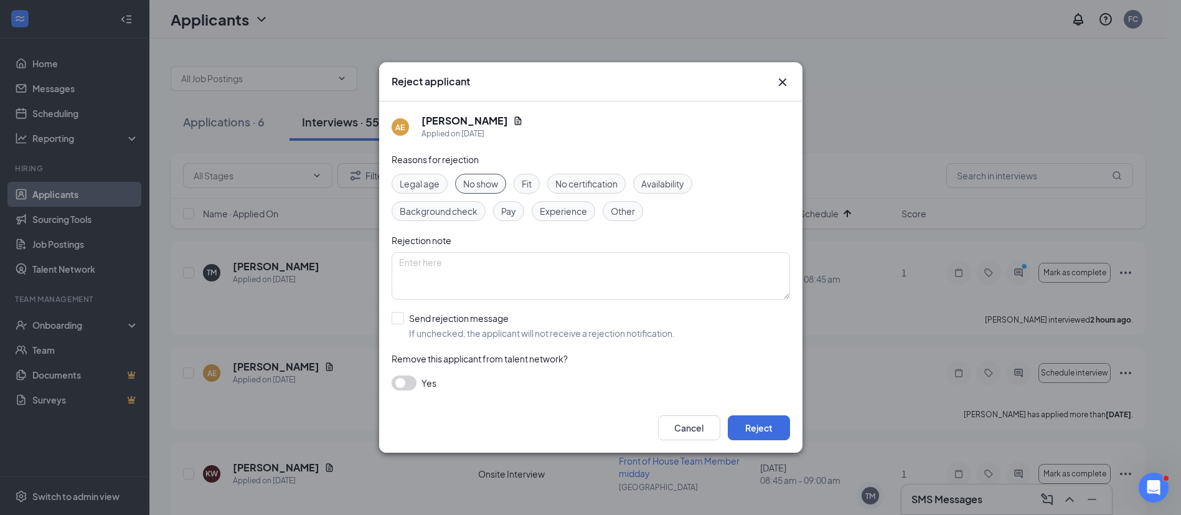
checkbox input "true"
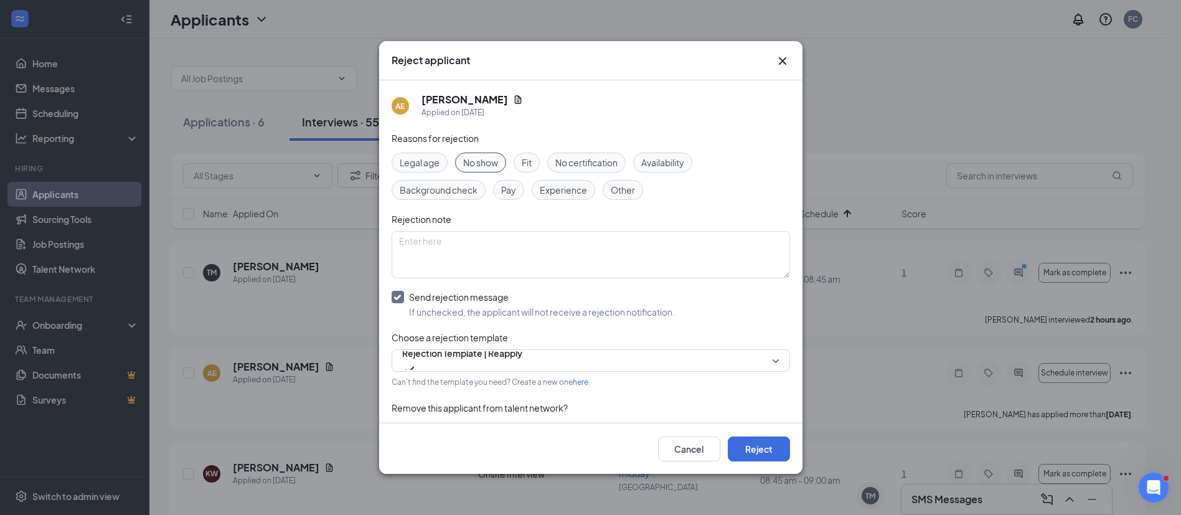
click at [457, 347] on div "Reasons for rejection Legal age No show Fit No certification Availability Backg…" at bounding box center [590, 291] width 398 height 320
click at [462, 357] on span "Rejection Template | Reapply" at bounding box center [462, 353] width 120 height 19
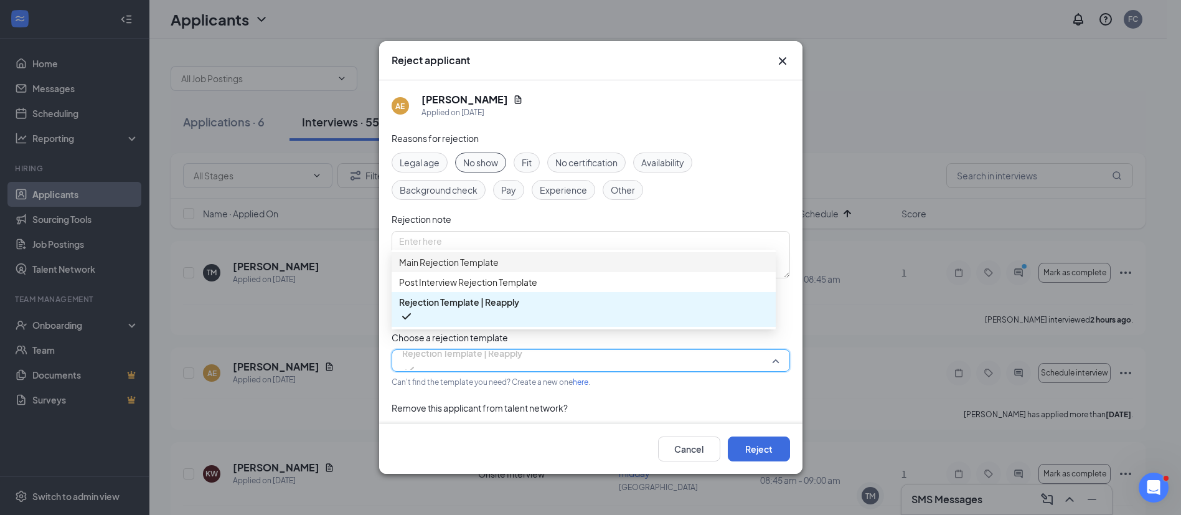
click at [468, 262] on span "Main Rejection Template" at bounding box center [449, 262] width 100 height 14
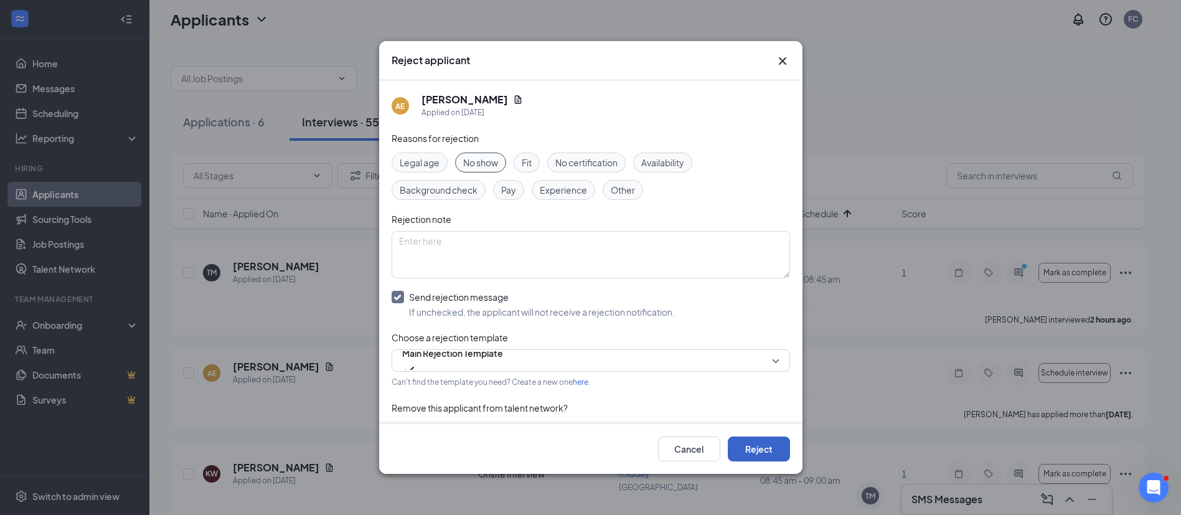
click at [741, 454] on button "Reject" at bounding box center [758, 448] width 62 height 25
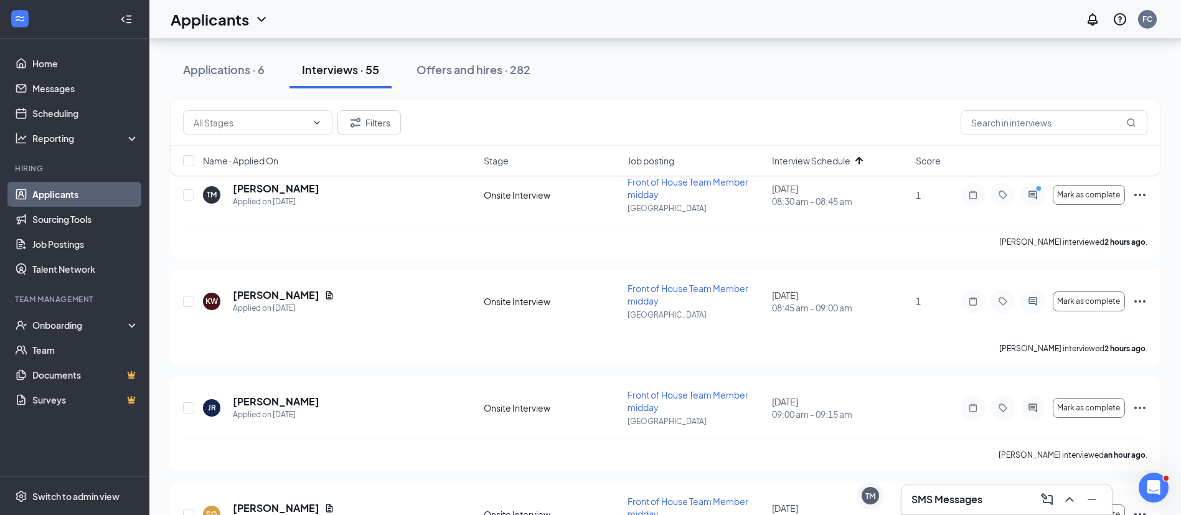
scroll to position [78, 0]
click at [1138, 403] on icon "Ellipses" at bounding box center [1139, 407] width 15 height 15
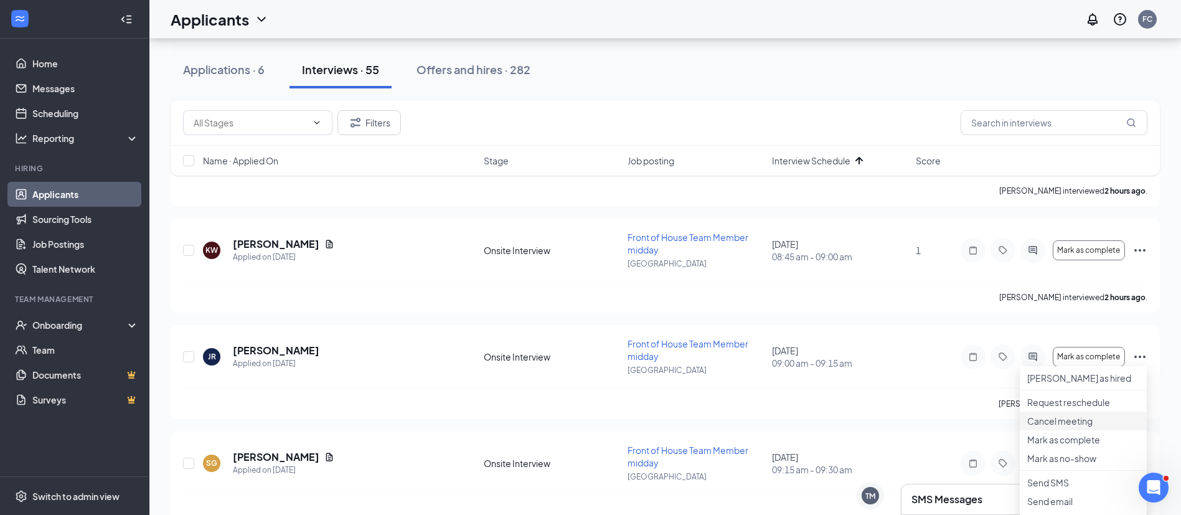
scroll to position [130, 0]
click at [1088, 447] on li "Mark as complete" at bounding box center [1082, 438] width 127 height 19
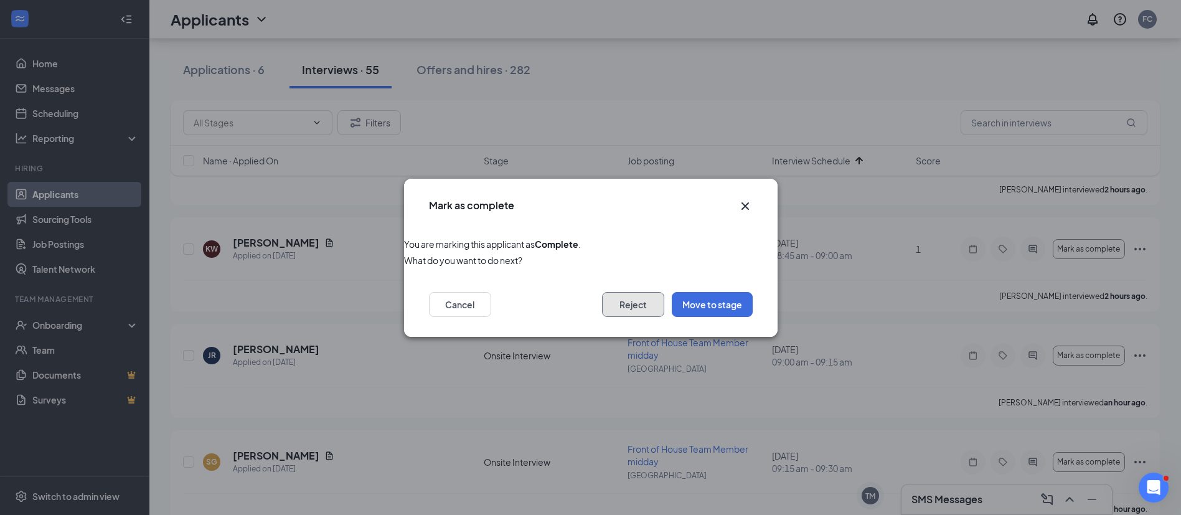
click at [657, 299] on button "Reject" at bounding box center [633, 304] width 62 height 25
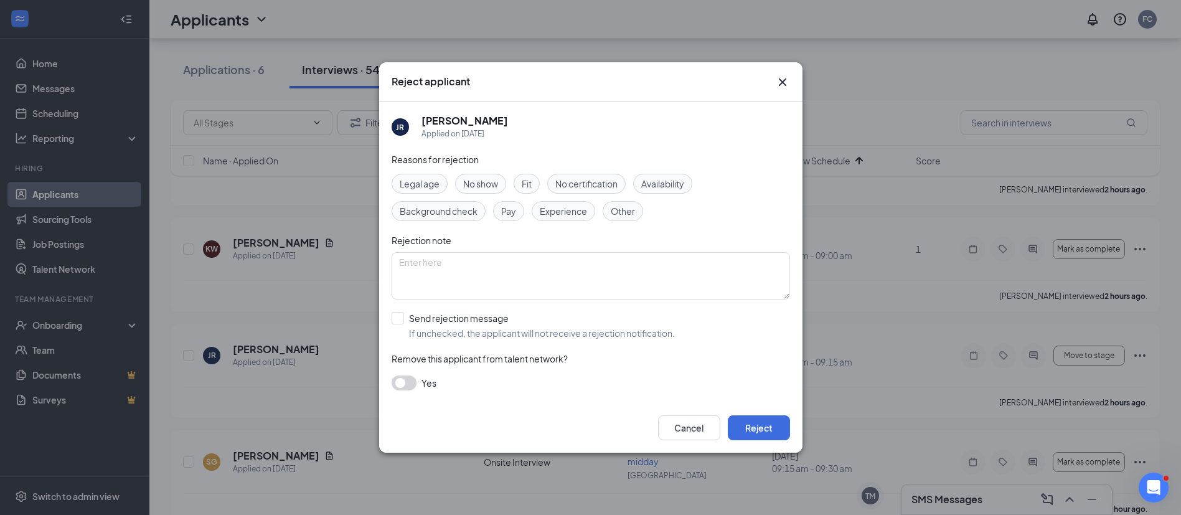
click at [493, 191] on div "No show" at bounding box center [480, 184] width 51 height 20
drag, startPoint x: 457, startPoint y: 304, endPoint x: 459, endPoint y: 335, distance: 31.2
click at [459, 335] on div "Reasons for rejection Legal age No show Fit No certification Availability Backg…" at bounding box center [590, 277] width 398 height 250
click at [459, 335] on input "Send rejection message If unchecked, the applicant will not receive a rejection…" at bounding box center [532, 325] width 283 height 27
checkbox input "true"
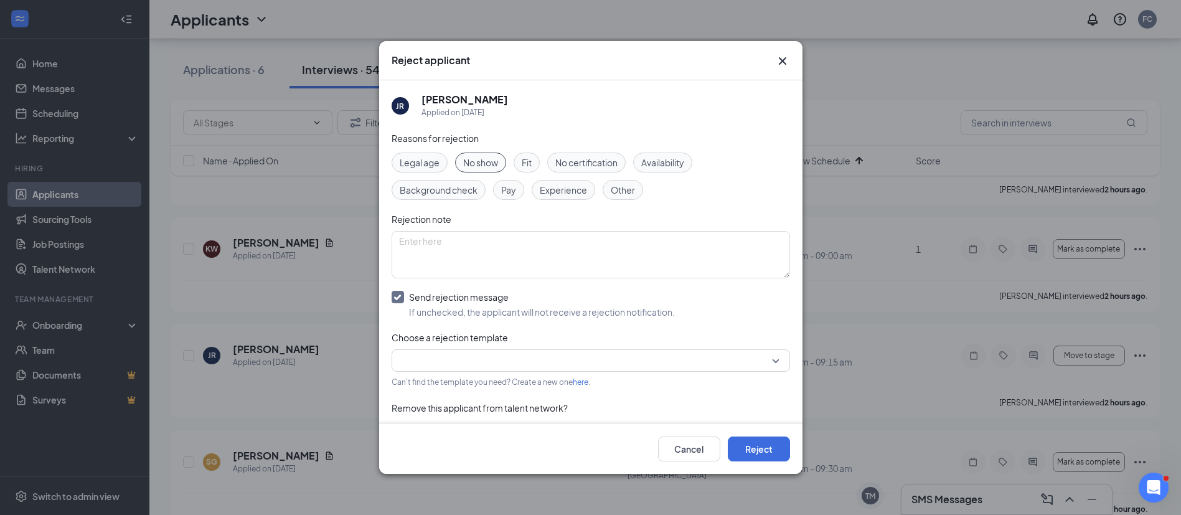
click at [459, 347] on div "Reasons for rejection Legal age No show Fit No certification Availability Backg…" at bounding box center [590, 291] width 398 height 320
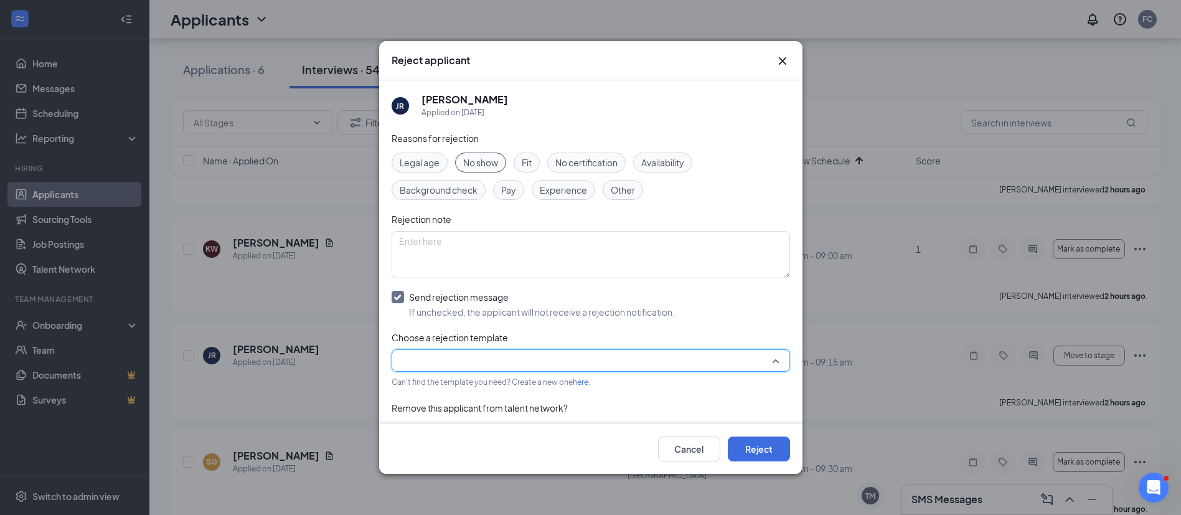
click at [459, 365] on input "search" at bounding box center [586, 360] width 375 height 21
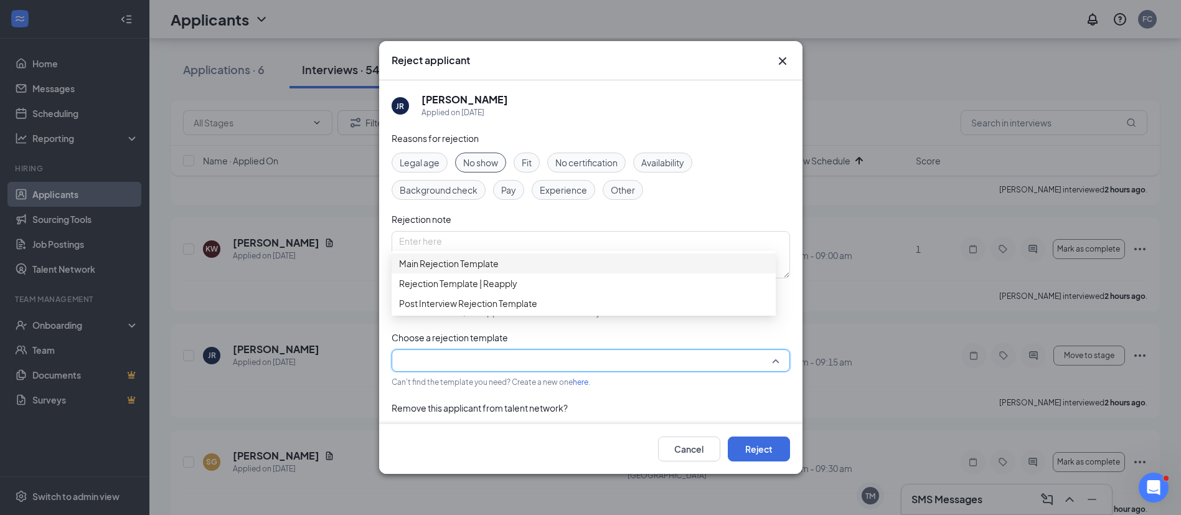
click at [449, 273] on div "Main Rejection Template" at bounding box center [583, 263] width 384 height 20
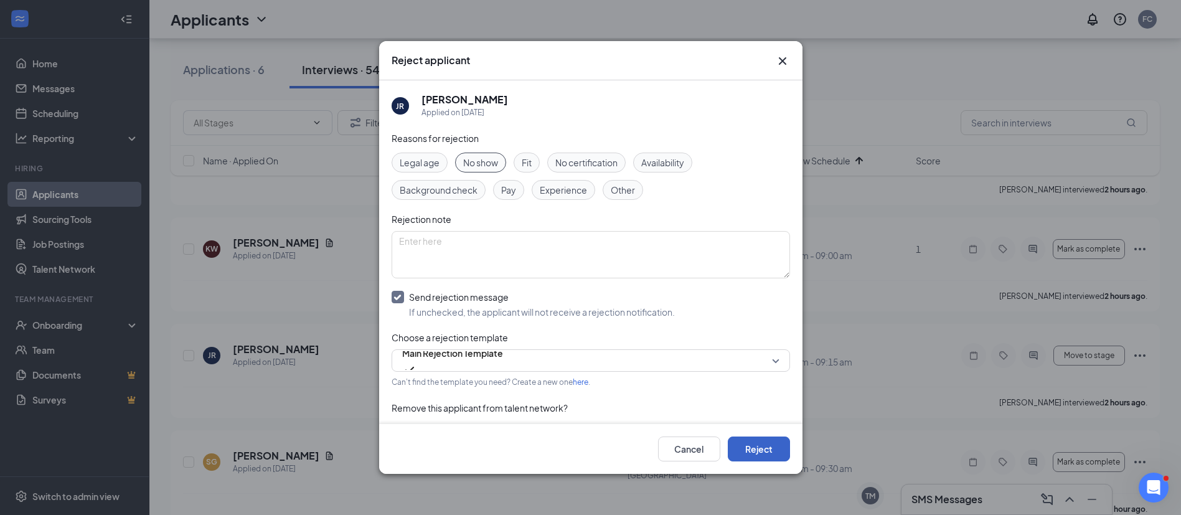
click at [757, 449] on button "Reject" at bounding box center [758, 448] width 62 height 25
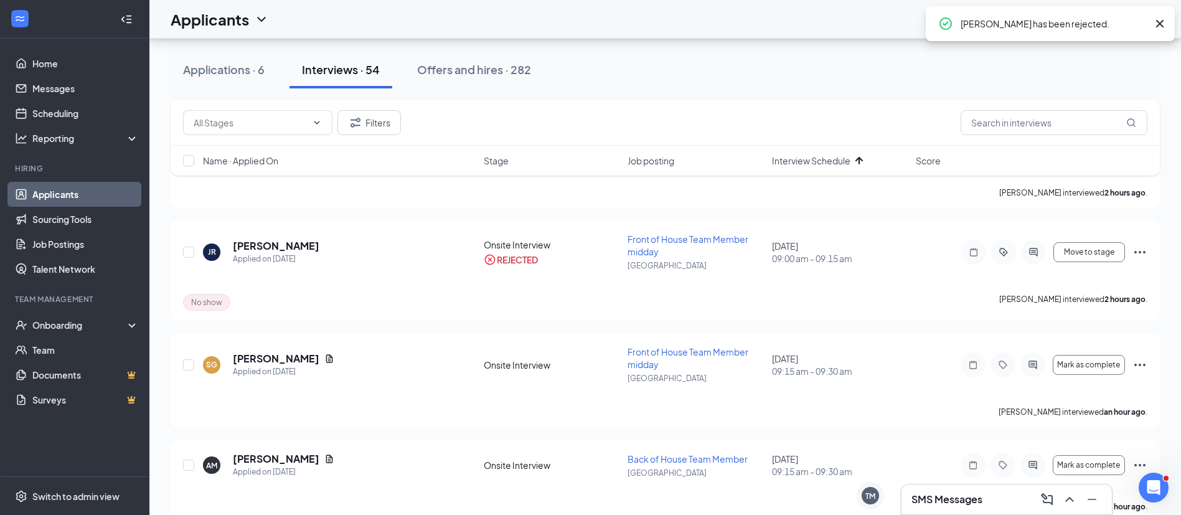
scroll to position [235, 0]
click at [1136, 367] on icon "Ellipses" at bounding box center [1139, 363] width 15 height 15
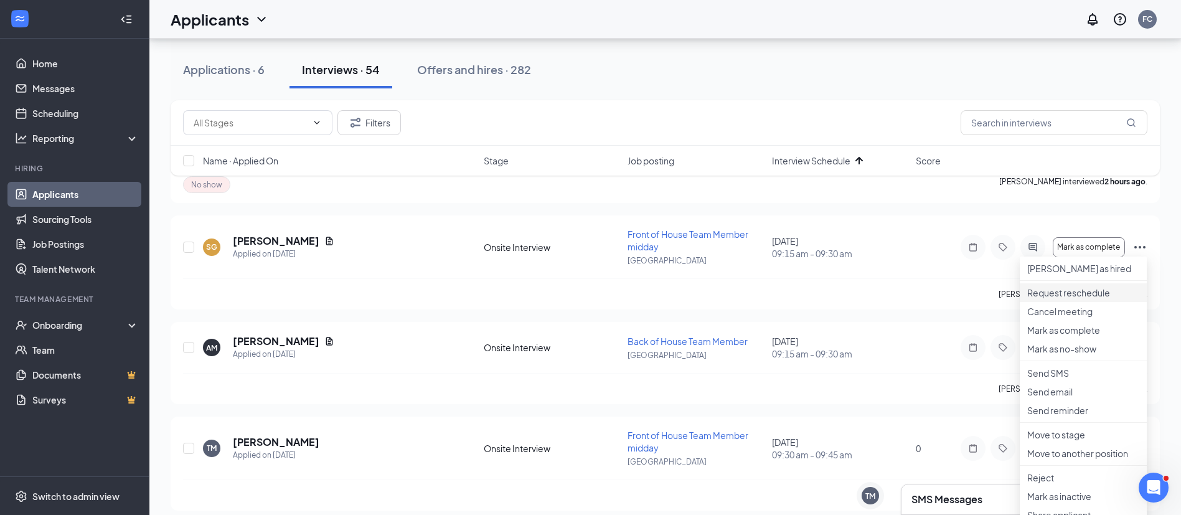
scroll to position [352, 0]
click at [1050, 357] on li "Mark as no-show" at bounding box center [1082, 347] width 127 height 19
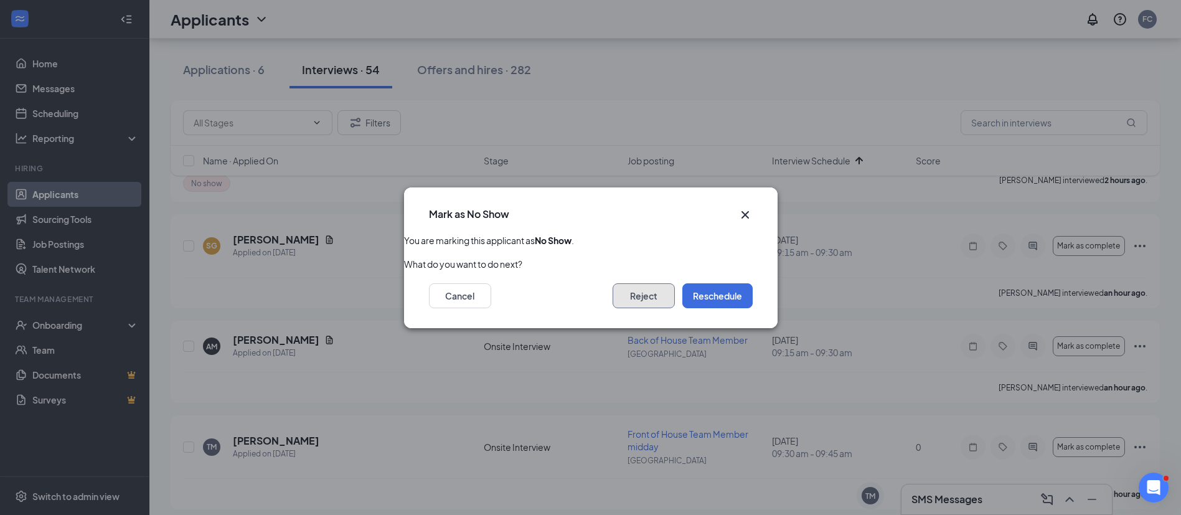
click at [652, 306] on button "Reject" at bounding box center [643, 295] width 62 height 25
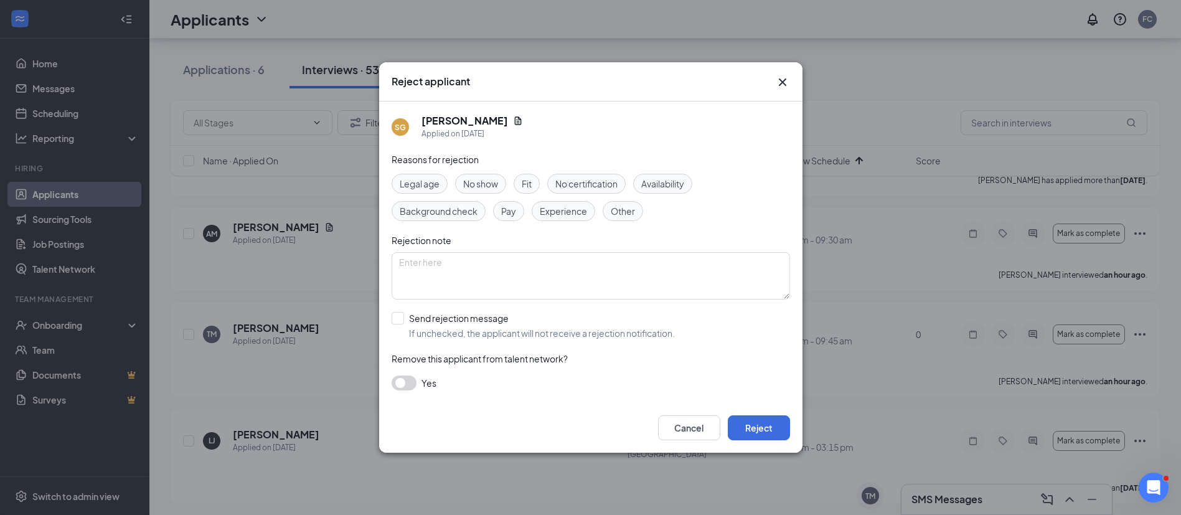
click at [473, 185] on span "No show" at bounding box center [480, 184] width 35 height 14
click at [735, 415] on button "Reject" at bounding box center [758, 427] width 62 height 25
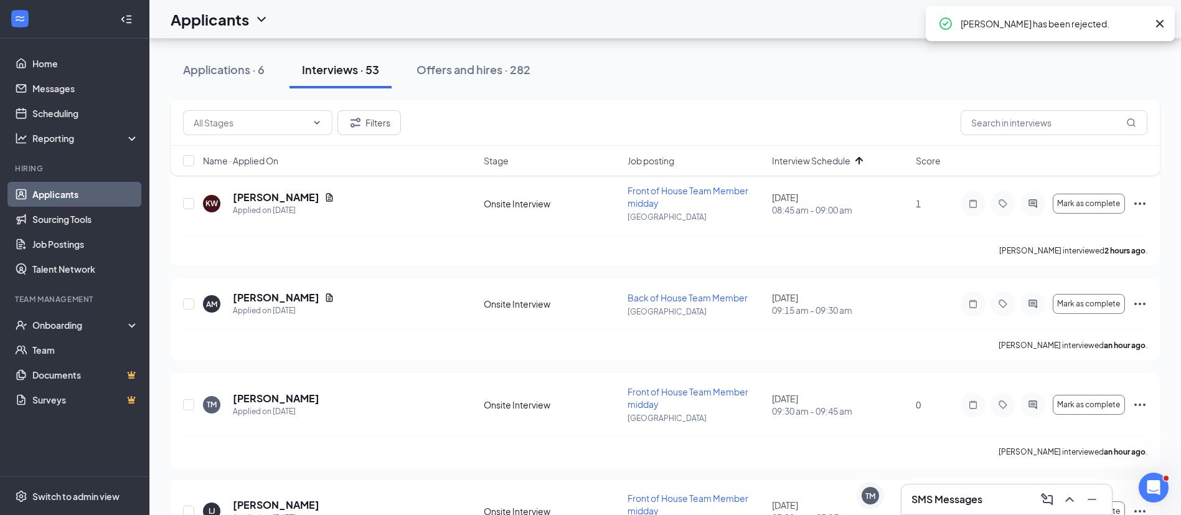
scroll to position [168, 0]
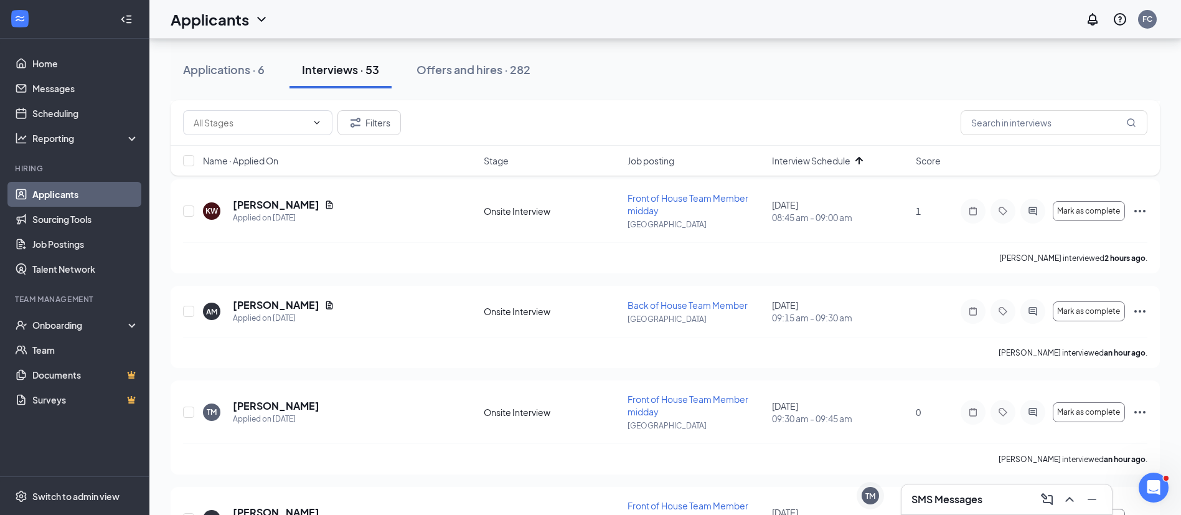
click at [1136, 311] on icon "Ellipses" at bounding box center [1139, 311] width 15 height 15
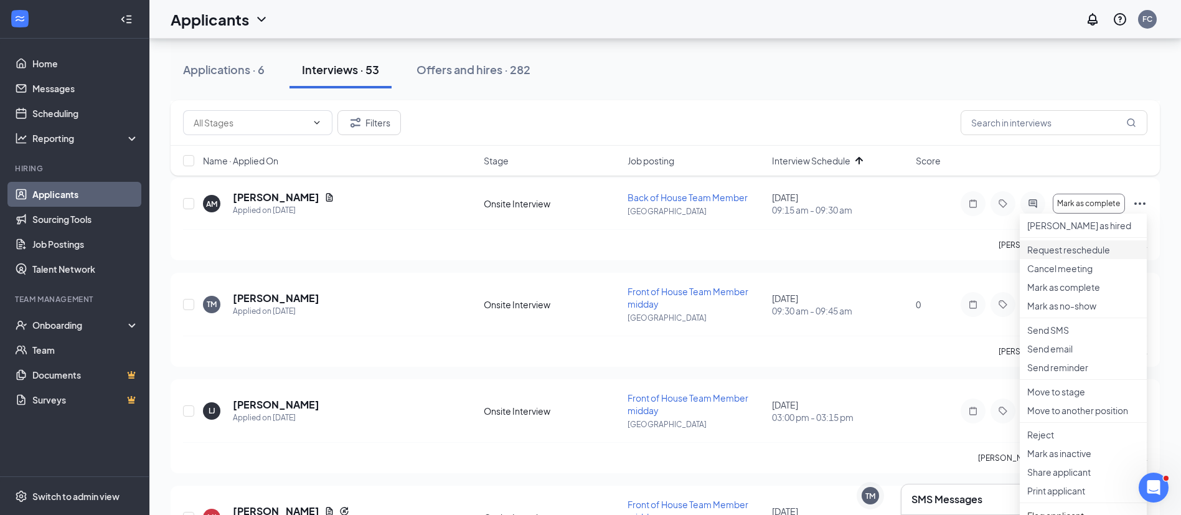
scroll to position [323, 0]
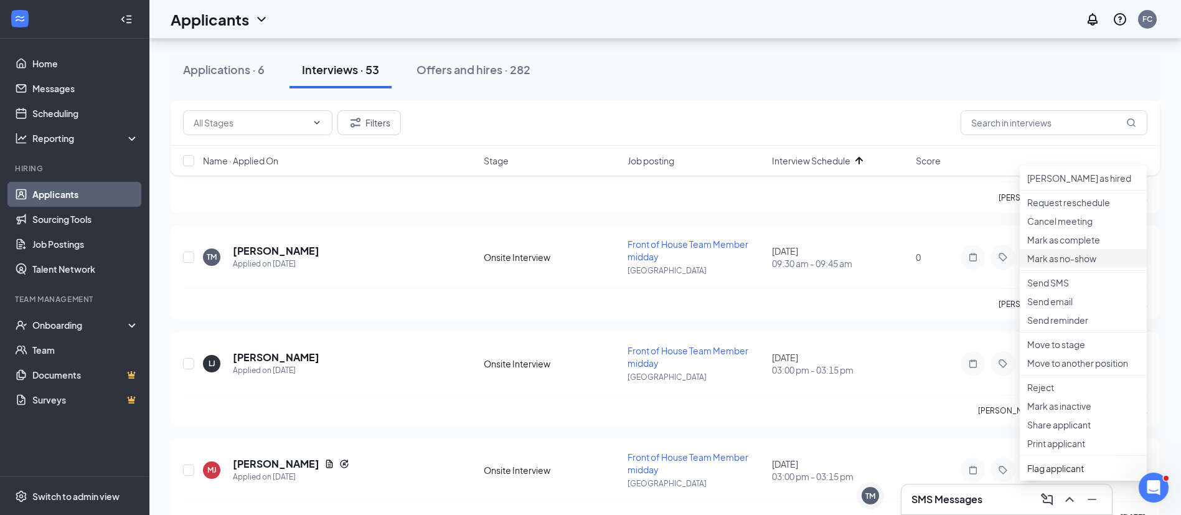
click at [1072, 268] on li "Mark as no-show" at bounding box center [1082, 258] width 127 height 19
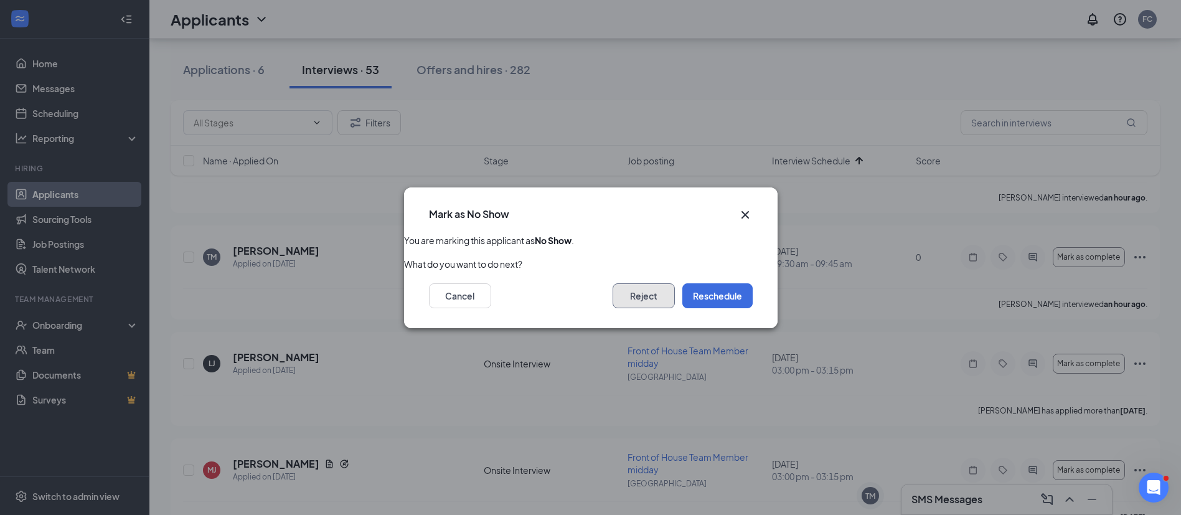
click at [643, 286] on button "Reject" at bounding box center [643, 295] width 62 height 25
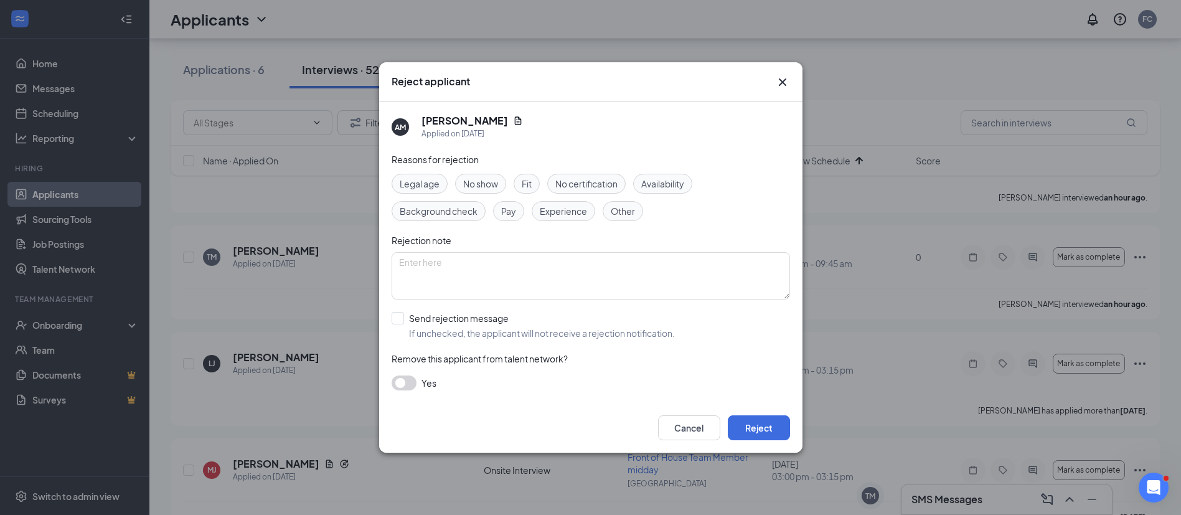
click at [480, 163] on div "Reasons for rejection" at bounding box center [590, 159] width 398 height 14
click at [465, 179] on span "No show" at bounding box center [480, 184] width 35 height 14
click at [763, 418] on button "Reject" at bounding box center [758, 427] width 62 height 25
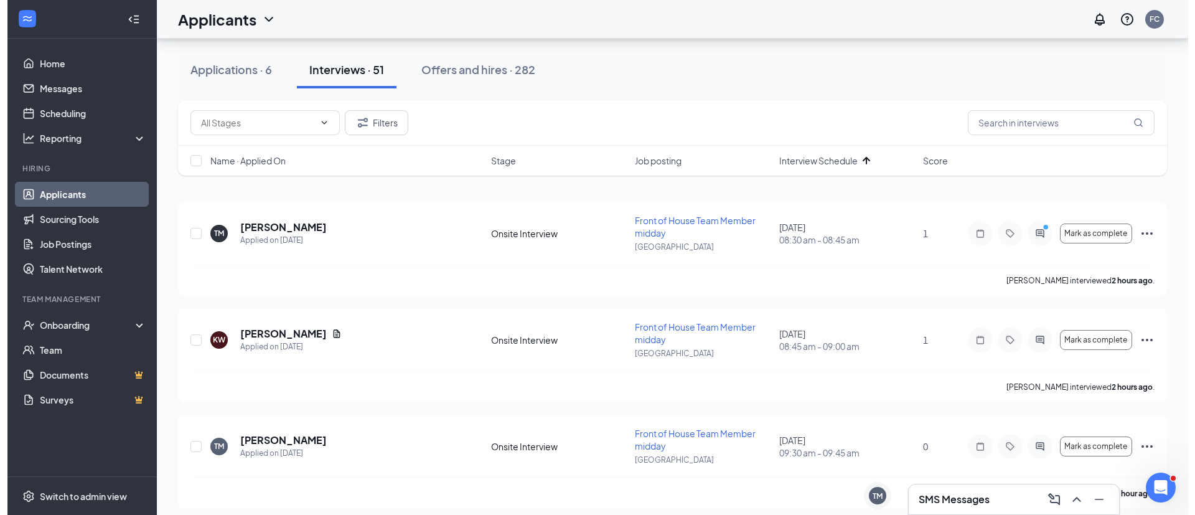
scroll to position [0, 0]
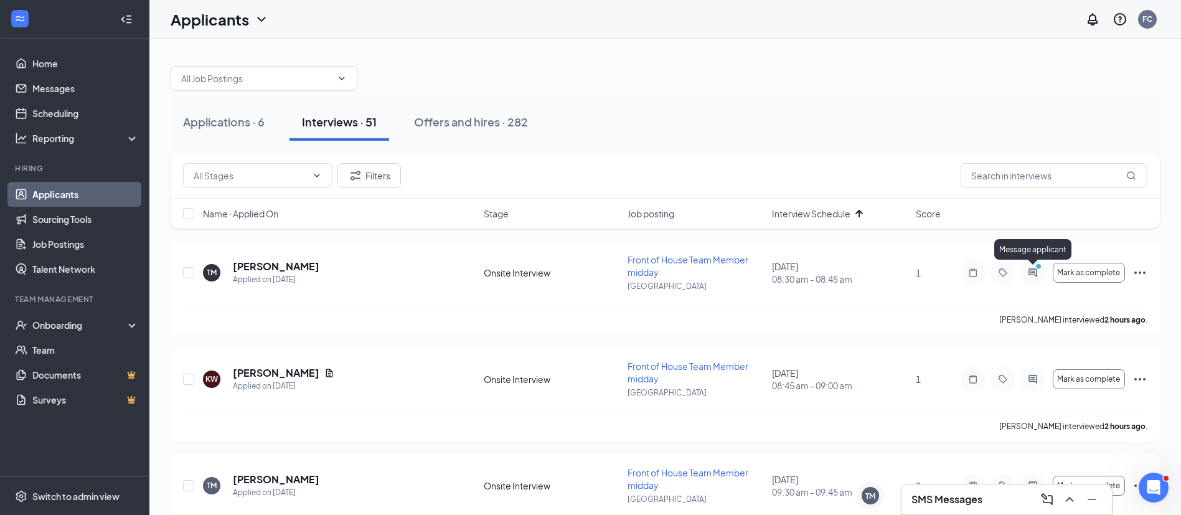
click at [1029, 268] on icon "ActiveChat" at bounding box center [1032, 273] width 15 height 10
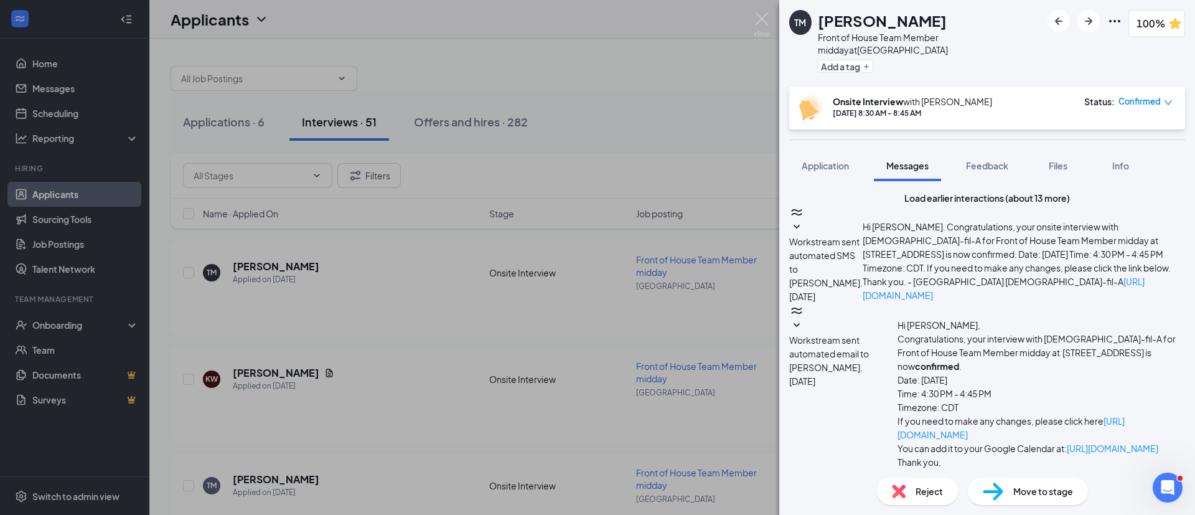
scroll to position [462, 0]
click at [839, 161] on span "Application" at bounding box center [825, 165] width 47 height 11
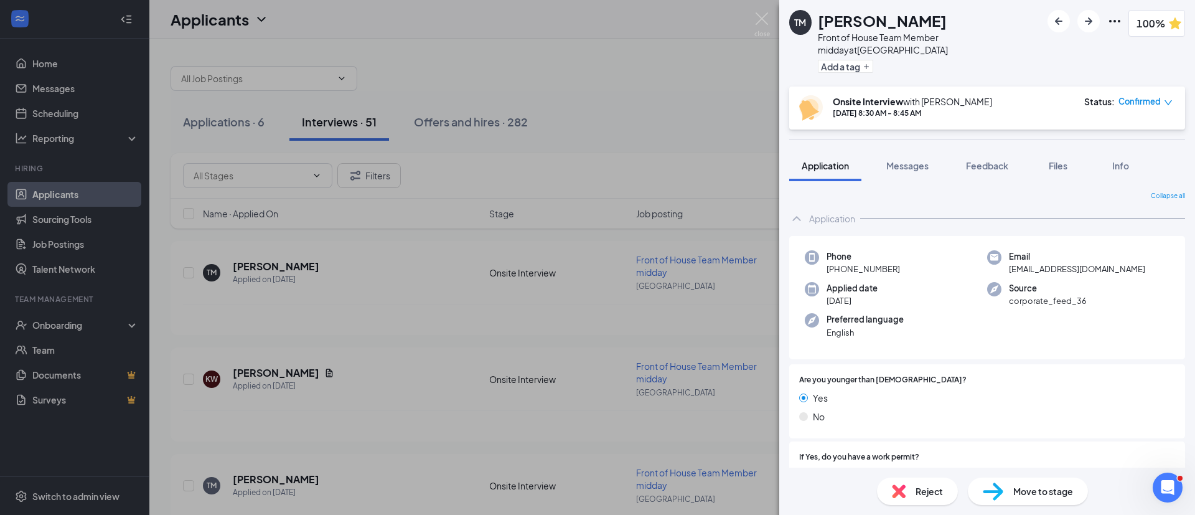
click at [975, 156] on button "Feedback" at bounding box center [986, 165] width 67 height 31
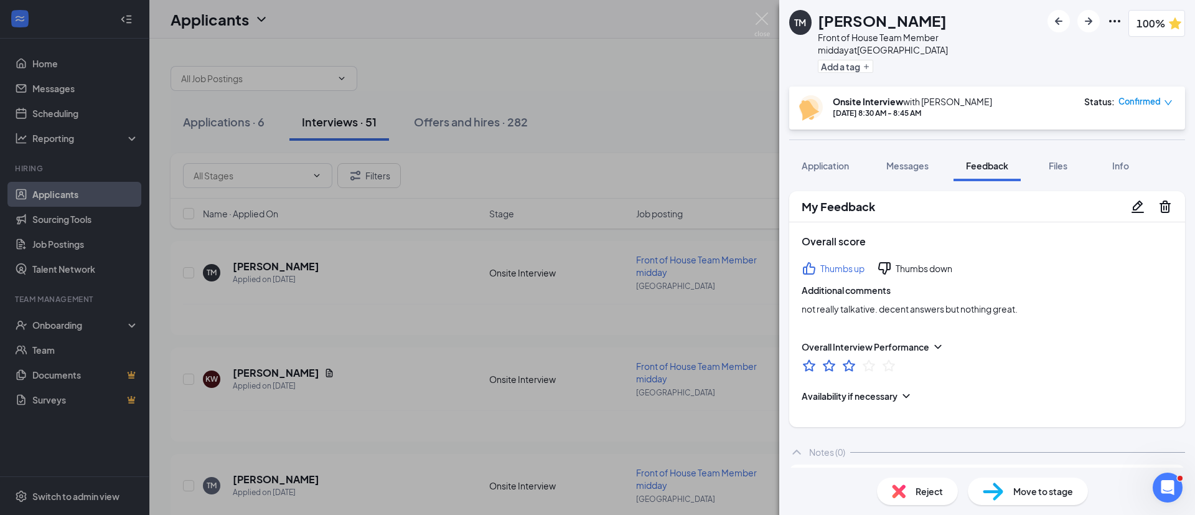
click at [837, 263] on div "Thumbs up" at bounding box center [842, 268] width 44 height 12
click at [904, 487] on img at bounding box center [899, 491] width 14 height 14
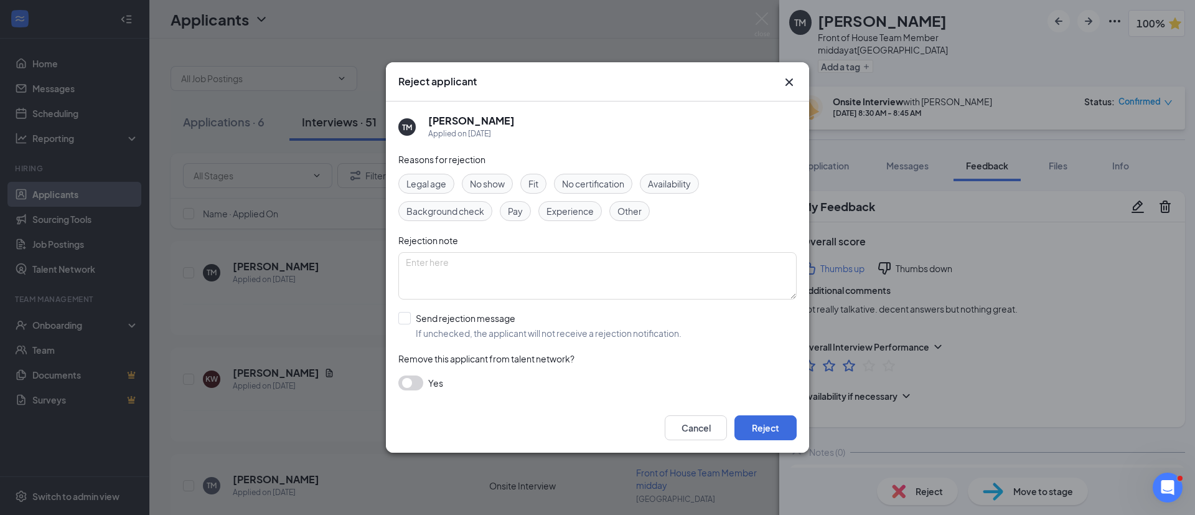
click at [536, 190] on div "Fit" at bounding box center [533, 184] width 26 height 20
click at [516, 328] on input "Send rejection message If unchecked, the applicant will not receive a rejection…" at bounding box center [539, 325] width 283 height 27
checkbox input "true"
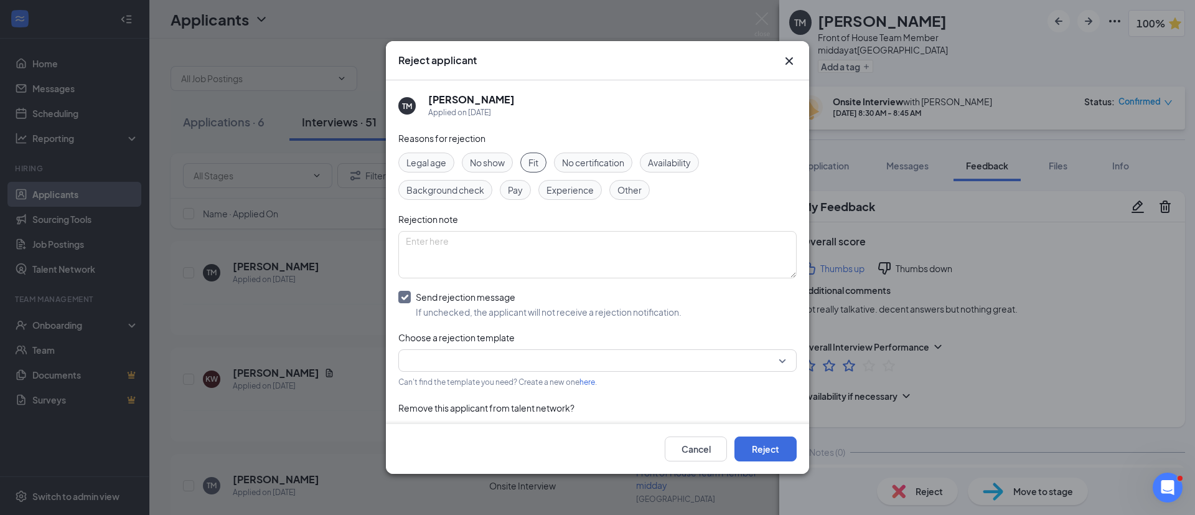
click at [533, 354] on input "search" at bounding box center [593, 360] width 375 height 21
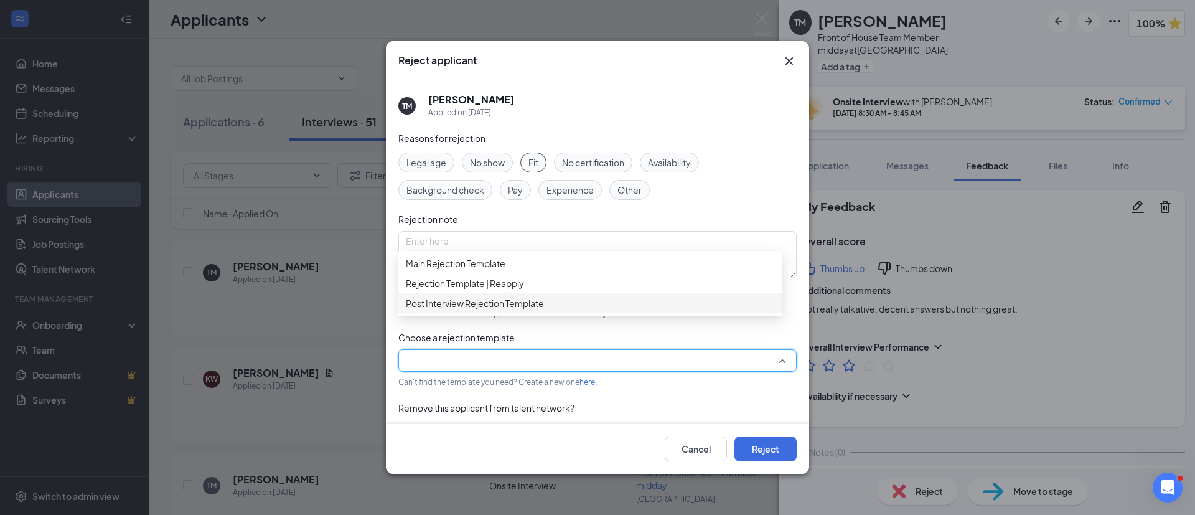
click at [502, 310] on span "Post Interview Rejection Template" at bounding box center [475, 303] width 138 height 14
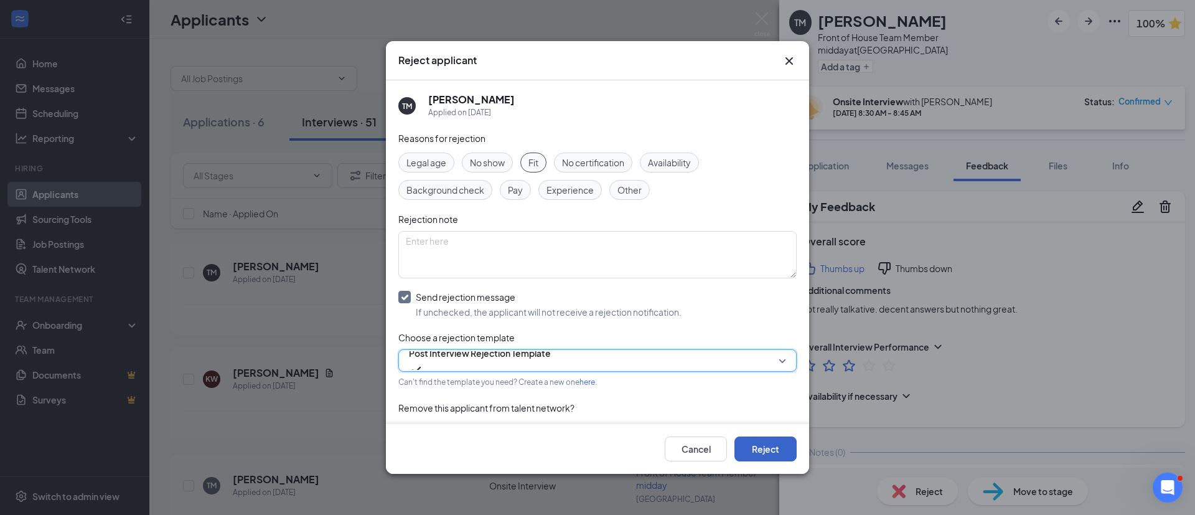
click at [761, 451] on button "Reject" at bounding box center [765, 448] width 62 height 25
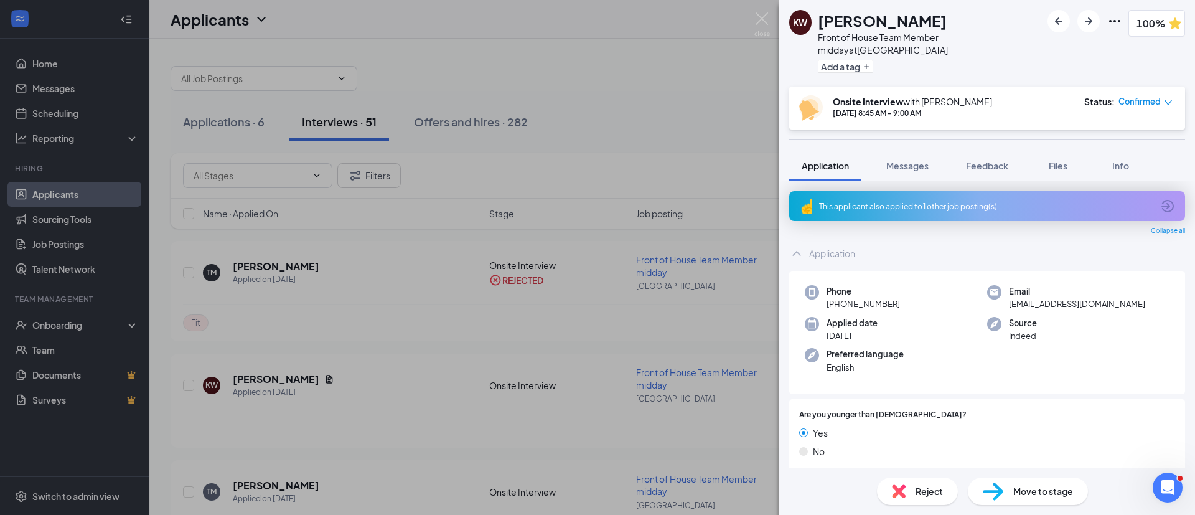
click at [982, 177] on button "Feedback" at bounding box center [986, 165] width 67 height 31
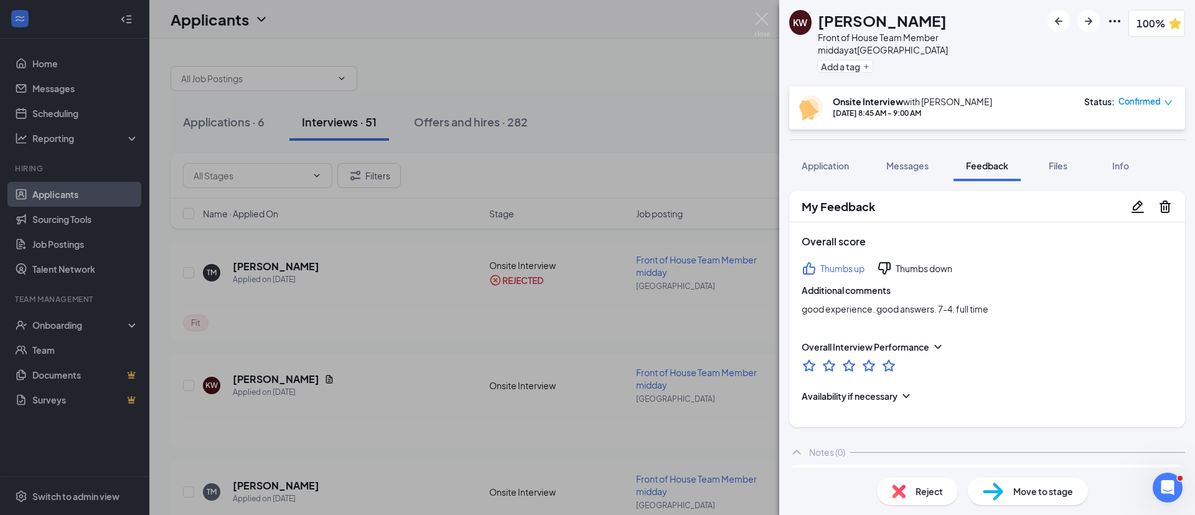
click at [1044, 507] on div "Reject Move to stage" at bounding box center [987, 490] width 416 height 47
click at [1038, 498] on div "Move to stage" at bounding box center [1028, 490] width 120 height 27
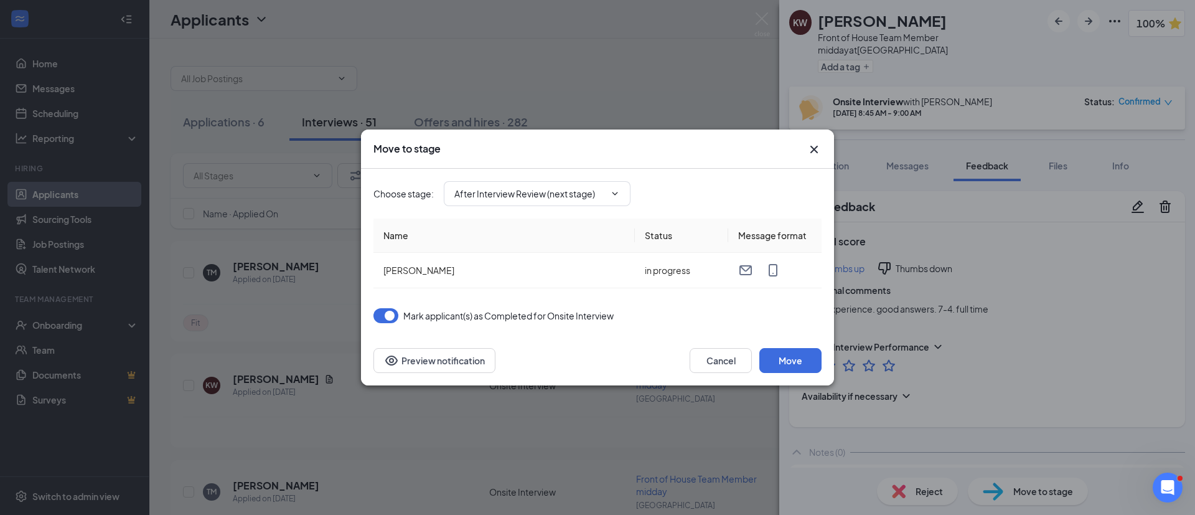
click at [572, 195] on input "After Interview Review (next stage)" at bounding box center [529, 194] width 151 height 14
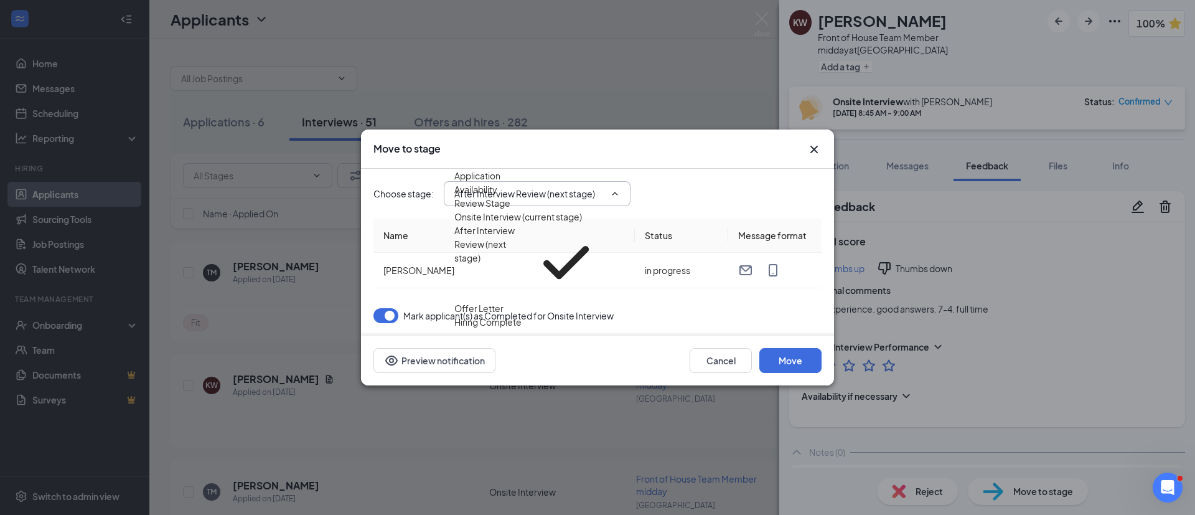
scroll to position [27, 0]
click at [503, 315] on div "Offer Letter" at bounding box center [478, 308] width 49 height 14
type input "Offer Letter"
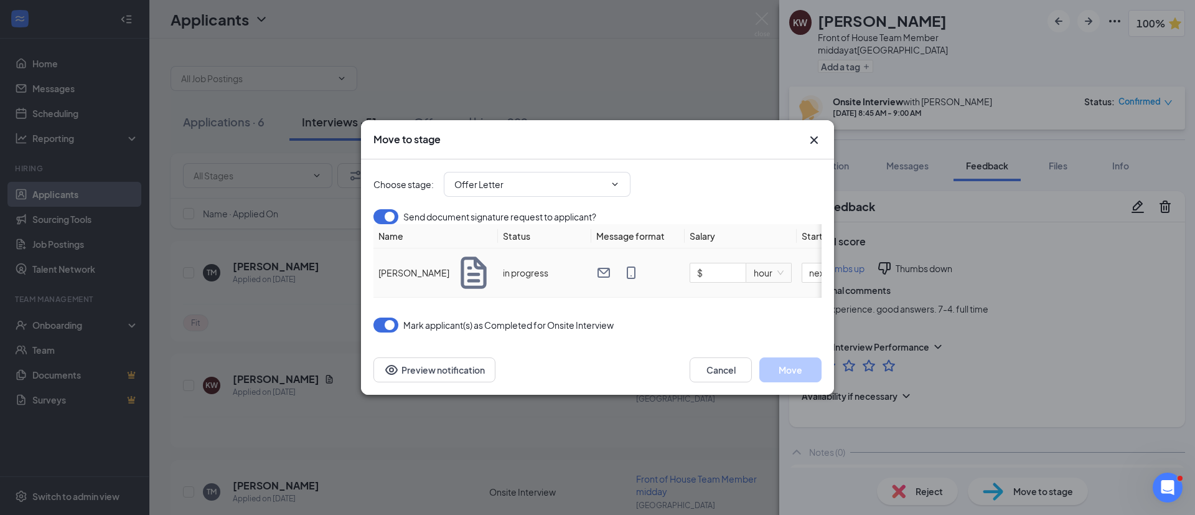
click at [711, 272] on input "$" at bounding box center [717, 272] width 55 height 19
click at [713, 278] on span "next_weekday" at bounding box center [735, 272] width 72 height 19
type input "$ 15"
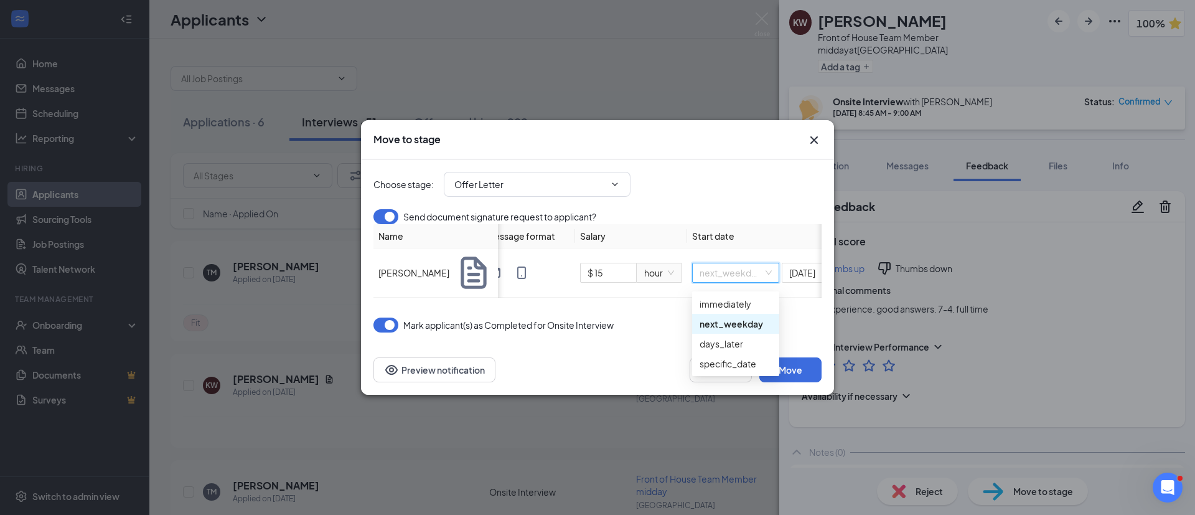
click at [719, 248] on th "Start date" at bounding box center [780, 236] width 187 height 24
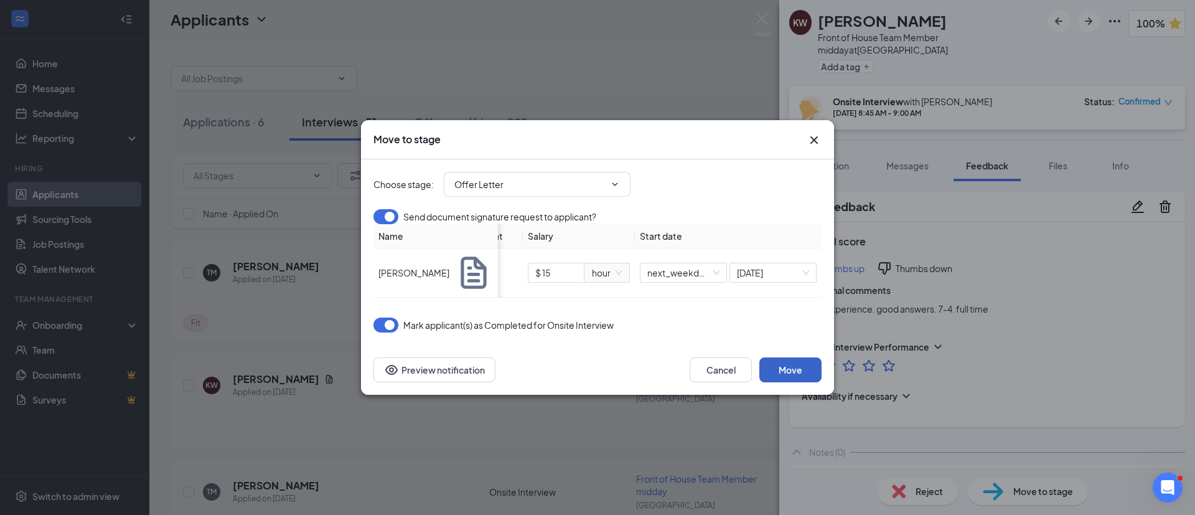
click at [794, 371] on button "Move" at bounding box center [790, 369] width 62 height 25
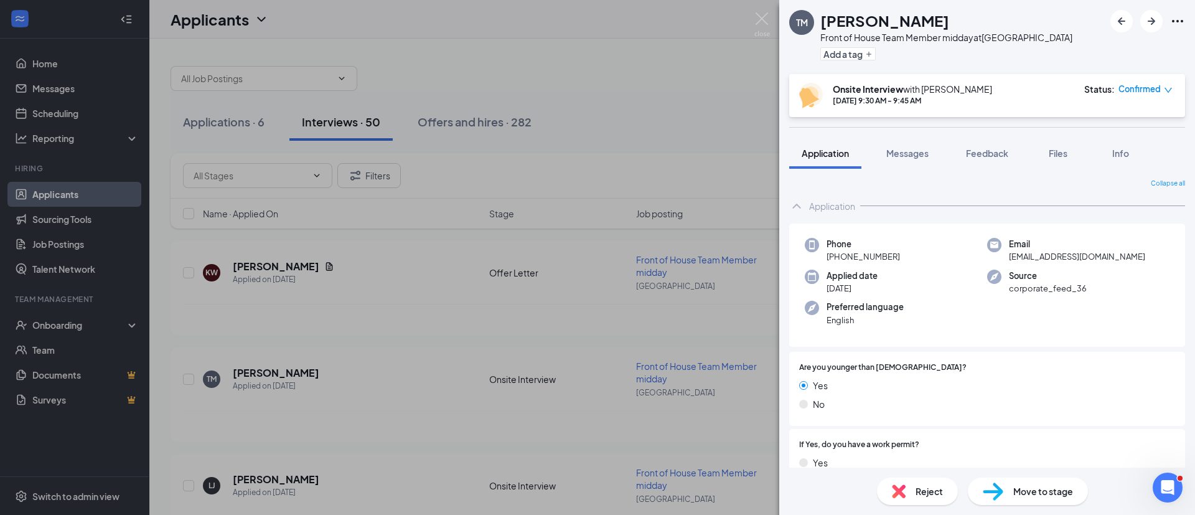
click at [991, 152] on span "Feedback" at bounding box center [987, 152] width 42 height 11
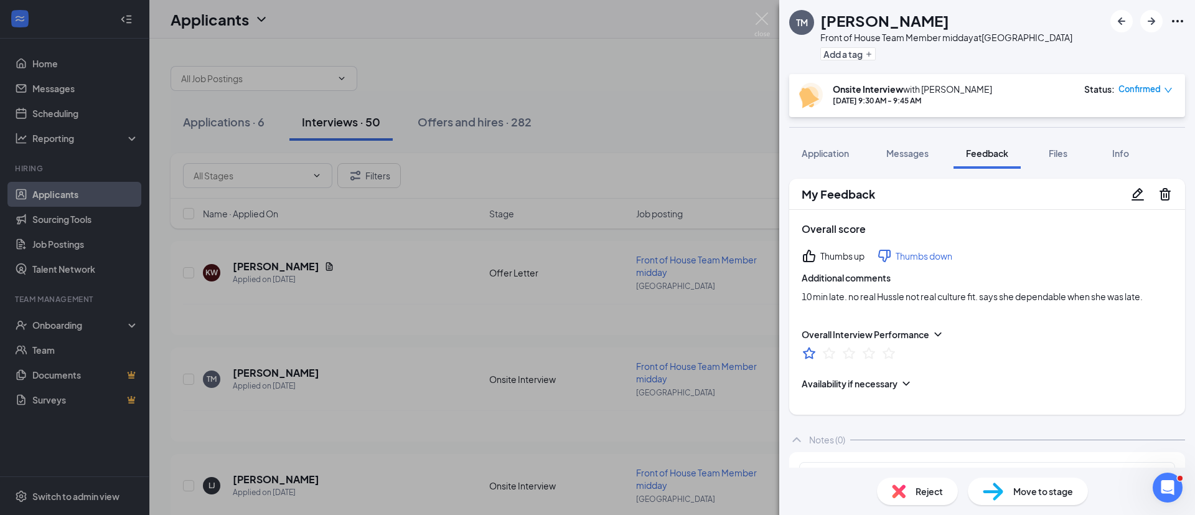
click at [920, 500] on div "Reject" at bounding box center [917, 490] width 81 height 27
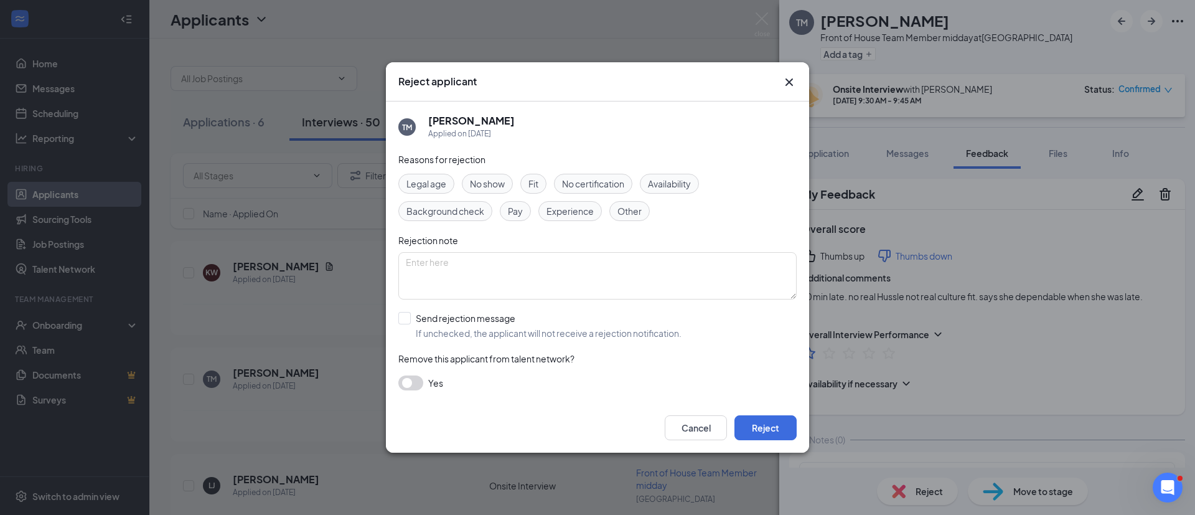
click at [540, 174] on div "Fit" at bounding box center [533, 184] width 26 height 20
click at [454, 312] on input "Send rejection message If unchecked, the applicant will not receive a rejection…" at bounding box center [539, 325] width 283 height 27
checkbox input "true"
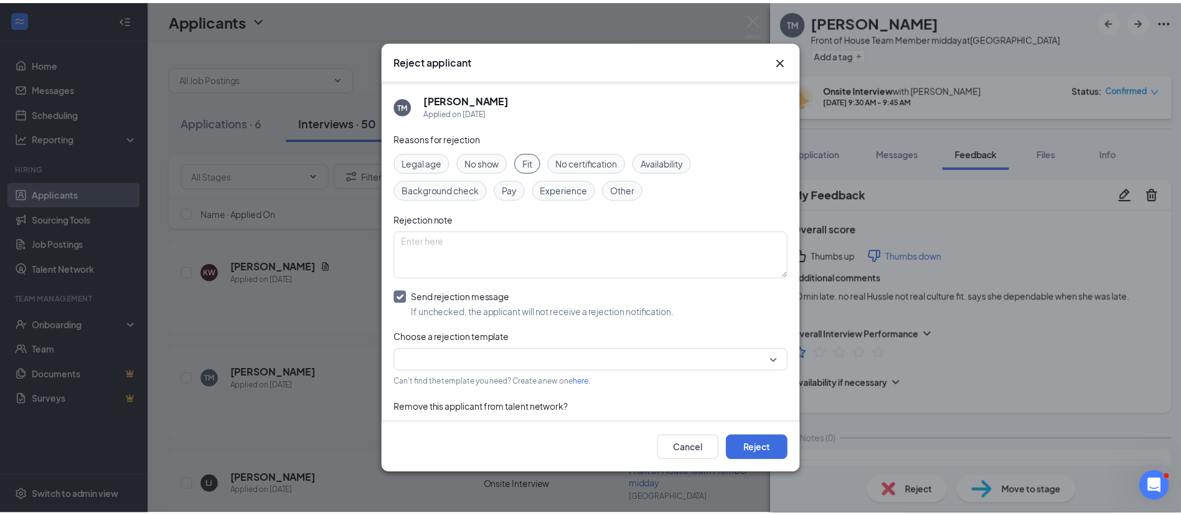
scroll to position [28, 0]
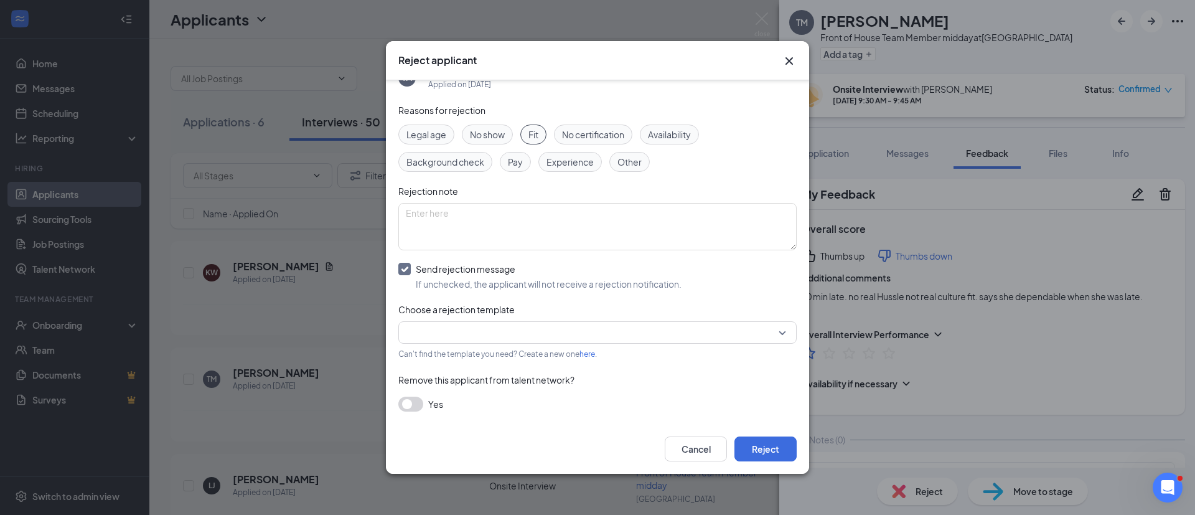
click at [457, 337] on input "search" at bounding box center [593, 332] width 375 height 21
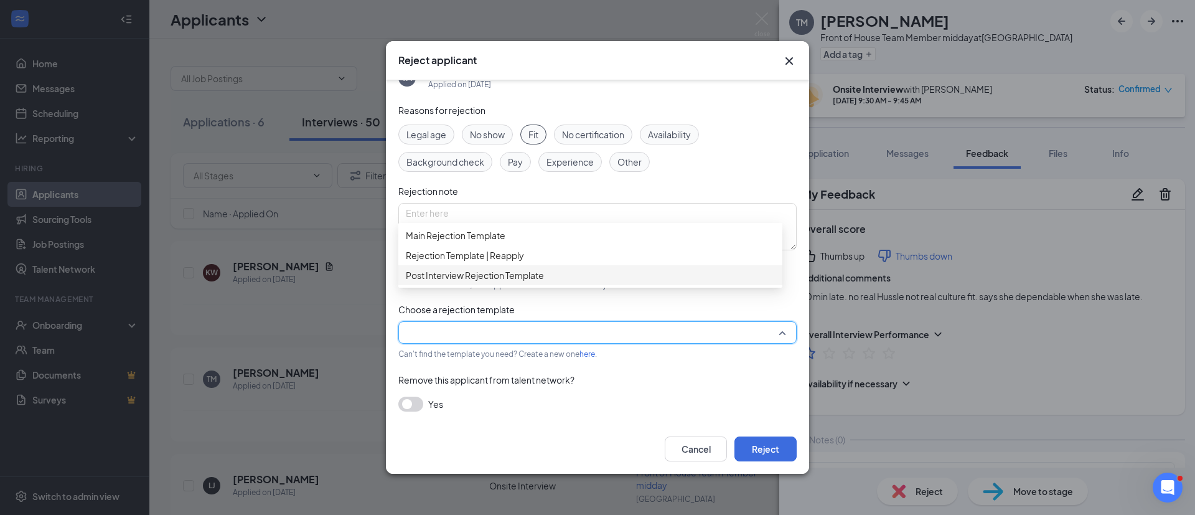
click at [467, 282] on span "Post Interview Rejection Template" at bounding box center [475, 275] width 138 height 14
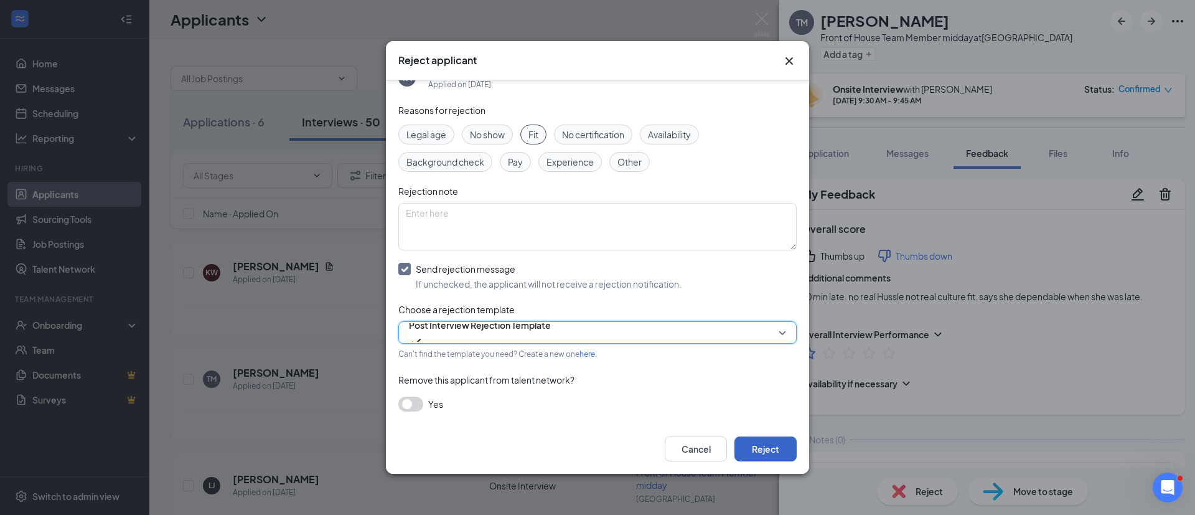
click at [772, 451] on button "Reject" at bounding box center [765, 448] width 62 height 25
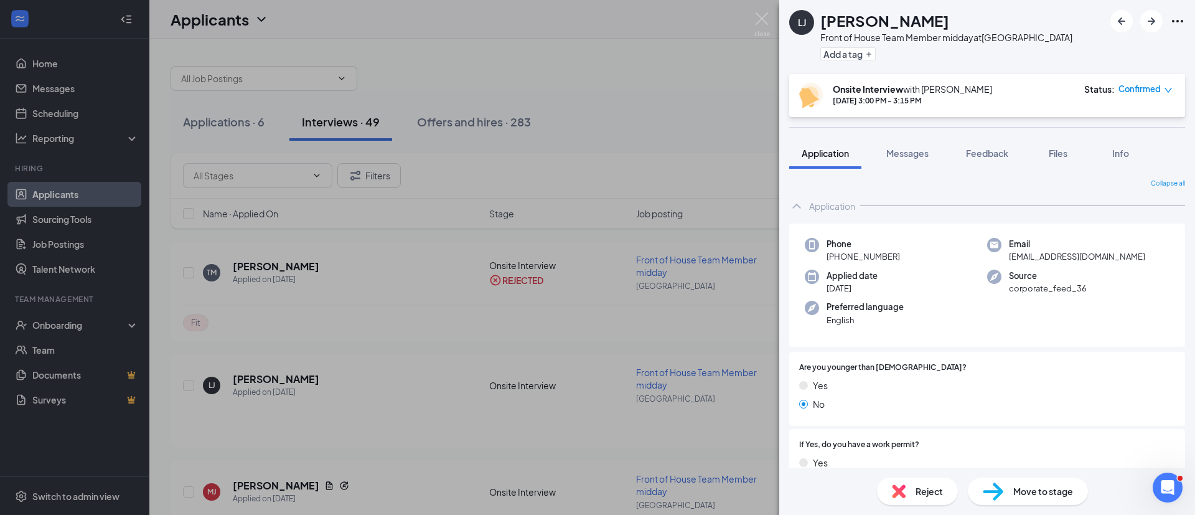
click at [659, 143] on div "[PERSON_NAME] lajahmire [PERSON_NAME] Front of House Team Member midday at [GEO…" at bounding box center [597, 257] width 1195 height 515
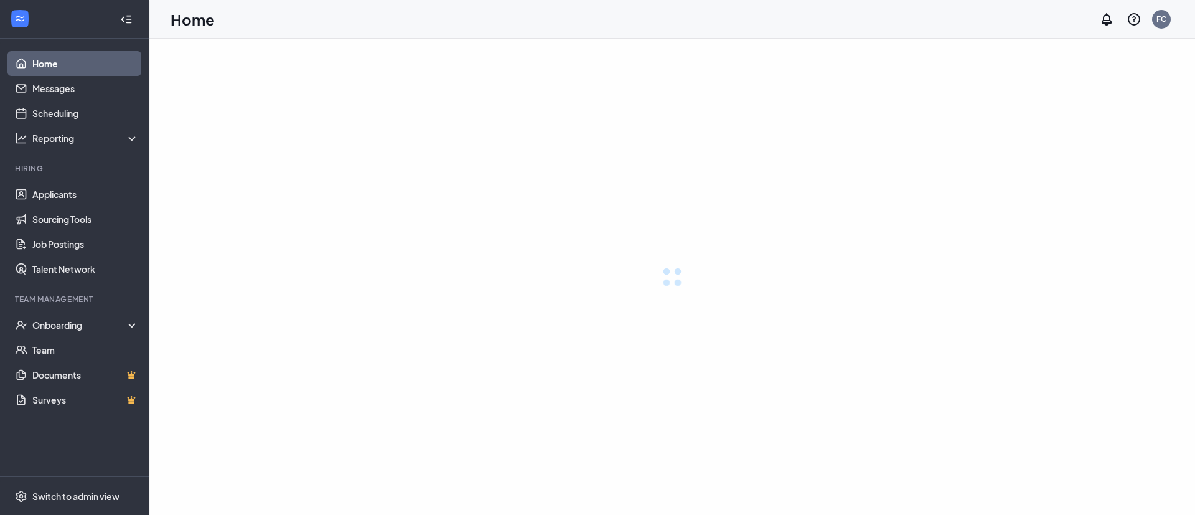
click at [116, 490] on div "Switch to admin view" at bounding box center [75, 496] width 87 height 12
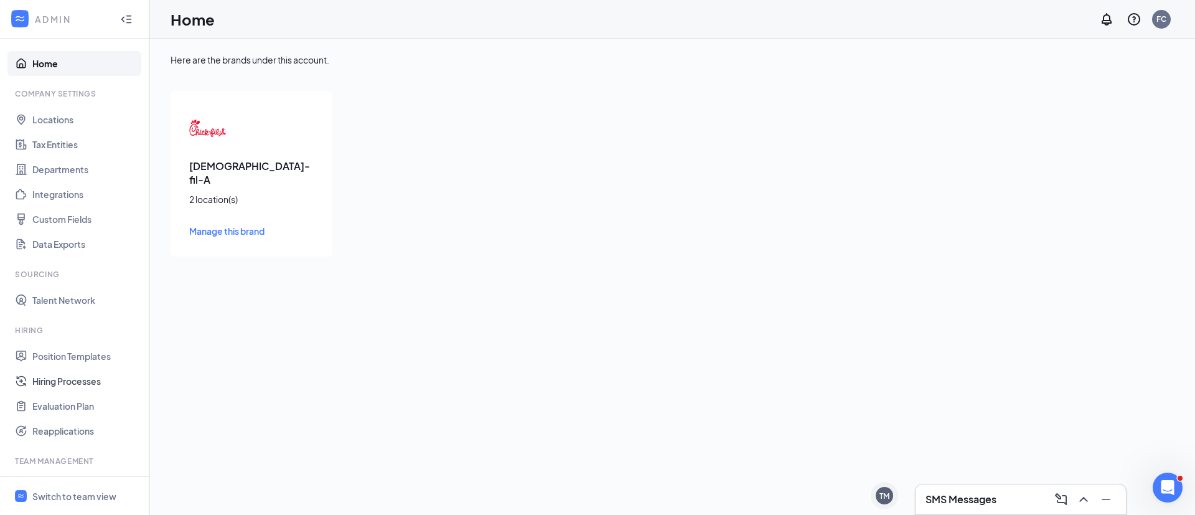
click at [87, 371] on link "Hiring Processes" at bounding box center [85, 380] width 106 height 25
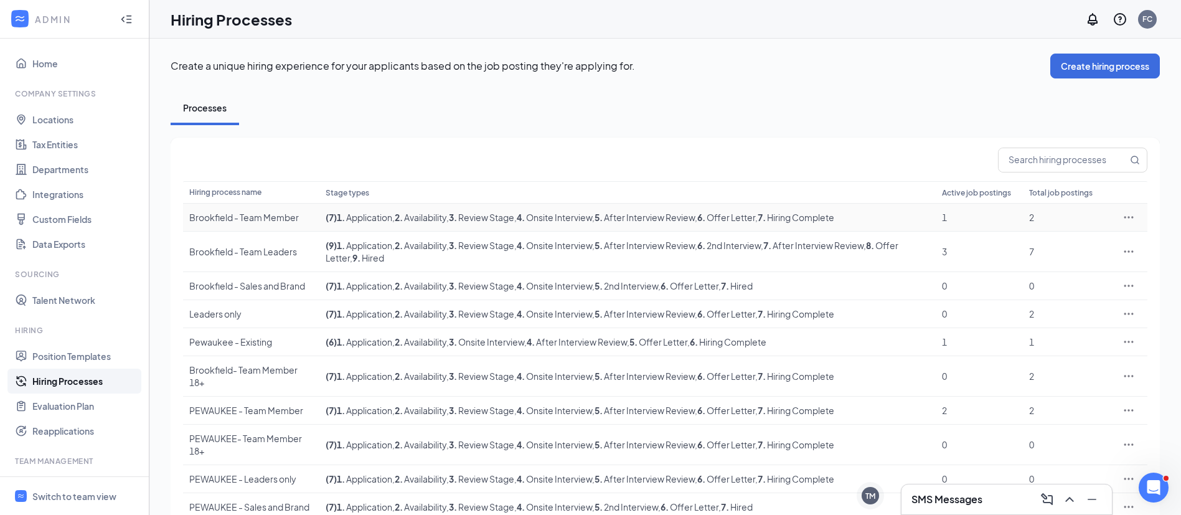
click at [1031, 217] on div "2" at bounding box center [1066, 217] width 75 height 12
